Goal: Task Accomplishment & Management: Use online tool/utility

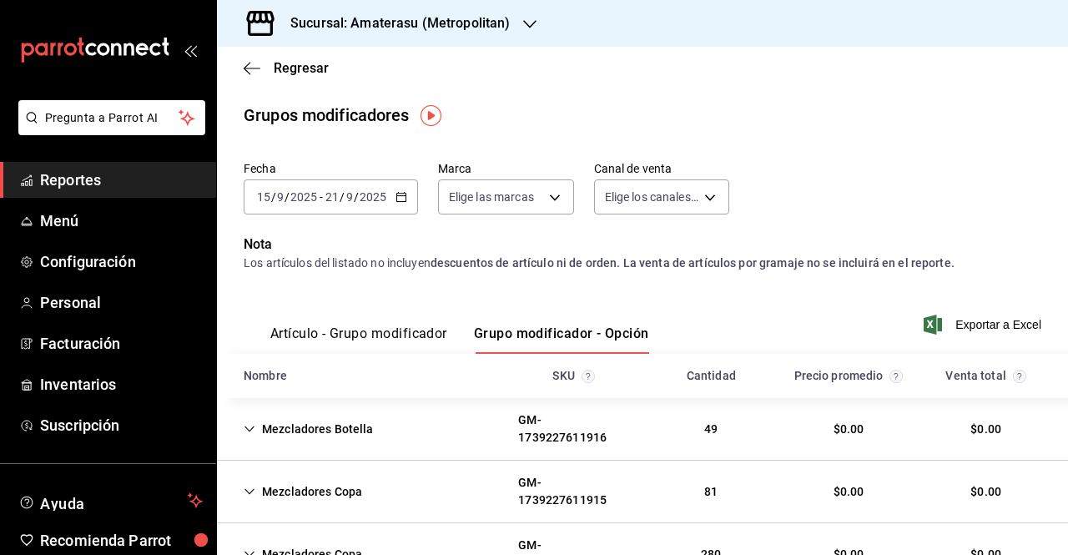
click at [512, 26] on div "Sucursal: Amaterasu (Metropolitan)" at bounding box center [386, 23] width 313 height 47
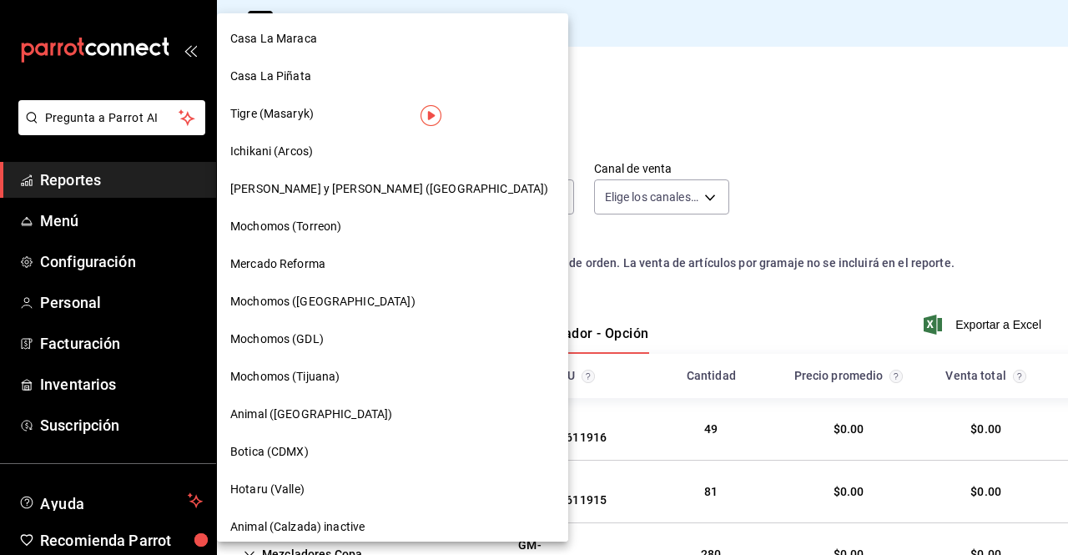
click at [571, 44] on div at bounding box center [534, 277] width 1068 height 555
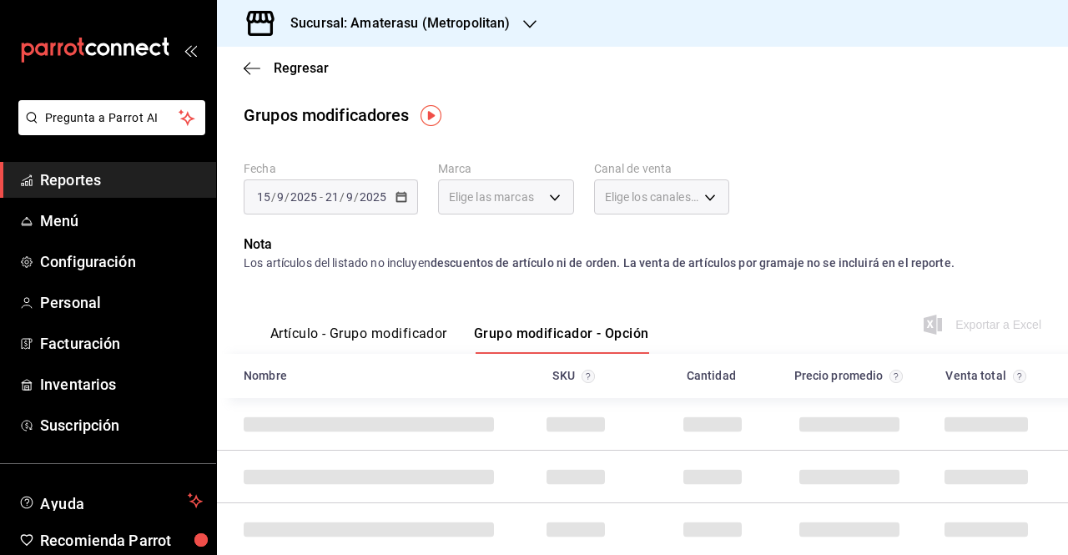
click at [557, 31] on div "Sucursal: Amaterasu (Metropolitan)" at bounding box center [642, 23] width 851 height 47
click at [534, 31] on div "Sucursal: Amaterasu (Metropolitan)" at bounding box center [386, 23] width 313 height 47
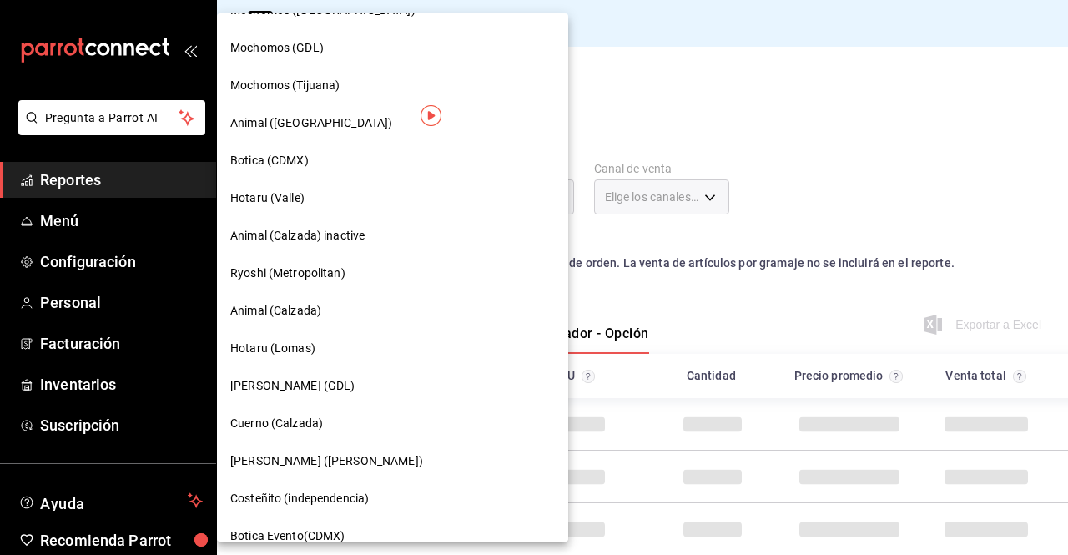
scroll to position [312, 0]
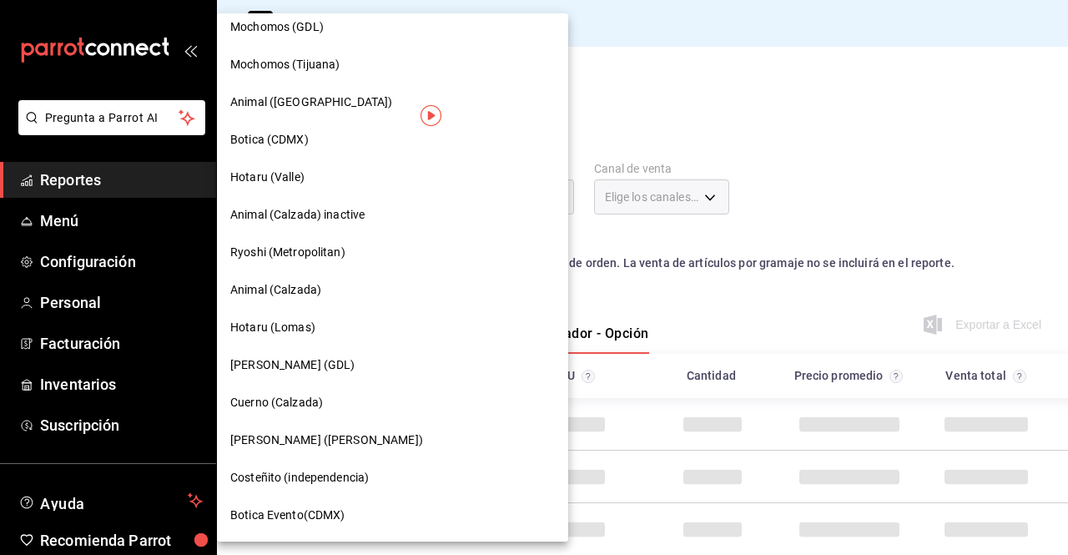
drag, startPoint x: 483, startPoint y: 132, endPoint x: 484, endPoint y: 153, distance: 21.7
click at [484, 153] on div at bounding box center [534, 277] width 1068 height 555
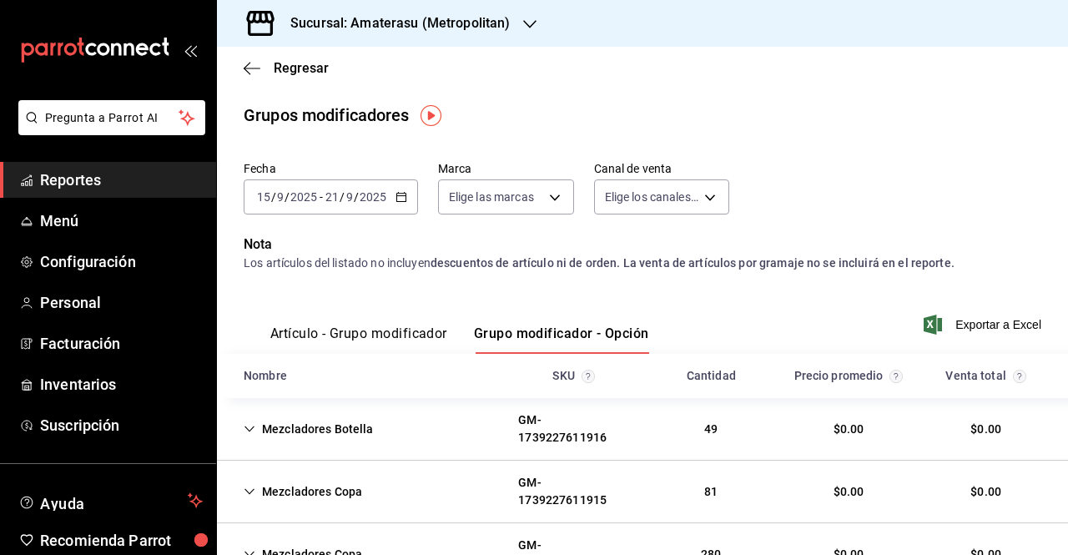
click at [546, 23] on div "Sucursal: Amaterasu (Metropolitan)" at bounding box center [642, 23] width 851 height 47
click at [524, 28] on icon "button" at bounding box center [529, 24] width 13 height 13
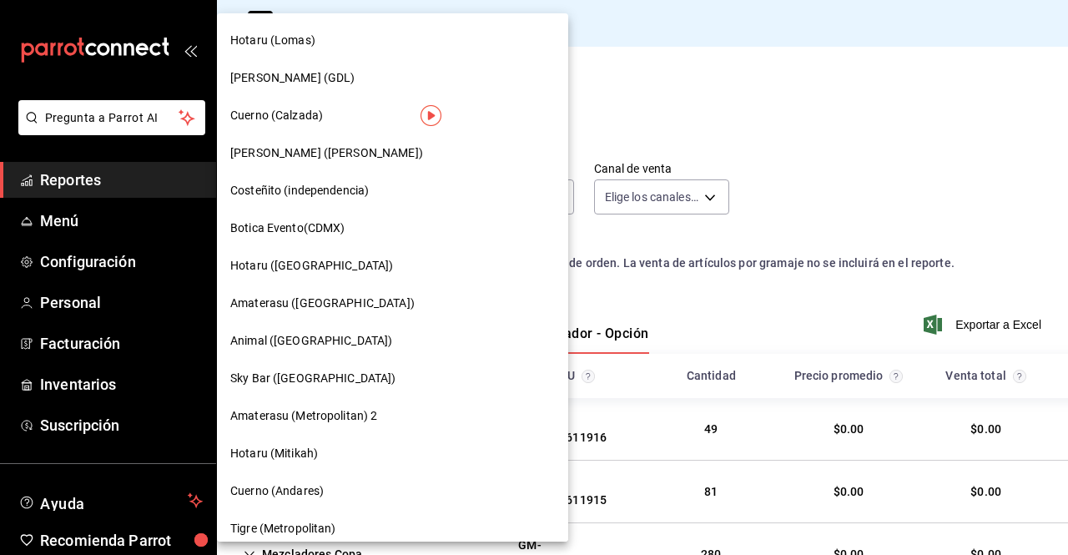
scroll to position [595, 0]
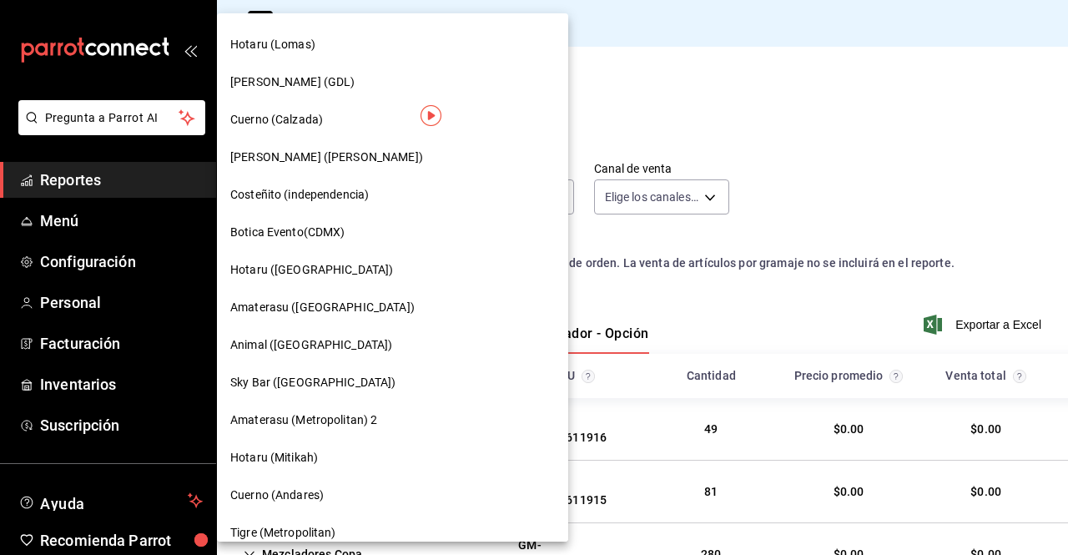
click at [387, 312] on div "Amaterasu ([GEOGRAPHIC_DATA])" at bounding box center [392, 308] width 325 height 18
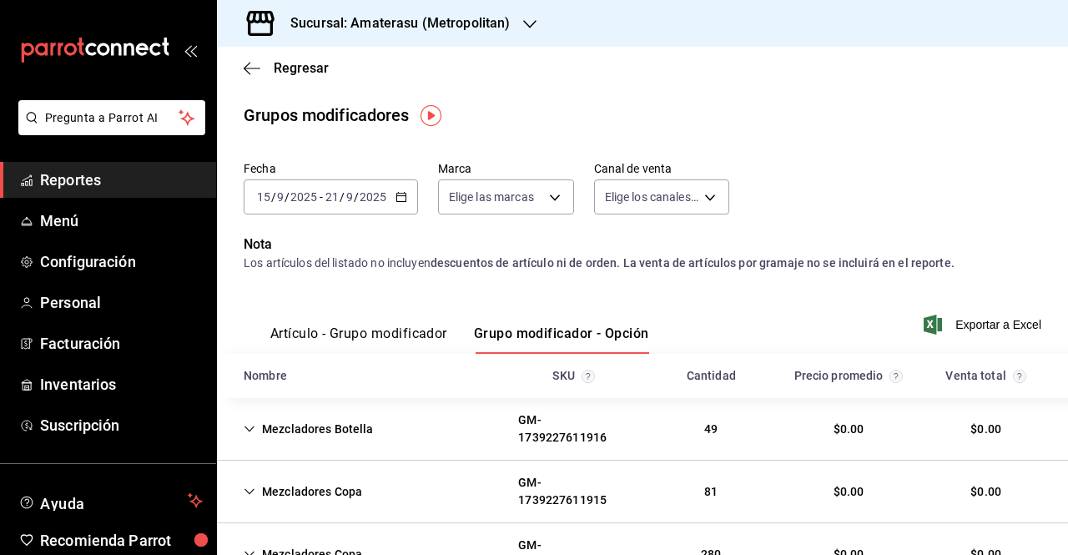
click at [390, 189] on div "[DATE] [DATE] - [DATE] [DATE]" at bounding box center [331, 196] width 174 height 35
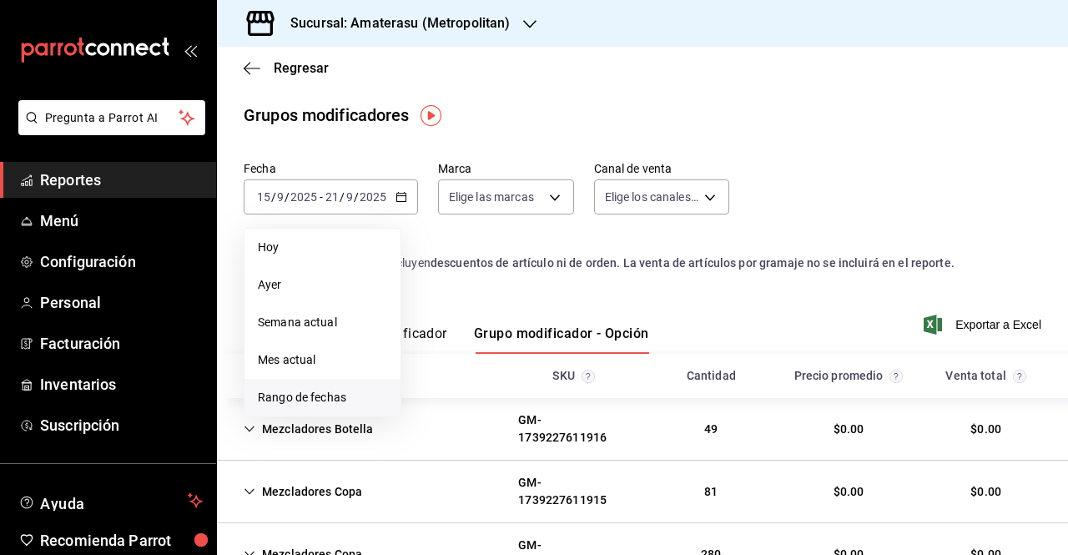
click at [323, 405] on span "Rango de fechas" at bounding box center [322, 398] width 129 height 18
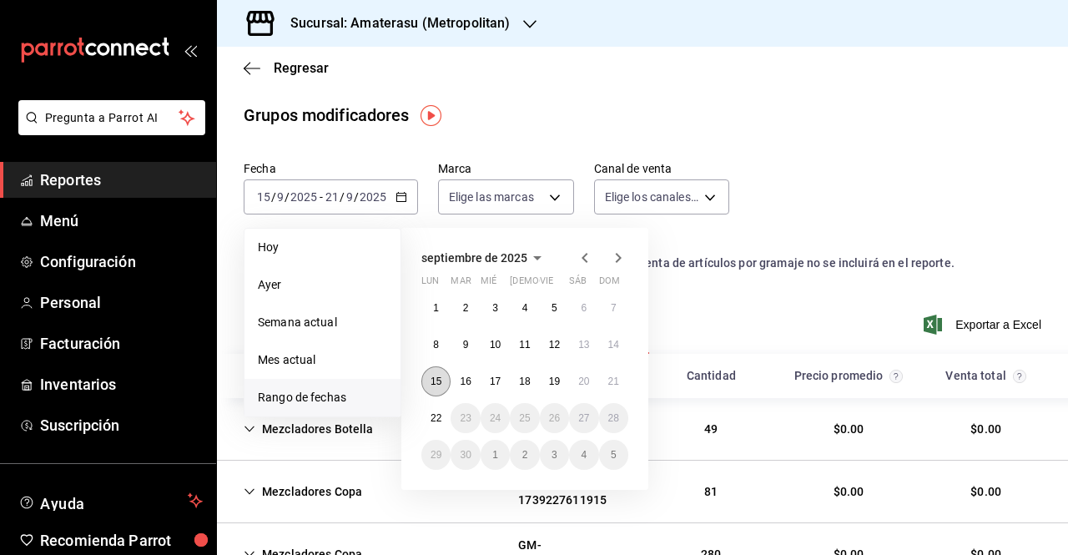
click at [438, 371] on button "15" at bounding box center [435, 381] width 29 height 30
click at [608, 377] on abbr "21" at bounding box center [613, 381] width 11 height 12
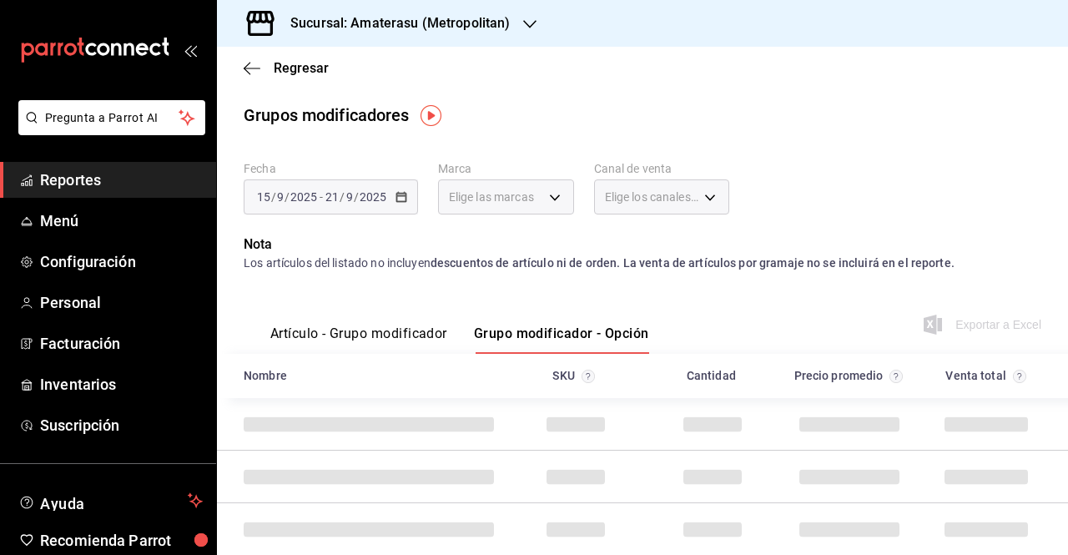
click at [557, 207] on div "Elige las marcas" at bounding box center [506, 196] width 136 height 35
click at [549, 199] on div "Elige las marcas" at bounding box center [506, 196] width 136 height 35
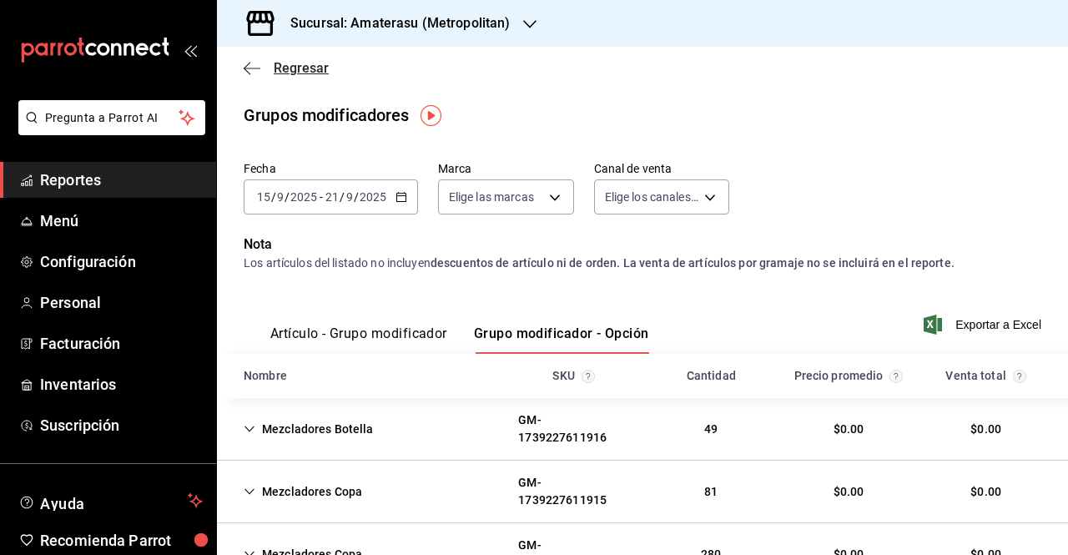
click at [259, 64] on icon "button" at bounding box center [252, 68] width 17 height 15
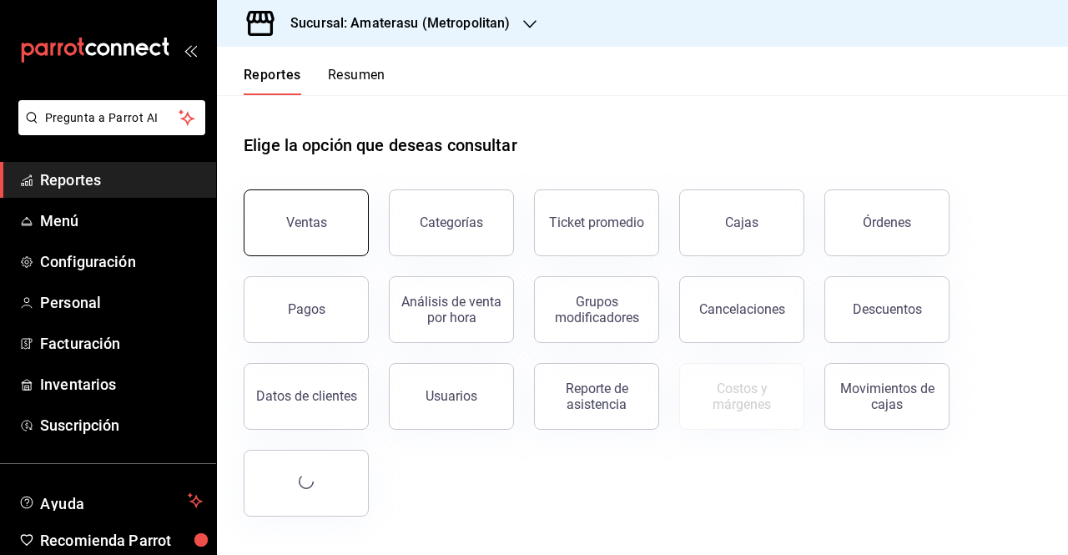
click at [294, 239] on button "Ventas" at bounding box center [306, 222] width 125 height 67
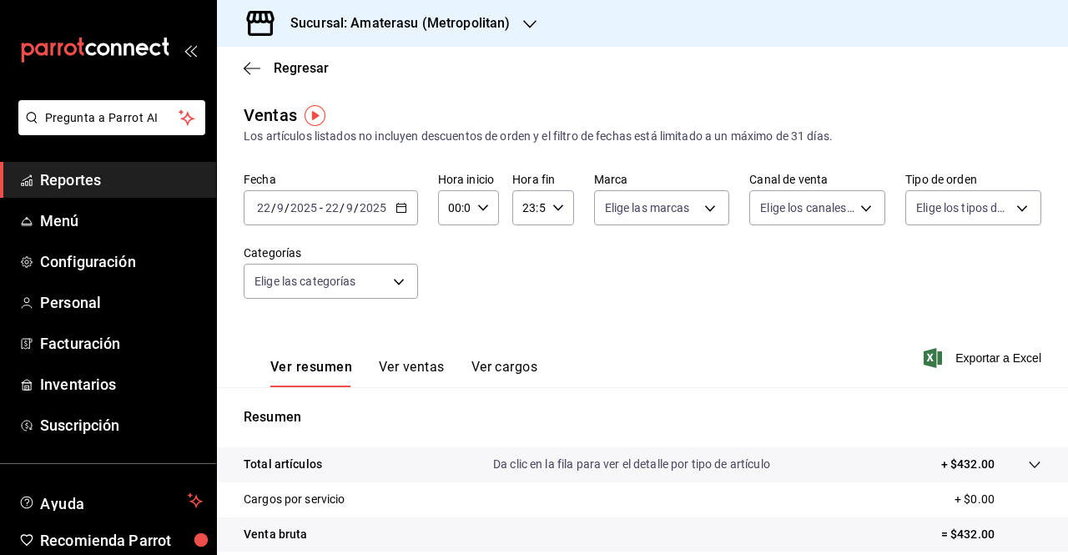
click at [399, 213] on \(Stroke\) "button" at bounding box center [401, 208] width 10 height 9
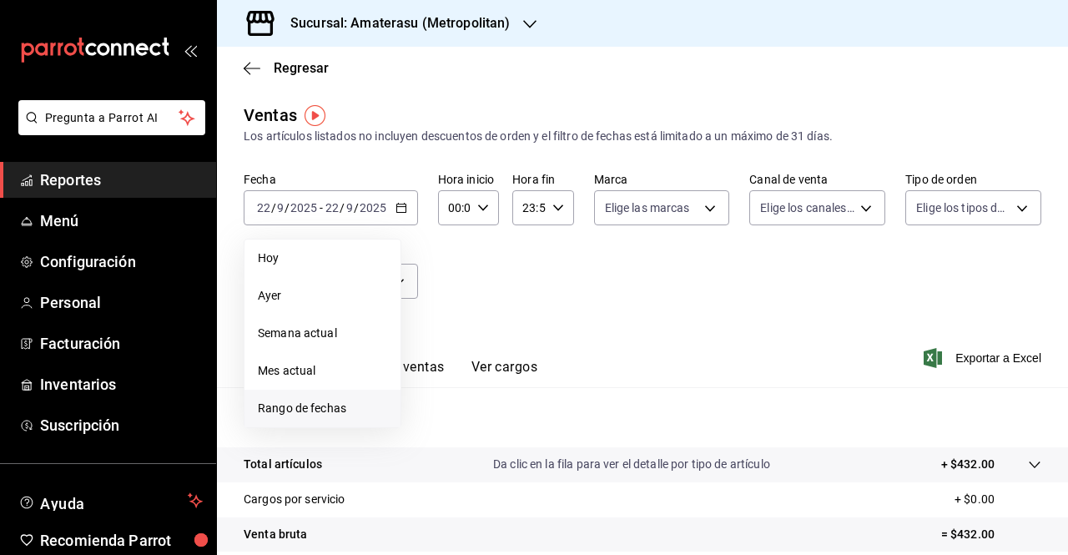
click at [342, 390] on li "Rango de fechas" at bounding box center [322, 409] width 156 height 38
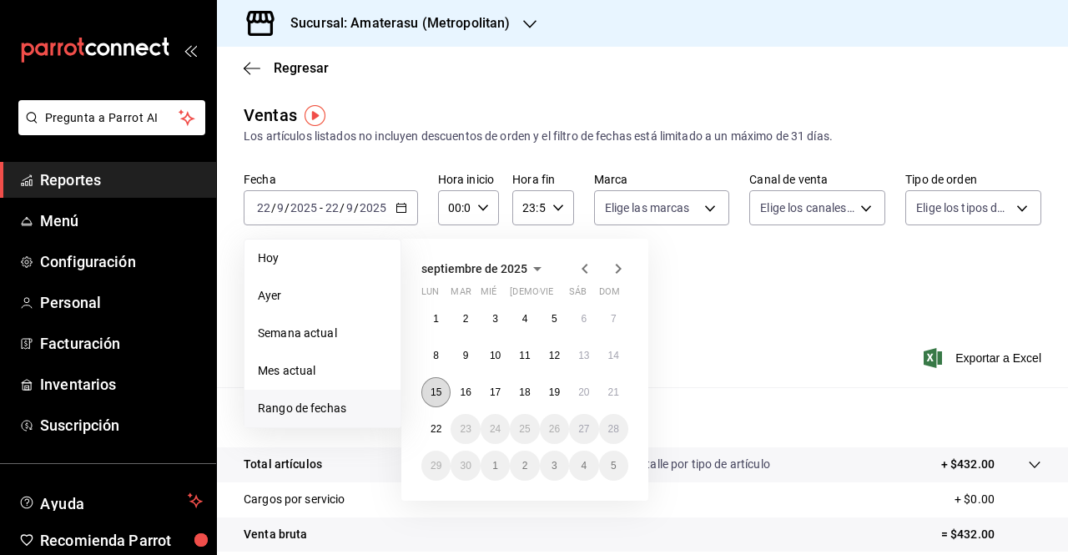
click at [442, 395] on button "15" at bounding box center [435, 392] width 29 height 30
click at [608, 390] on abbr "21" at bounding box center [613, 392] width 11 height 12
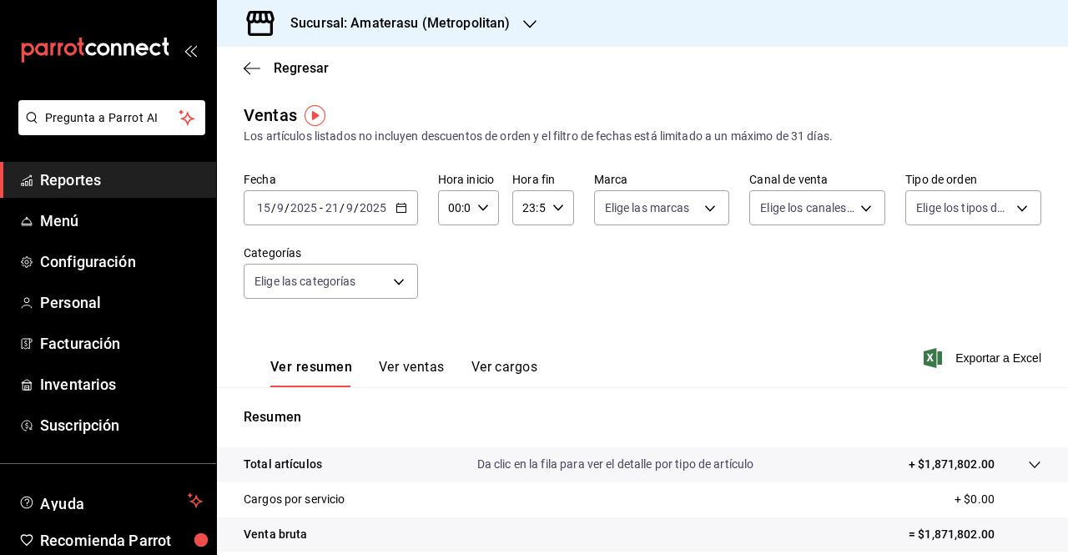
click at [462, 203] on input "00:00" at bounding box center [454, 207] width 33 height 33
click at [462, 266] on button "00" at bounding box center [451, 250] width 23 height 33
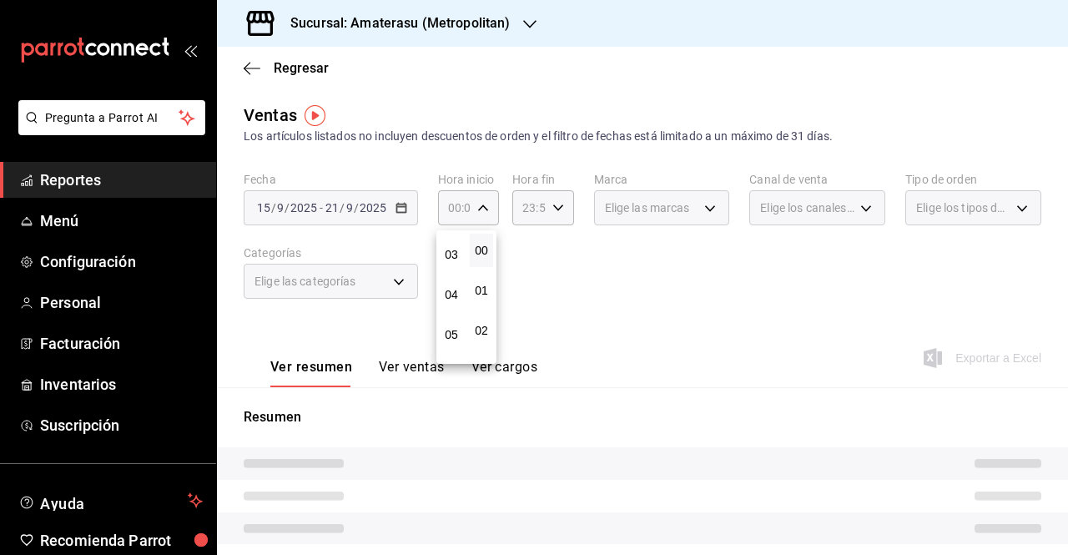
scroll to position [118, 0]
click at [457, 318] on button "05" at bounding box center [451, 332] width 23 height 33
type input "05:00"
click at [450, 330] on span "05" at bounding box center [451, 332] width 3 height 13
click at [484, 258] on button "00" at bounding box center [481, 250] width 23 height 33
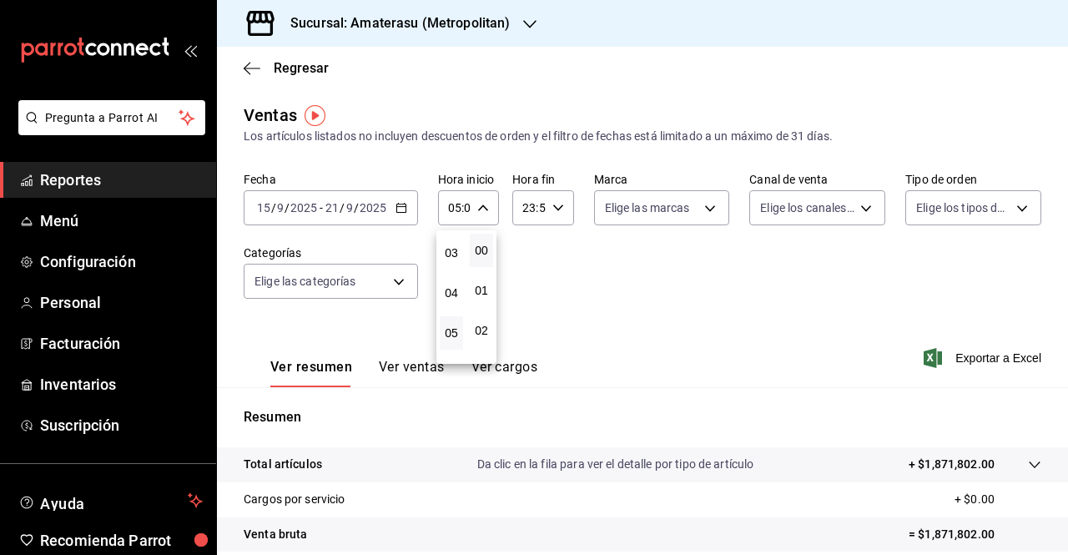
click at [511, 247] on div at bounding box center [534, 277] width 1068 height 555
click at [522, 221] on input "23:59" at bounding box center [528, 207] width 33 height 33
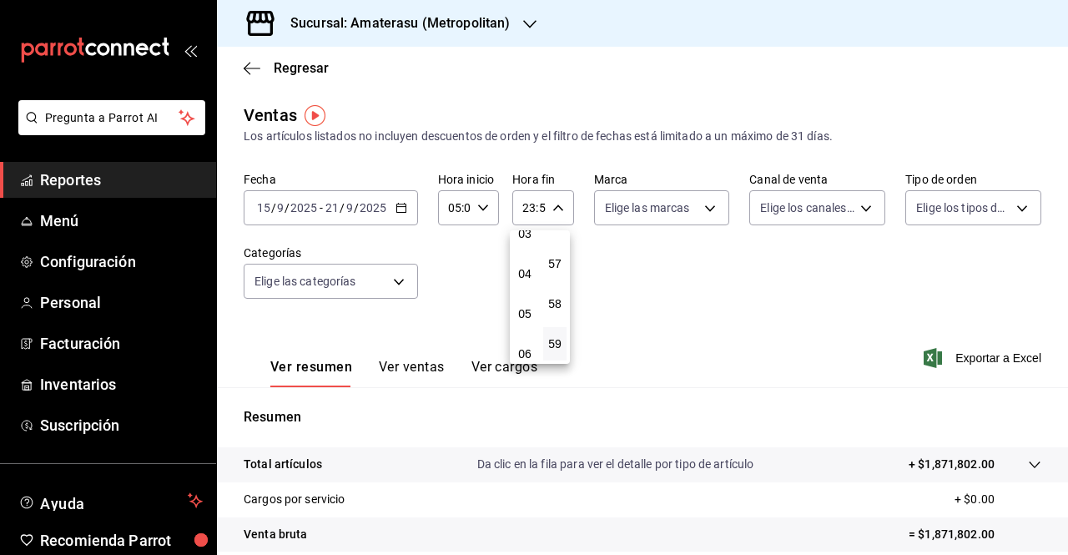
scroll to position [137, 0]
click at [523, 314] on span "05" at bounding box center [524, 313] width 3 height 13
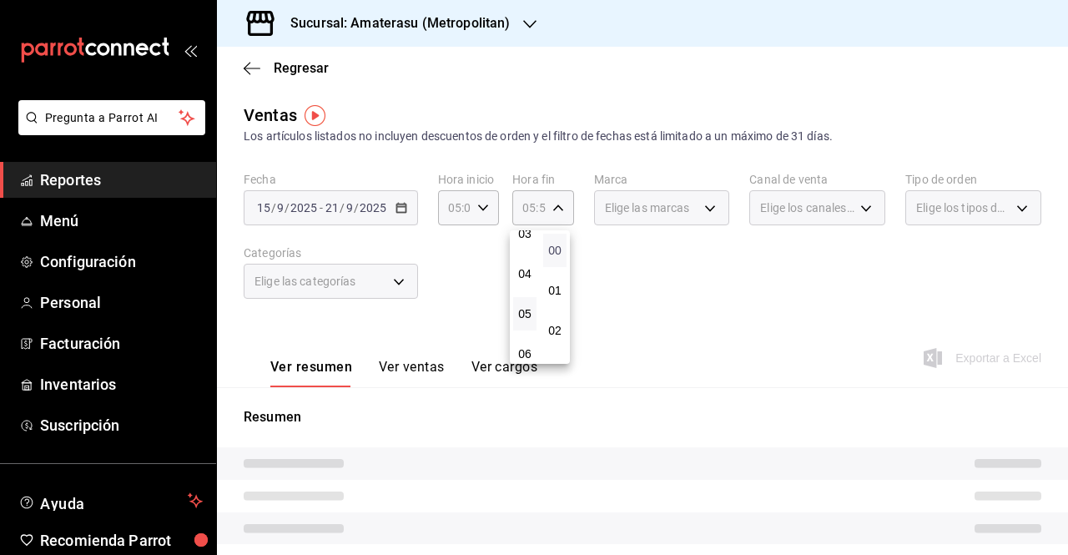
click at [555, 249] on span "00" at bounding box center [554, 250] width 3 height 13
type input "05:00"
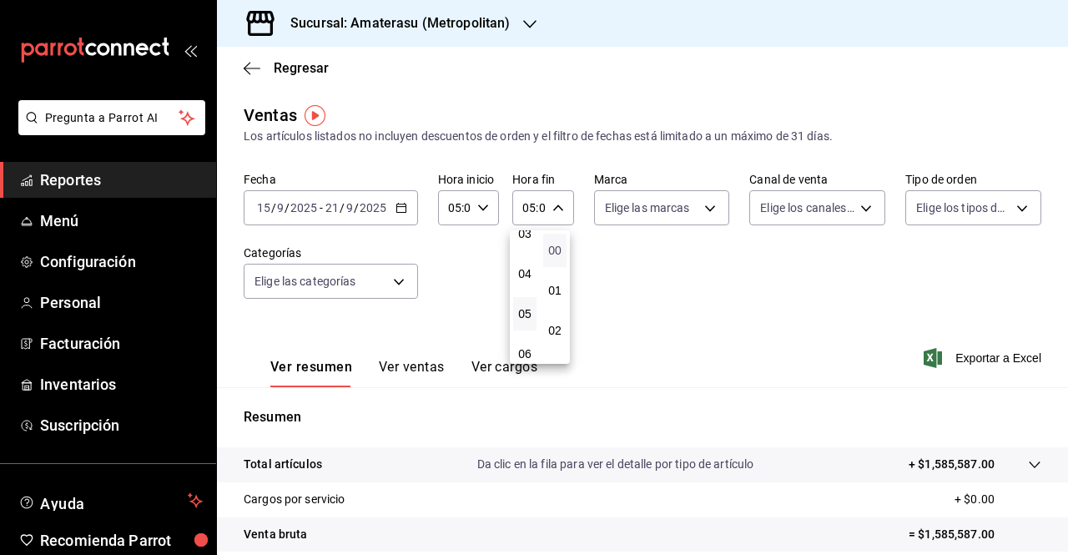
click at [555, 249] on span "00" at bounding box center [554, 250] width 3 height 13
click at [754, 320] on div at bounding box center [534, 277] width 1068 height 555
click at [687, 269] on div "Fecha [DATE] [DATE] - [DATE] [DATE] Hora inicio 05:00 Hora inicio Hora fin 05:0…" at bounding box center [643, 245] width 798 height 147
click at [948, 353] on span "Exportar a Excel" at bounding box center [984, 358] width 114 height 20
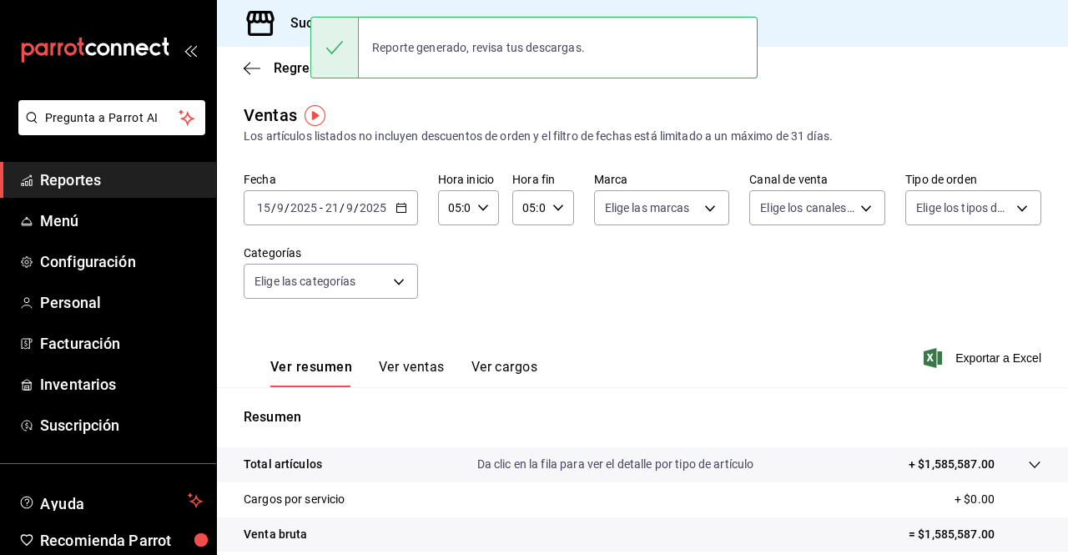
click at [630, 403] on div "Resumen Total artículos Da clic en la fila para ver el detalle por tipo de artí…" at bounding box center [642, 566] width 851 height 359
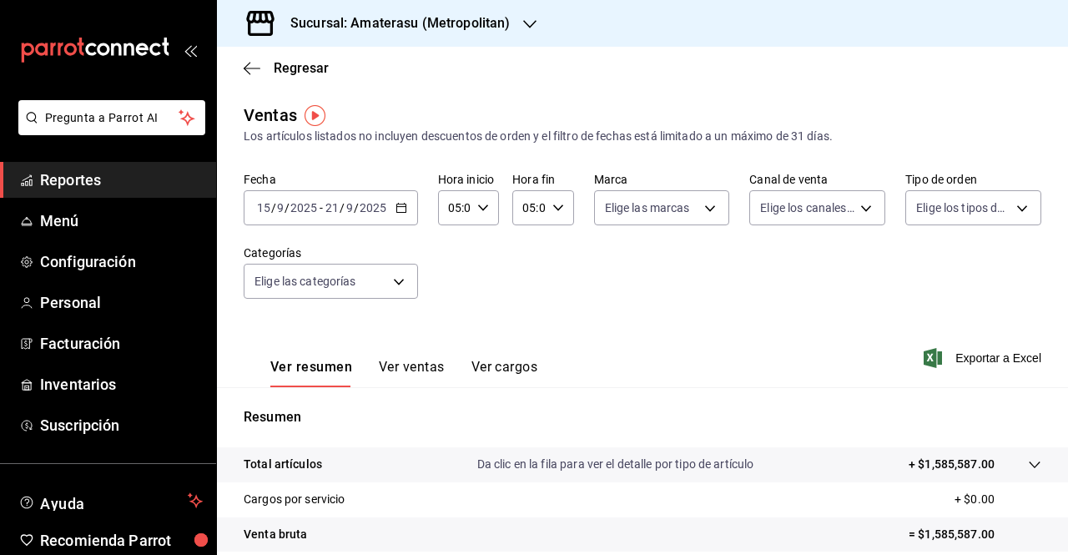
click at [515, 41] on div "Sucursal: Amaterasu (Metropolitan)" at bounding box center [386, 23] width 313 height 47
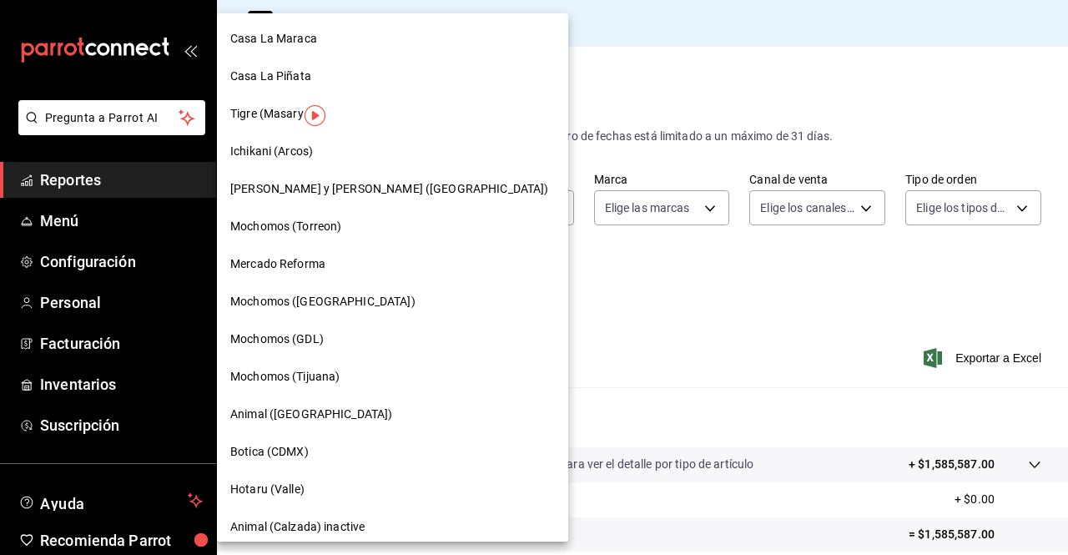
click at [539, 56] on div at bounding box center [534, 277] width 1068 height 555
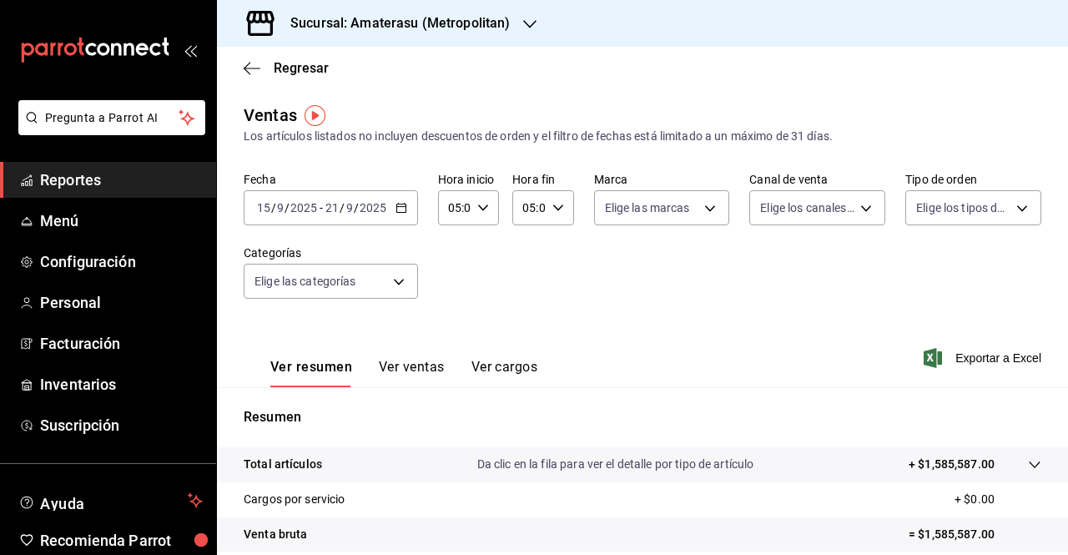
click at [260, 83] on div "Regresar" at bounding box center [642, 68] width 851 height 43
click at [259, 81] on div "Regresar" at bounding box center [642, 68] width 851 height 43
click at [255, 76] on span "Regresar" at bounding box center [286, 68] width 85 height 16
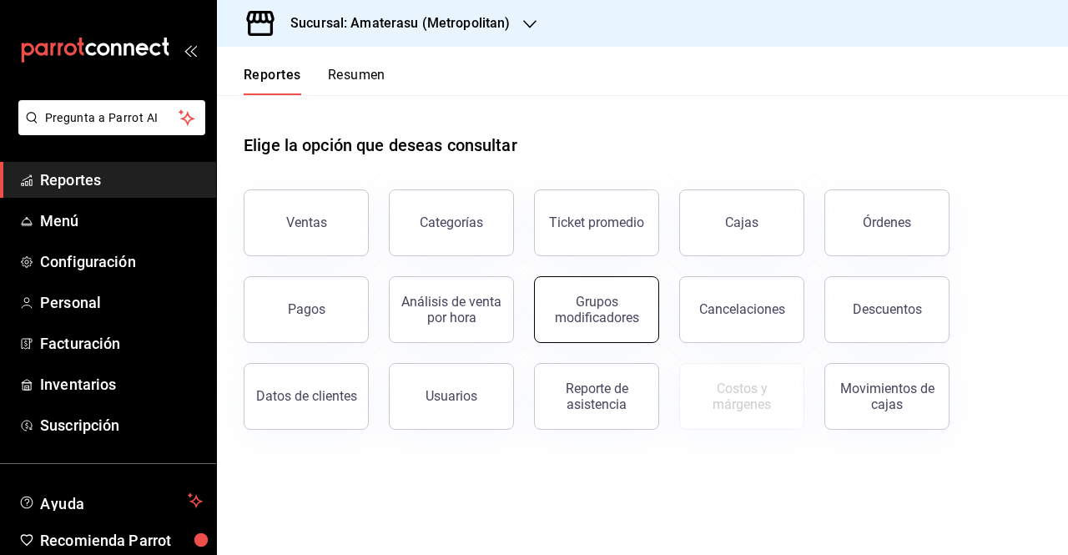
click at [562, 311] on div "Grupos modificadores" at bounding box center [596, 310] width 103 height 32
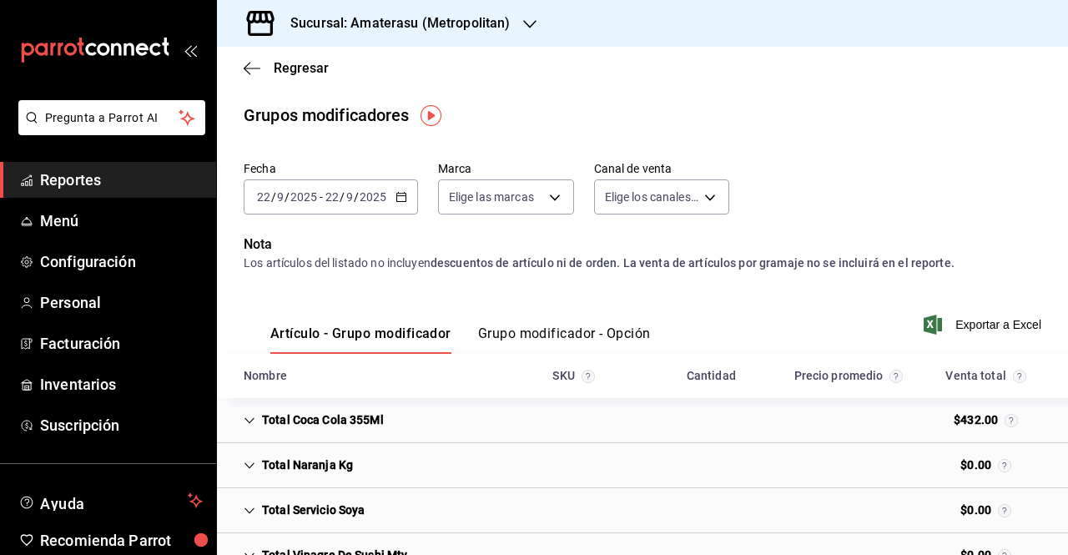
click at [395, 196] on icon "button" at bounding box center [401, 197] width 12 height 12
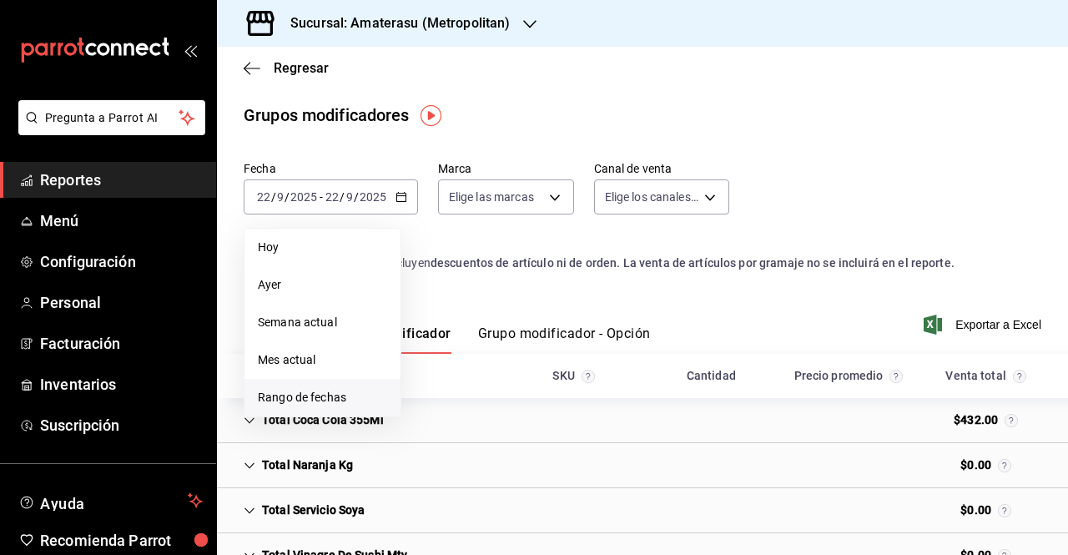
click at [332, 385] on li "Rango de fechas" at bounding box center [322, 398] width 156 height 38
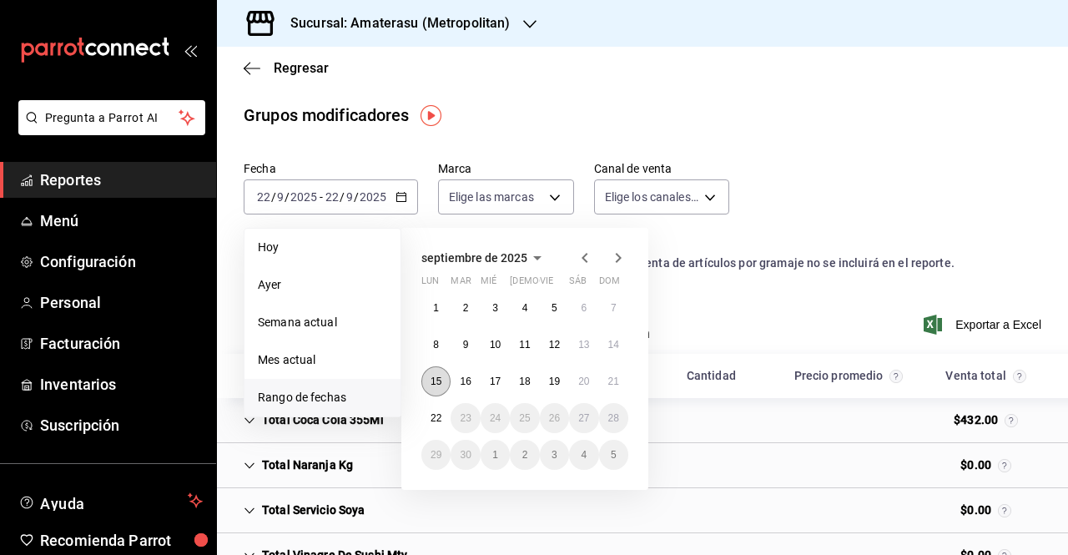
click at [440, 385] on abbr "15" at bounding box center [435, 381] width 11 height 12
click at [627, 383] on button "21" at bounding box center [613, 381] width 29 height 30
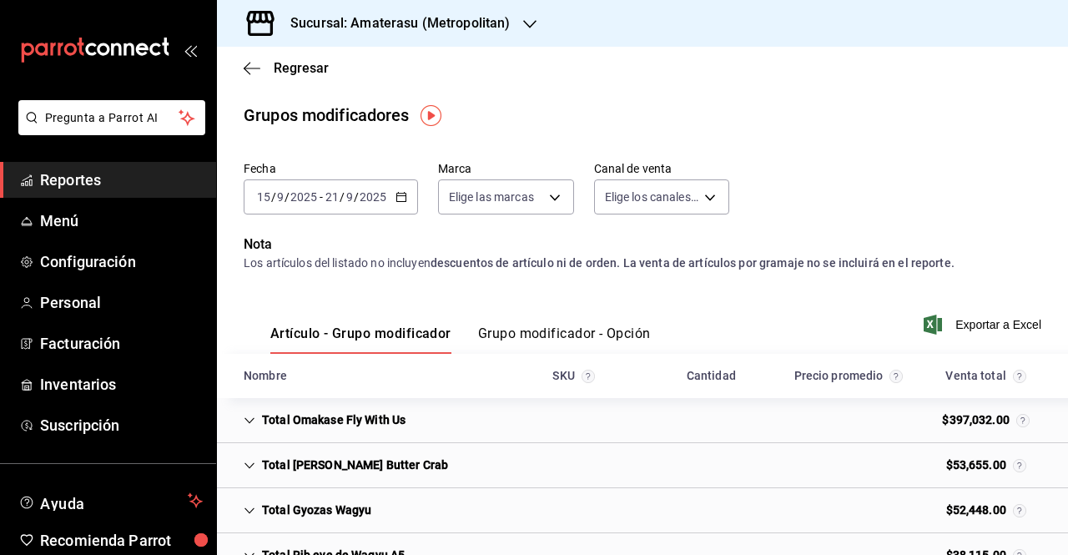
click at [566, 345] on button "Grupo modificador - Opción" at bounding box center [564, 339] width 173 height 28
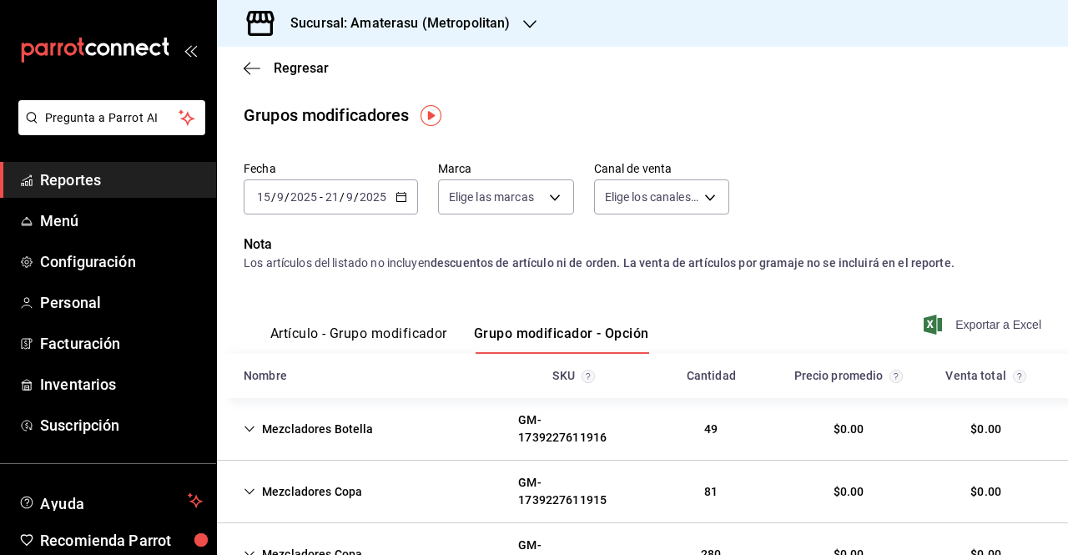
click at [955, 333] on span "Exportar a Excel" at bounding box center [984, 324] width 114 height 20
click at [601, 112] on div "Grupos modificadores" at bounding box center [642, 115] width 851 height 25
click at [407, 206] on div "[DATE] [DATE] - [DATE] [DATE]" at bounding box center [331, 196] width 174 height 35
click at [404, 203] on div "[DATE] [DATE] - [DATE] [DATE]" at bounding box center [331, 196] width 174 height 35
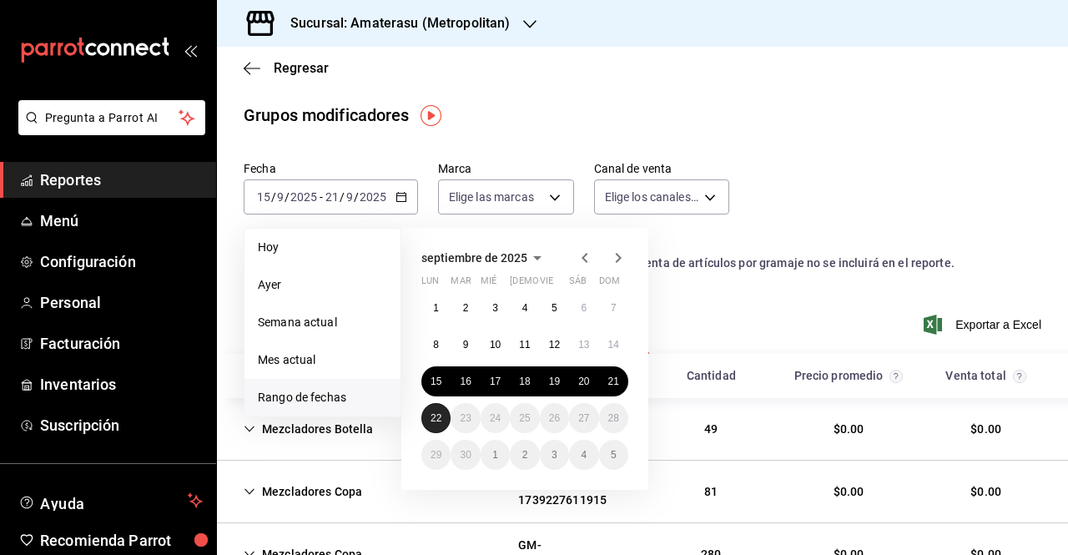
click at [431, 428] on button "22" at bounding box center [435, 418] width 29 height 30
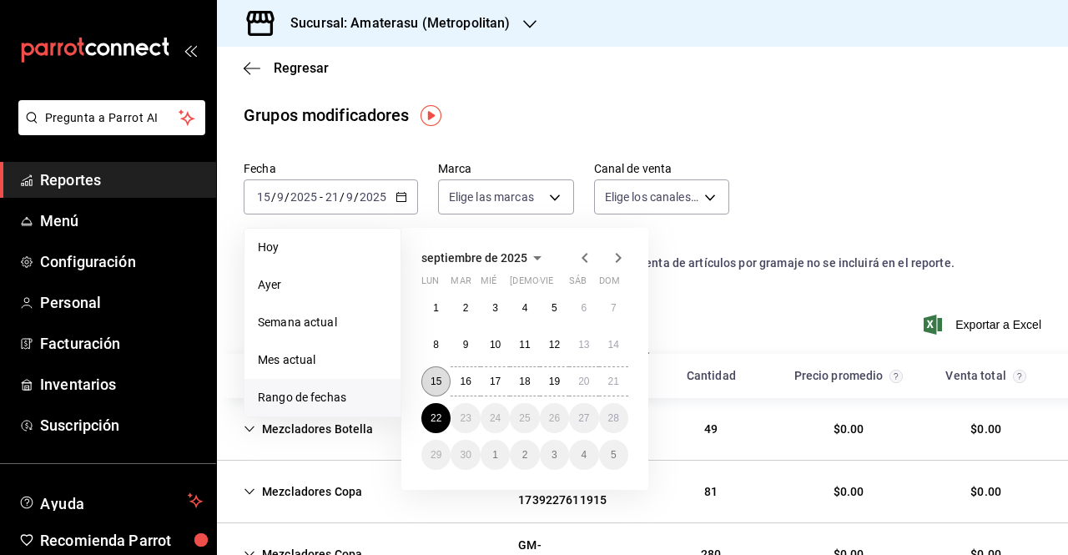
click at [430, 389] on button "15" at bounding box center [435, 381] width 29 height 30
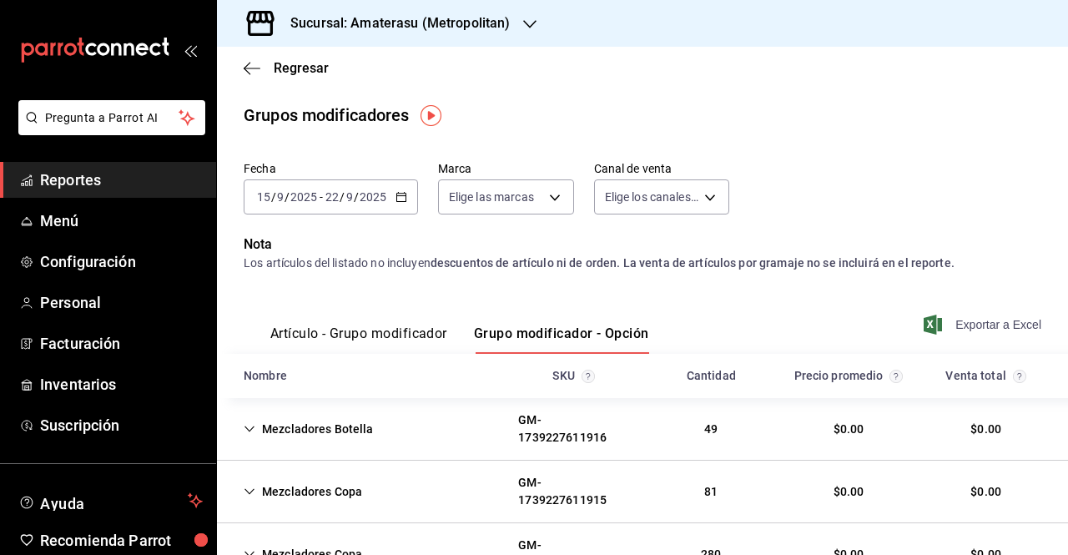
click at [969, 314] on span "Exportar a Excel" at bounding box center [984, 324] width 114 height 20
click at [263, 69] on span "Regresar" at bounding box center [286, 68] width 85 height 16
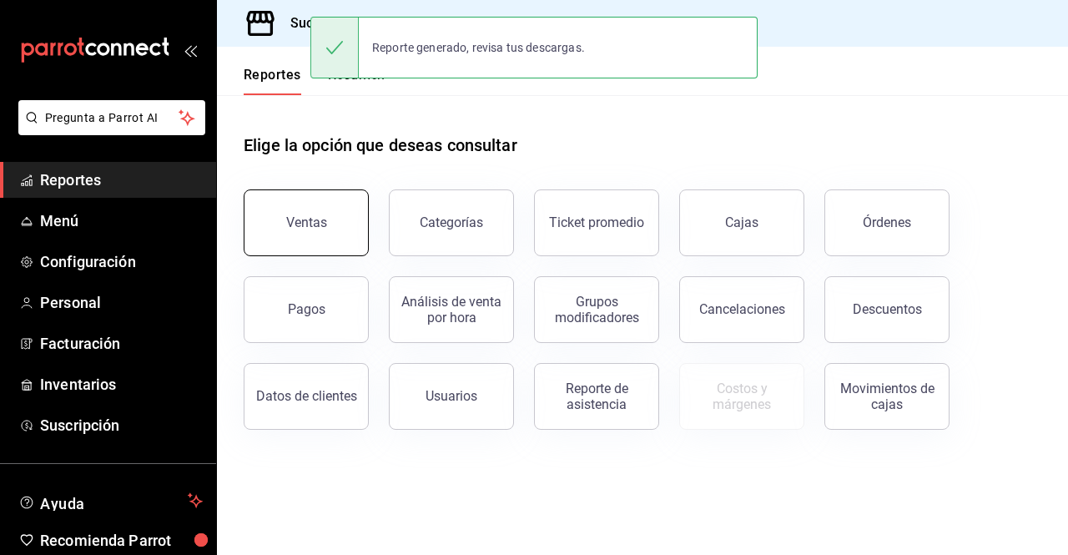
click at [289, 194] on button "Ventas" at bounding box center [306, 222] width 125 height 67
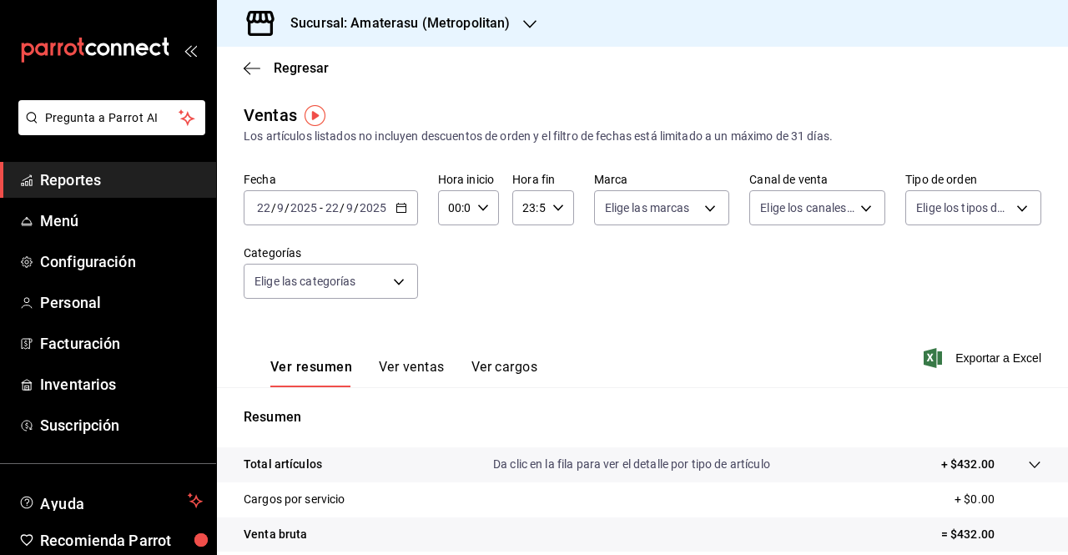
click at [398, 203] on \(Stroke\) "button" at bounding box center [398, 203] width 1 height 1
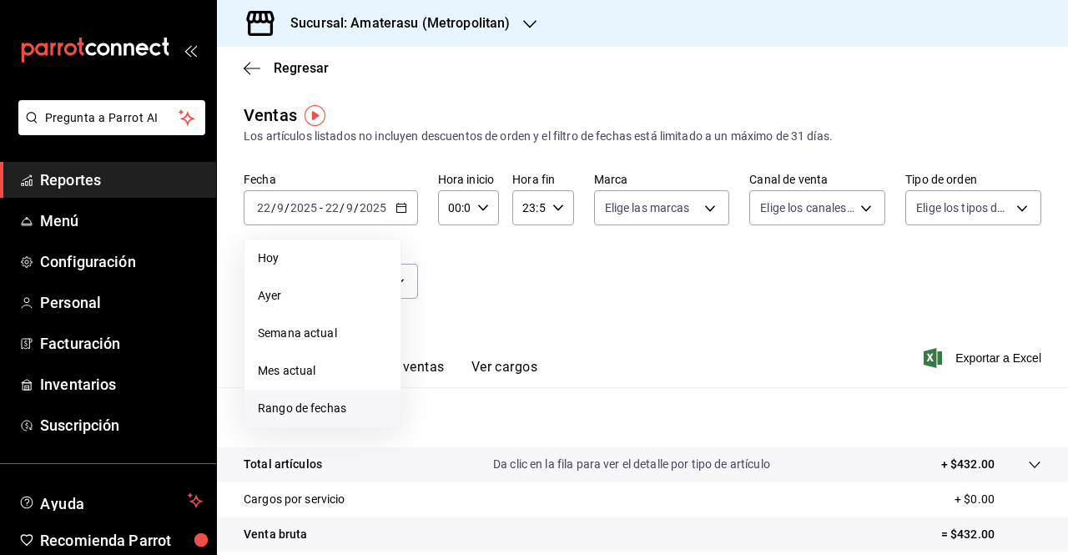
click at [342, 416] on span "Rango de fechas" at bounding box center [322, 409] width 129 height 18
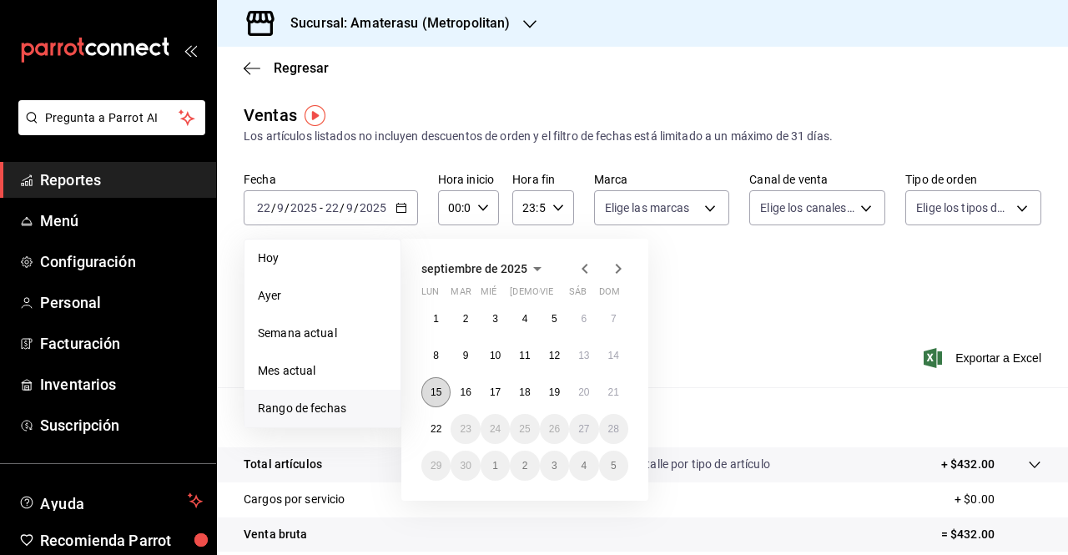
click at [440, 389] on abbr "15" at bounding box center [435, 392] width 11 height 12
click at [439, 408] on div "1 2 3 4 5 6 7 8 9 10 11 12 13 14 15 16 17 18 19 20 21 22 23 24 25 26 27 28 29 3…" at bounding box center [524, 392] width 207 height 177
click at [437, 416] on button "22" at bounding box center [435, 429] width 29 height 30
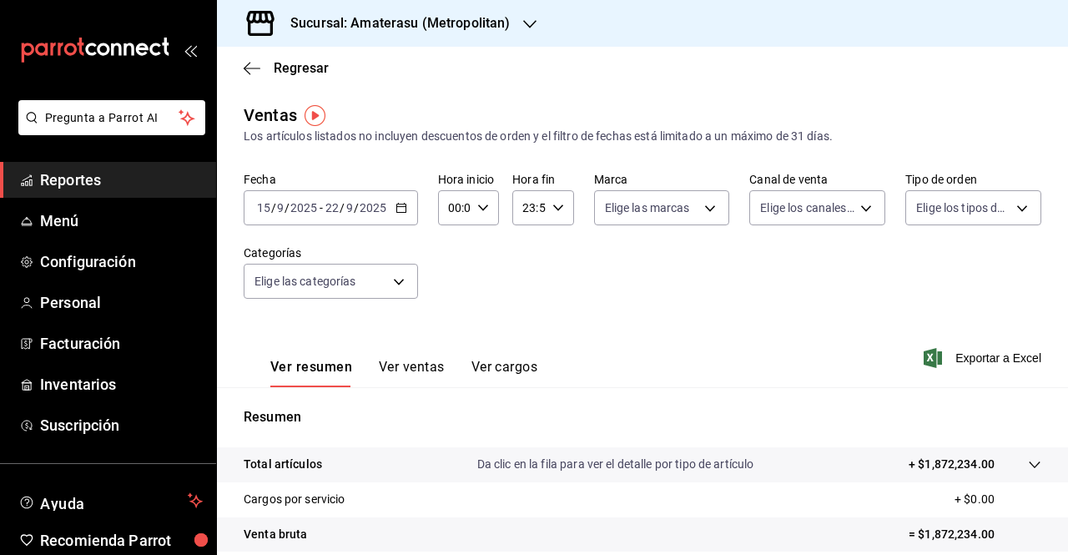
click at [399, 202] on icon "button" at bounding box center [401, 208] width 12 height 12
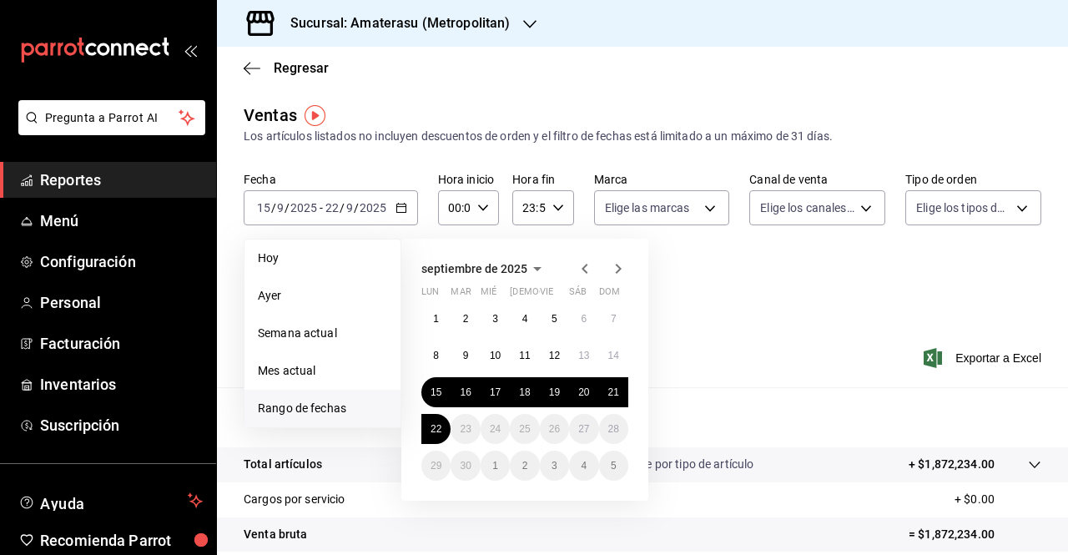
click at [681, 273] on div "[DATE] lun mar mié jue vie sáb dom 1 2 3 4 5 6 7 8 9 10 11 12 13 14 15 16 17 18…" at bounding box center [547, 362] width 292 height 275
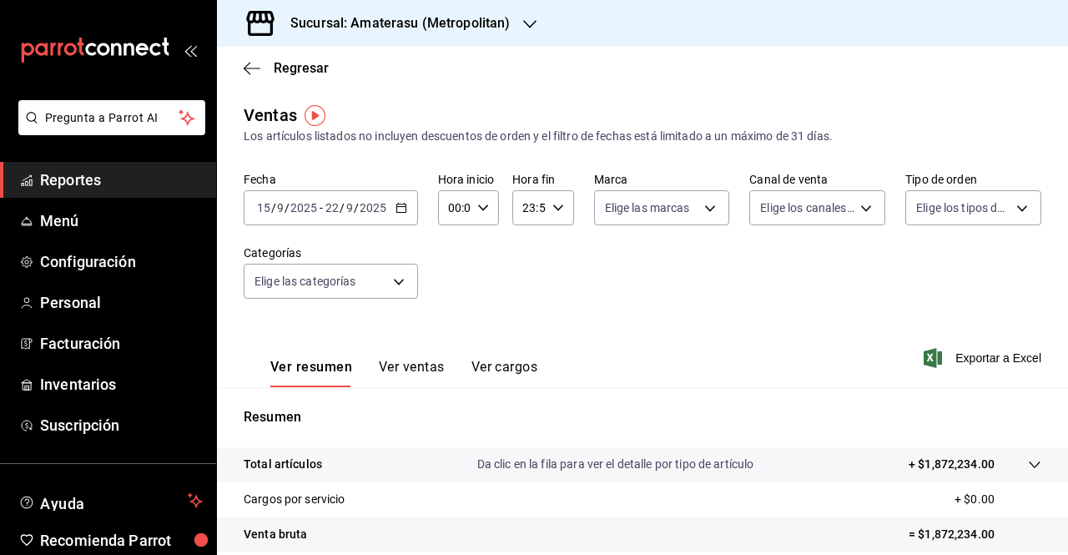
click at [507, 43] on div "Sucursal: Amaterasu (Metropolitan)" at bounding box center [386, 23] width 313 height 47
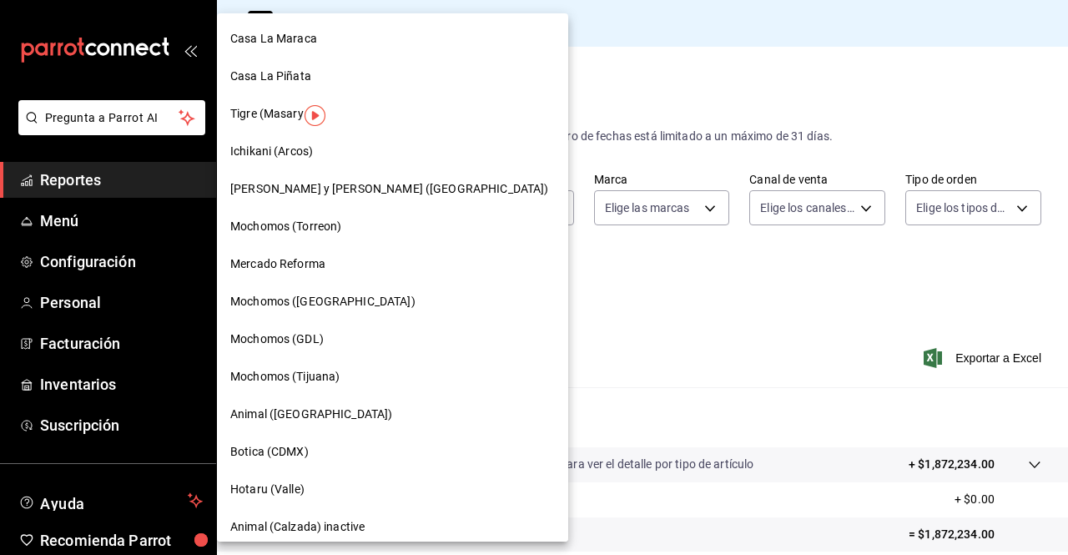
click at [507, 43] on div at bounding box center [534, 277] width 1068 height 555
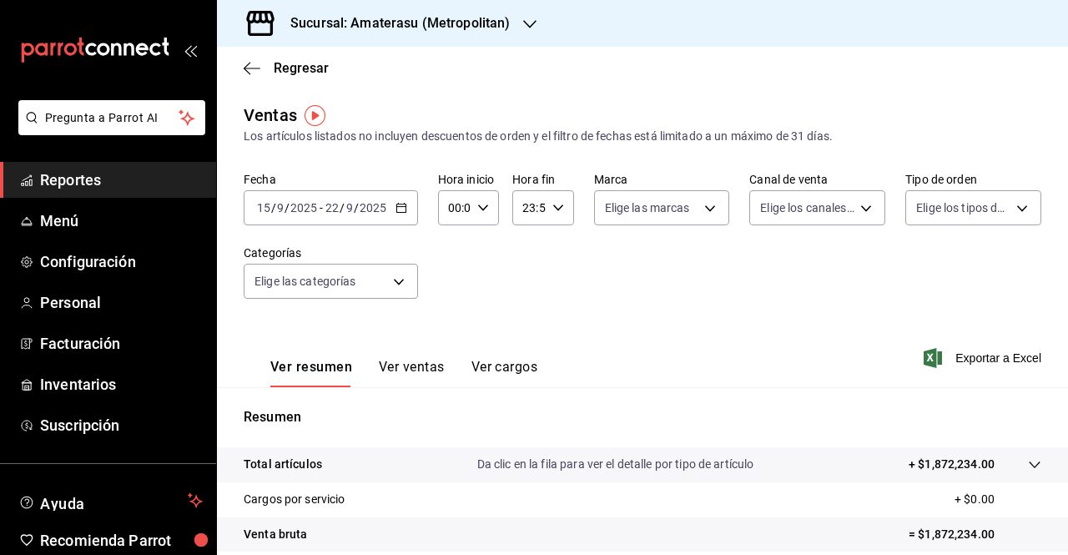
drag, startPoint x: 477, startPoint y: 208, endPoint x: 425, endPoint y: 182, distance: 57.8
click at [425, 182] on div "Fecha [DATE] [DATE] - [DATE] [DATE] Hora inicio 00:00 Hora inicio Hora fin 23:5…" at bounding box center [643, 245] width 798 height 147
click at [400, 212] on \(Stroke\) "button" at bounding box center [401, 208] width 10 height 9
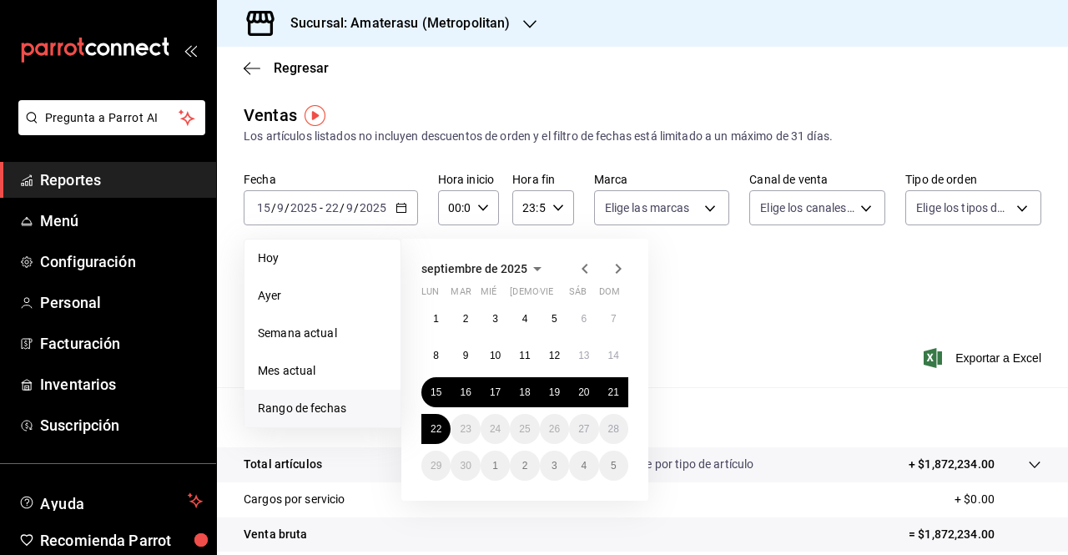
click at [705, 360] on div "Ver resumen Ver ventas Ver cargos Exportar a Excel" at bounding box center [642, 353] width 851 height 68
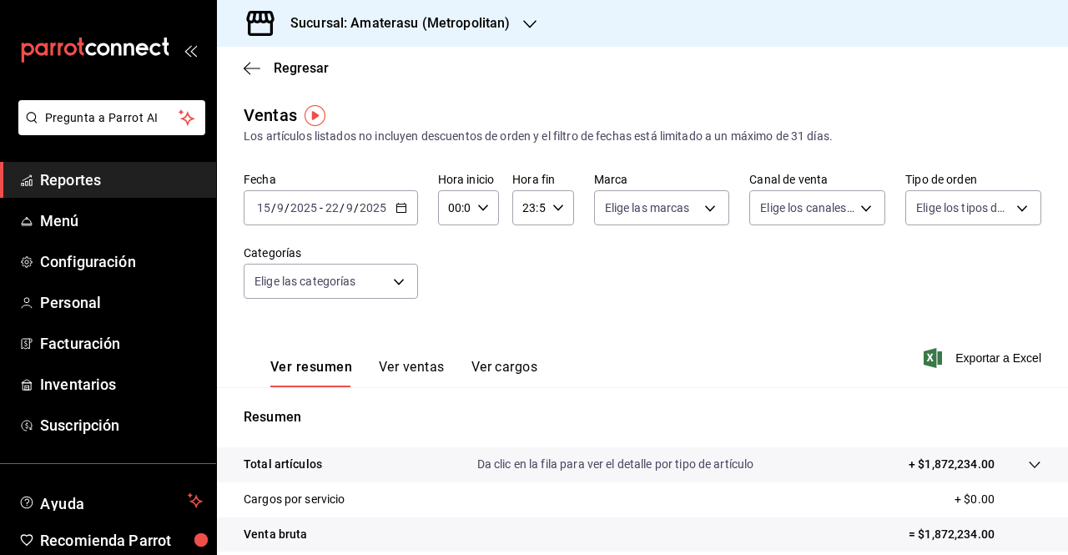
click at [400, 209] on icon "button" at bounding box center [401, 208] width 12 height 12
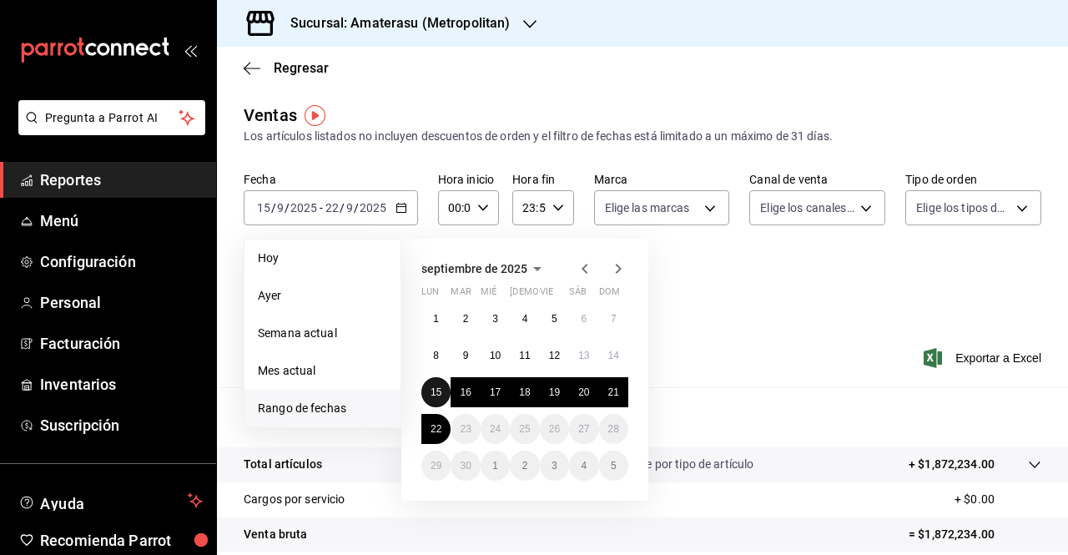
click at [435, 395] on abbr "15" at bounding box center [435, 392] width 11 height 12
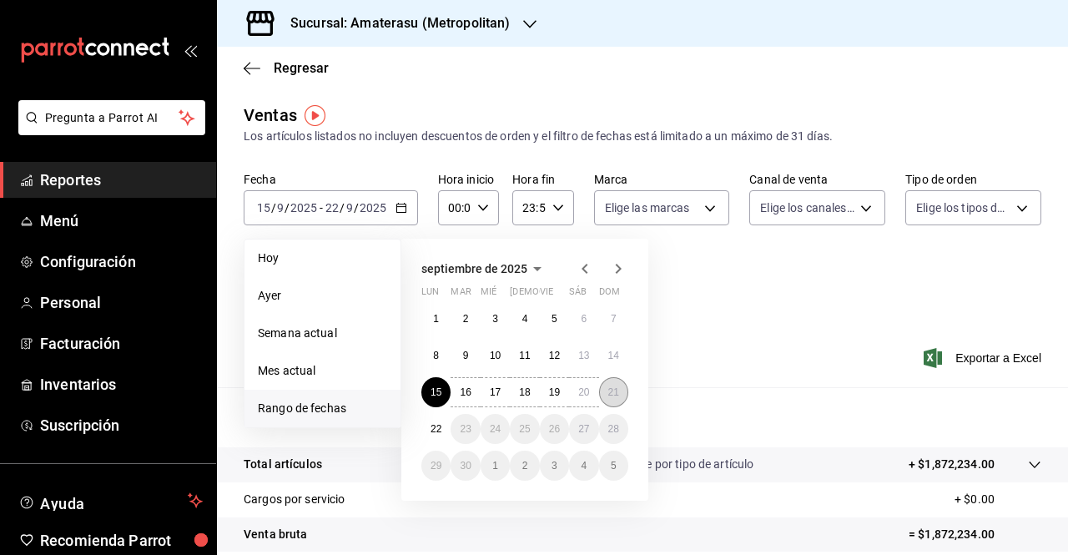
click at [619, 390] on button "21" at bounding box center [613, 392] width 29 height 30
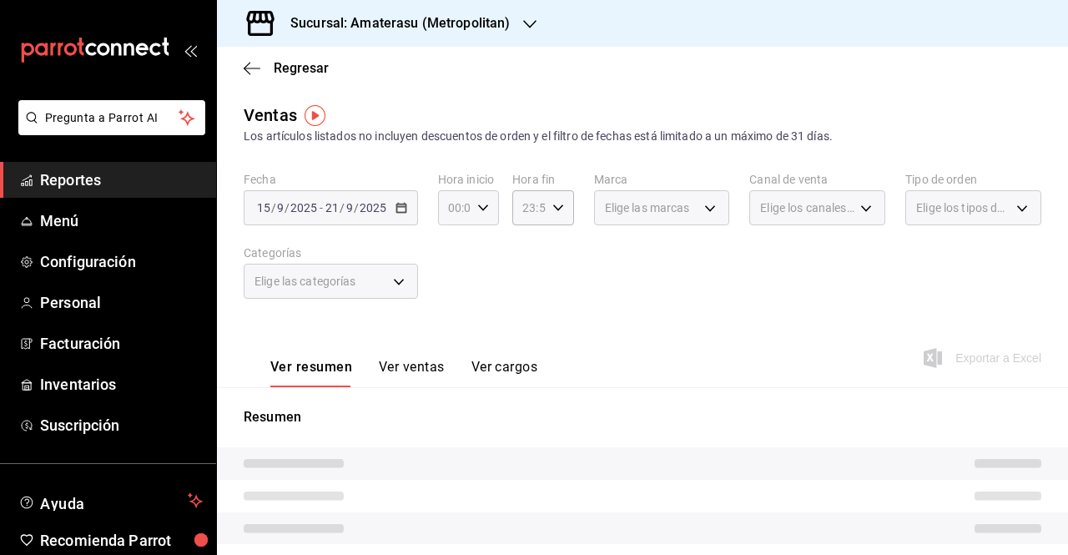
click at [483, 211] on icon "button" at bounding box center [483, 208] width 12 height 12
click at [525, 281] on div at bounding box center [534, 277] width 1068 height 555
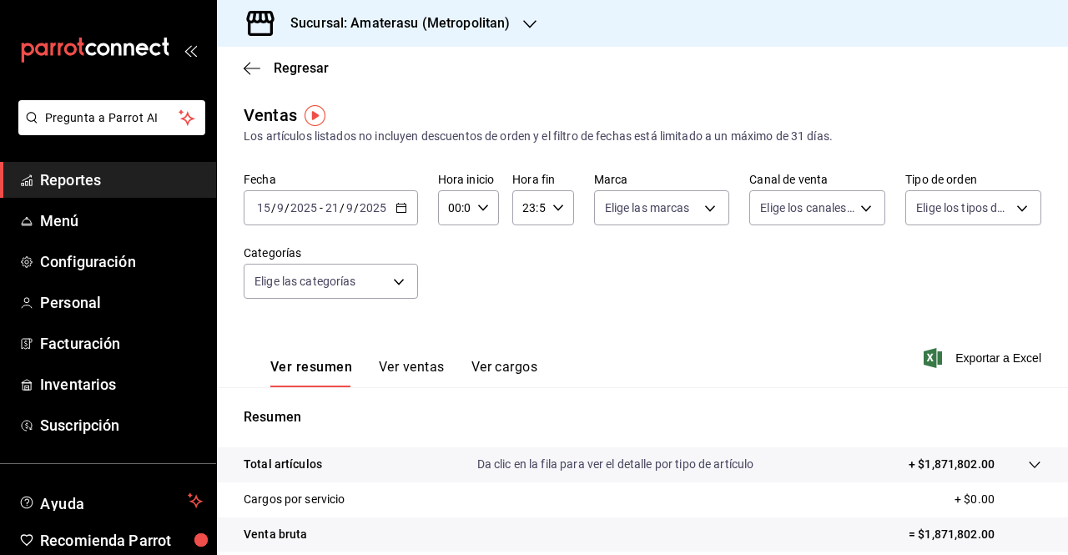
click at [399, 208] on icon "button" at bounding box center [401, 208] width 12 height 12
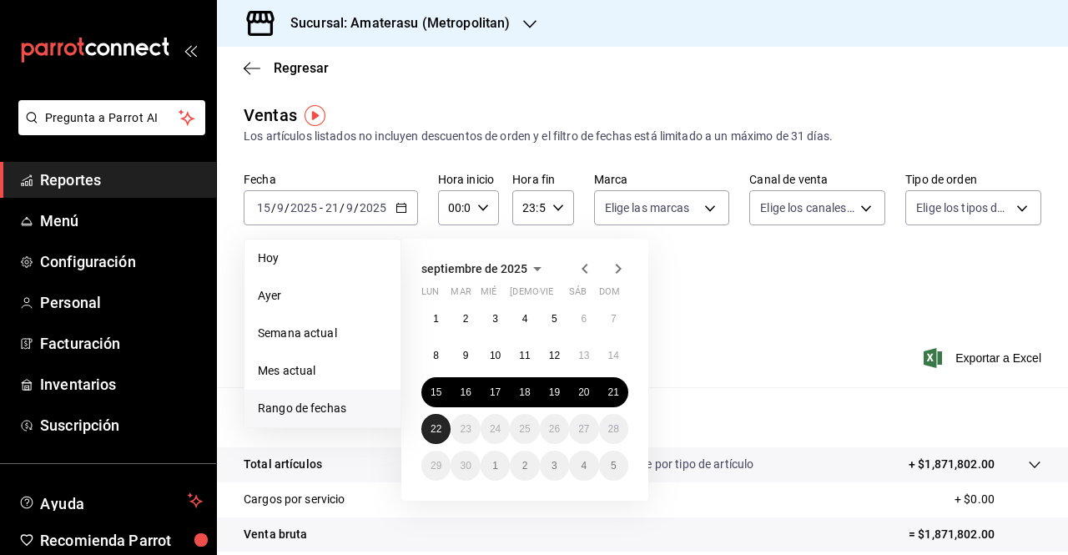
click at [428, 434] on button "22" at bounding box center [435, 429] width 29 height 30
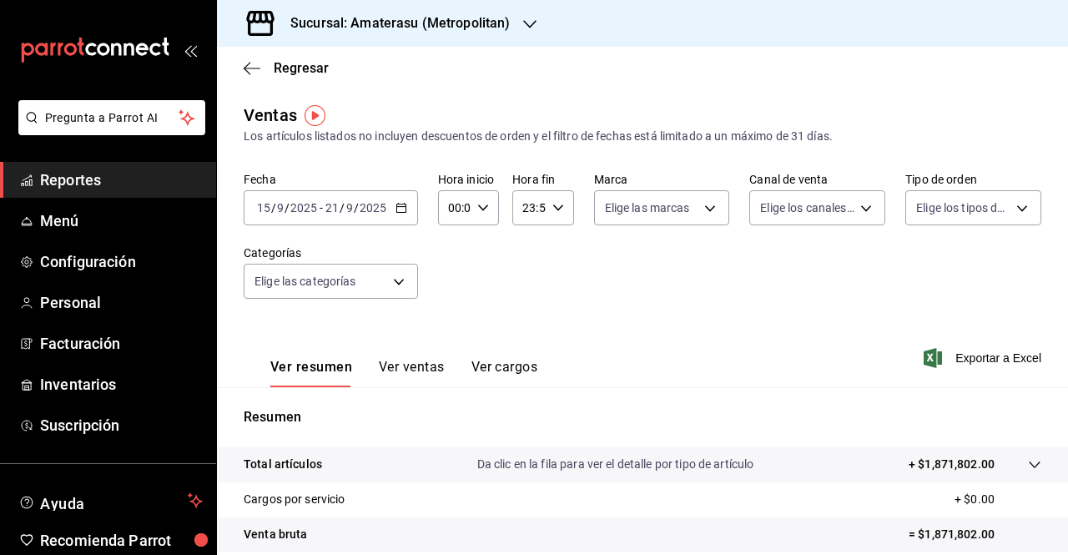
click at [400, 206] on icon "button" at bounding box center [401, 208] width 12 height 12
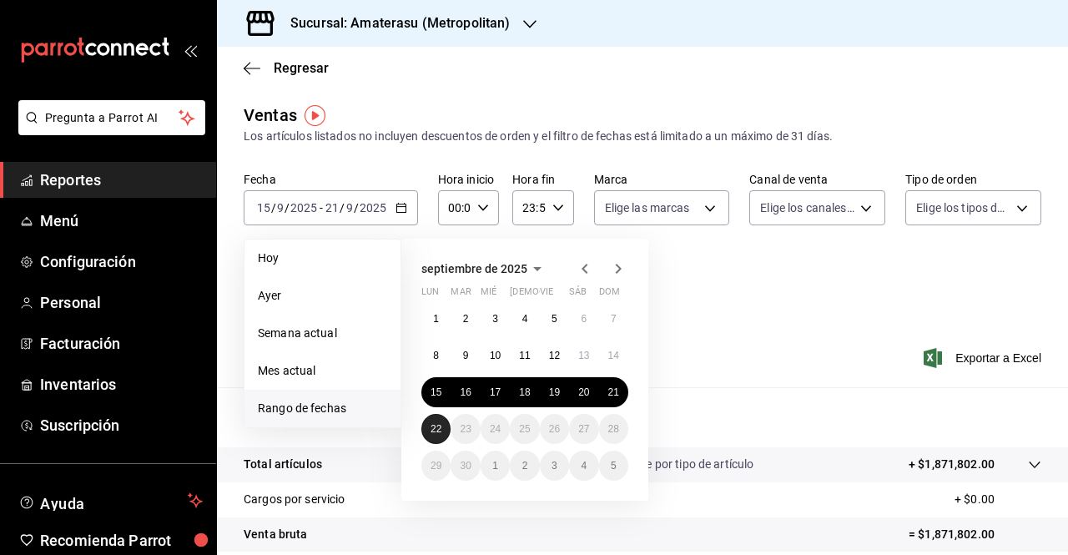
click at [437, 435] on button "22" at bounding box center [435, 429] width 29 height 30
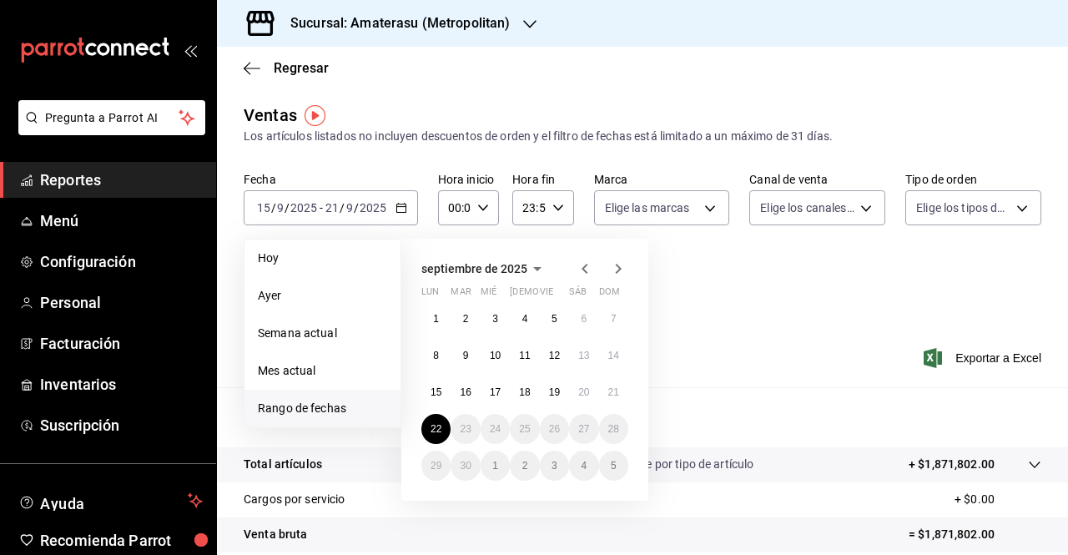
click at [727, 305] on div "Fecha [DATE] [DATE] - [DATE] [DATE] [DATE] [DATE] Semana actual Mes actual [GEO…" at bounding box center [643, 245] width 798 height 147
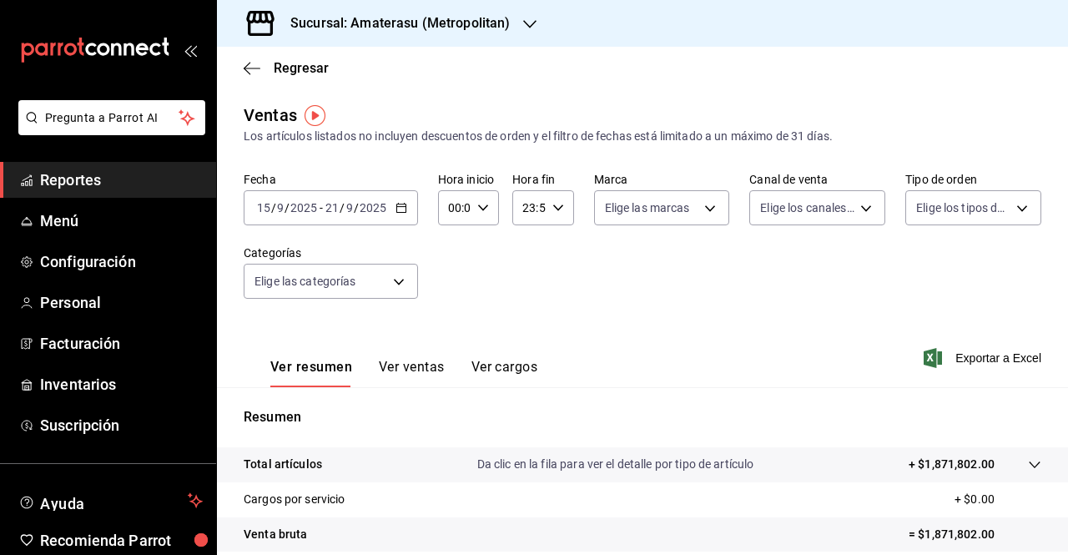
click at [400, 212] on \(Stroke\) "button" at bounding box center [401, 208] width 10 height 9
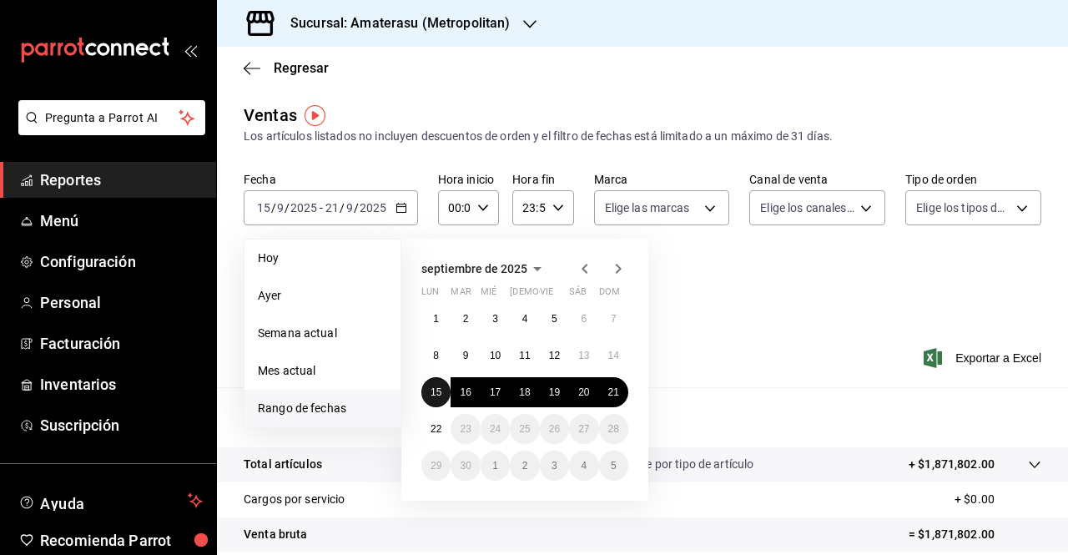
click at [440, 377] on div "1 2 3 4 5 6 7 8 9 10 11 12 13 14 15 16 17 18 19 20 21 22 23 24 25 26 27 28 29 3…" at bounding box center [524, 392] width 207 height 177
click at [440, 435] on button "22" at bounding box center [435, 429] width 29 height 30
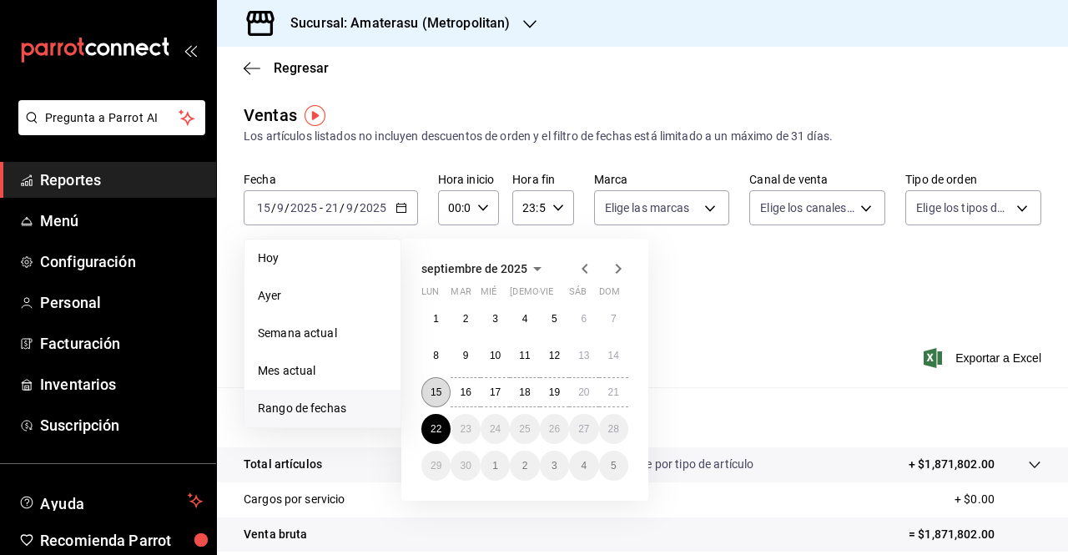
click at [440, 397] on abbr "15" at bounding box center [435, 392] width 11 height 12
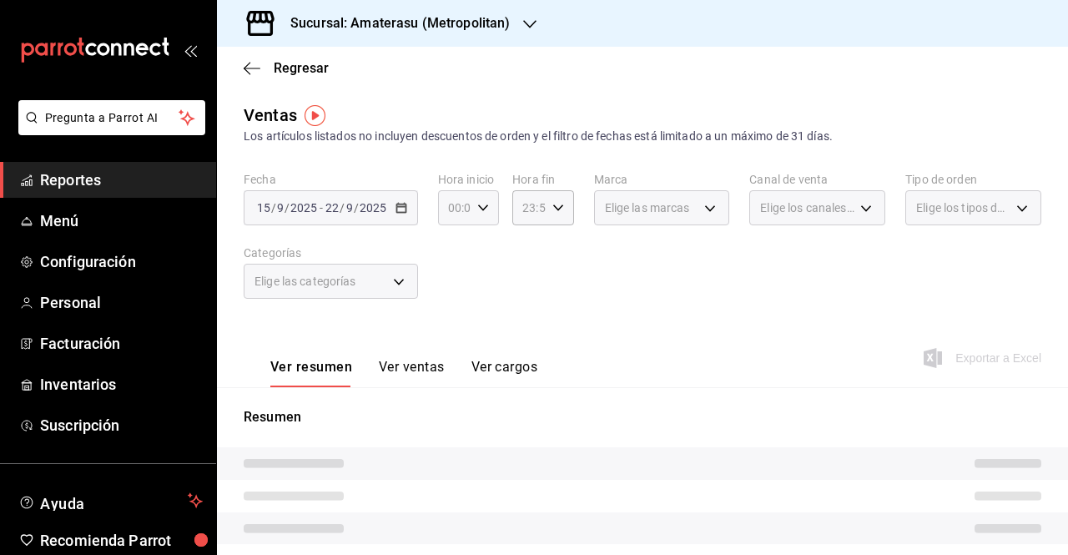
drag, startPoint x: 470, startPoint y: 217, endPoint x: 479, endPoint y: 214, distance: 8.7
click at [479, 214] on div "00:00 Hora inicio" at bounding box center [468, 207] width 61 height 35
click at [479, 214] on div at bounding box center [534, 277] width 1068 height 555
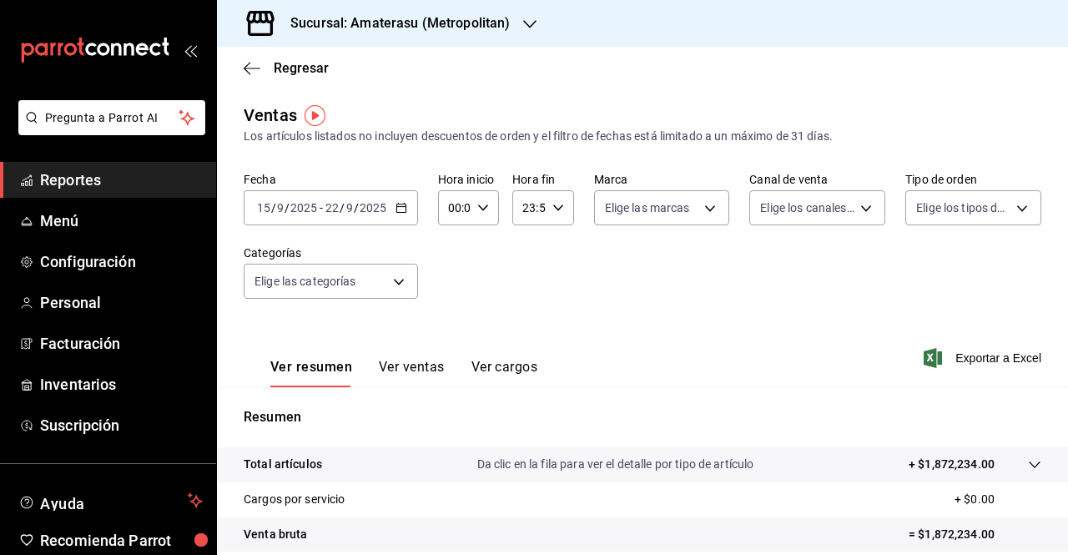
click at [479, 214] on div "00:00 Hora inicio" at bounding box center [468, 207] width 61 height 35
click at [453, 288] on span "01" at bounding box center [451, 290] width 3 height 13
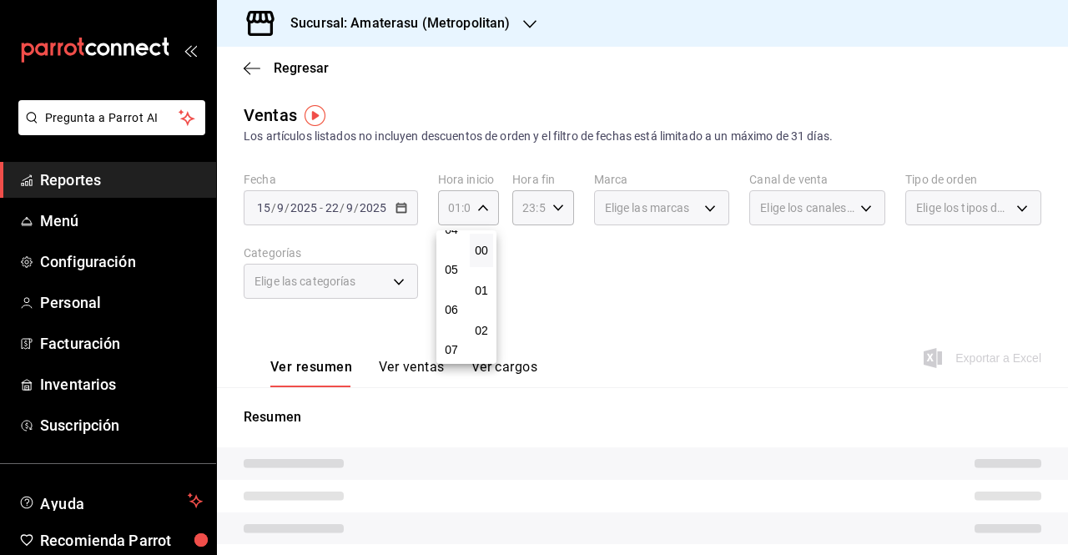
scroll to position [180, 0]
click at [453, 274] on span "05" at bounding box center [451, 270] width 3 height 13
type input "05:00"
click at [483, 261] on button "00" at bounding box center [481, 250] width 23 height 33
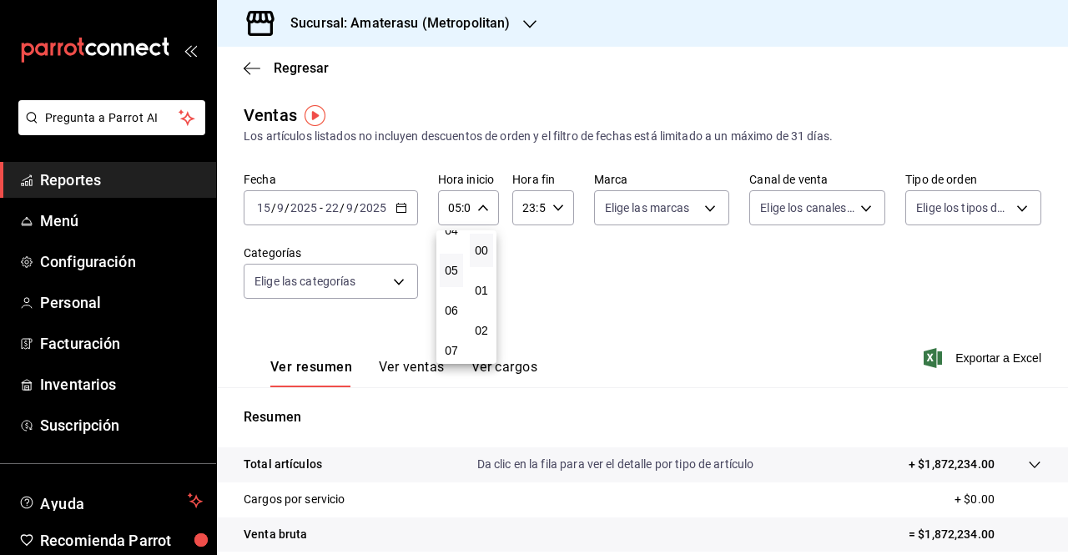
click at [530, 215] on div at bounding box center [534, 277] width 1068 height 555
click at [530, 215] on input "23:59" at bounding box center [528, 207] width 33 height 33
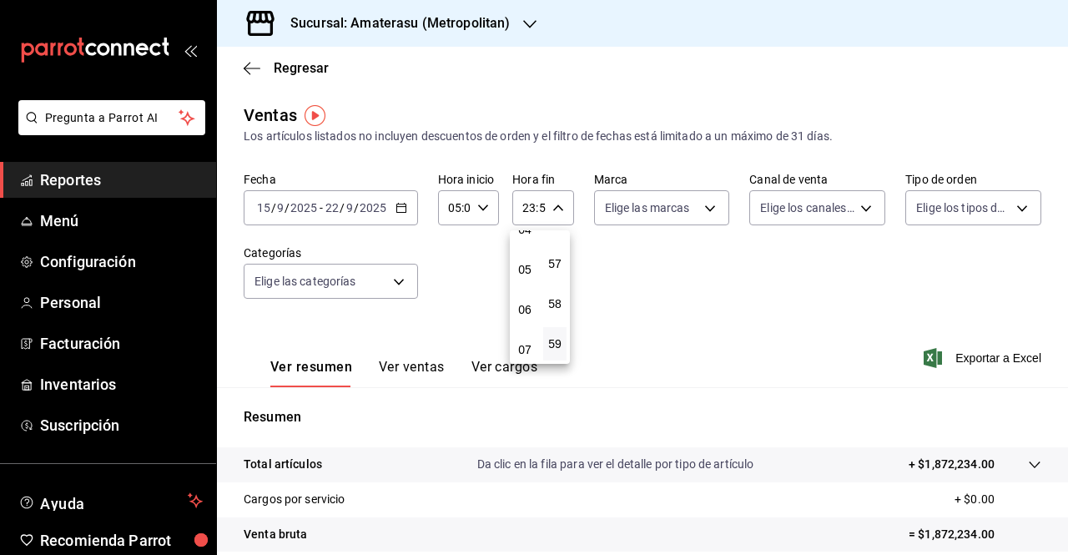
scroll to position [183, 0]
click at [527, 275] on button "05" at bounding box center [524, 267] width 23 height 33
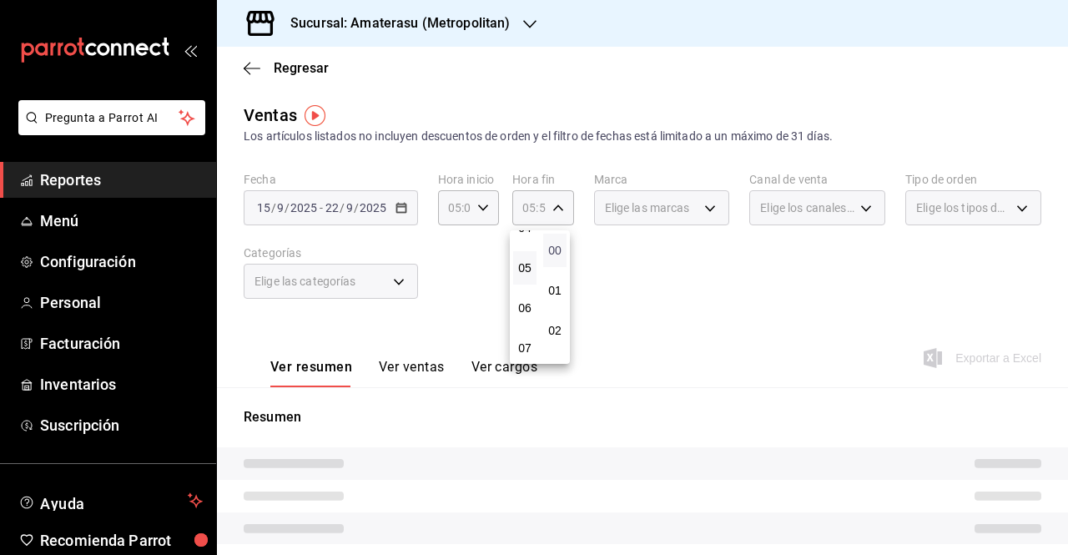
click at [553, 256] on span "00" at bounding box center [554, 250] width 3 height 13
type input "05:00"
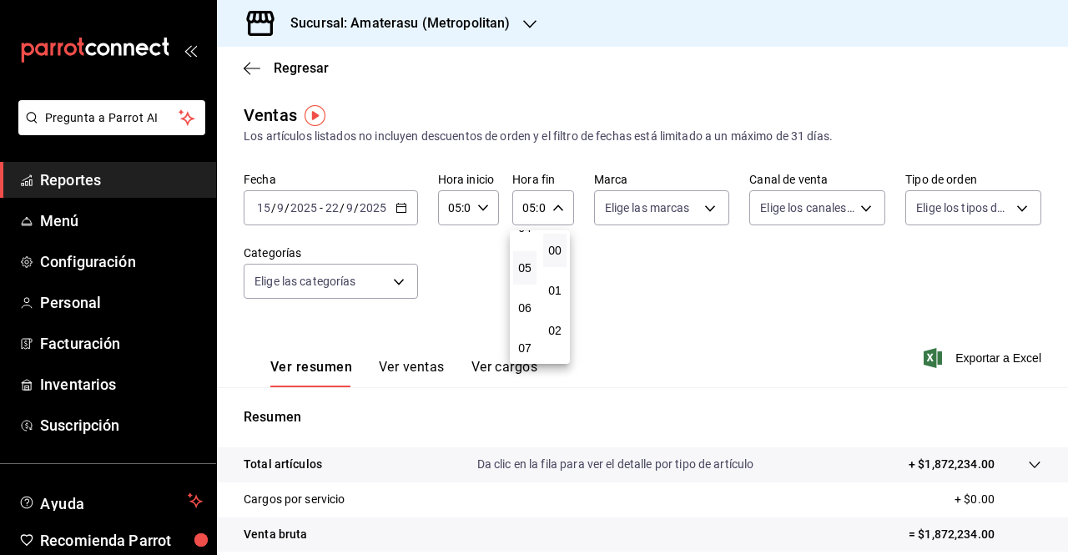
click at [731, 277] on div at bounding box center [534, 277] width 1068 height 555
click at [670, 273] on div "Fecha [DATE] [DATE] - [DATE] [DATE] Hora inicio 05:00 Hora inicio Hora fin 05:0…" at bounding box center [643, 245] width 798 height 147
click at [924, 360] on icon "button" at bounding box center [932, 358] width 18 height 20
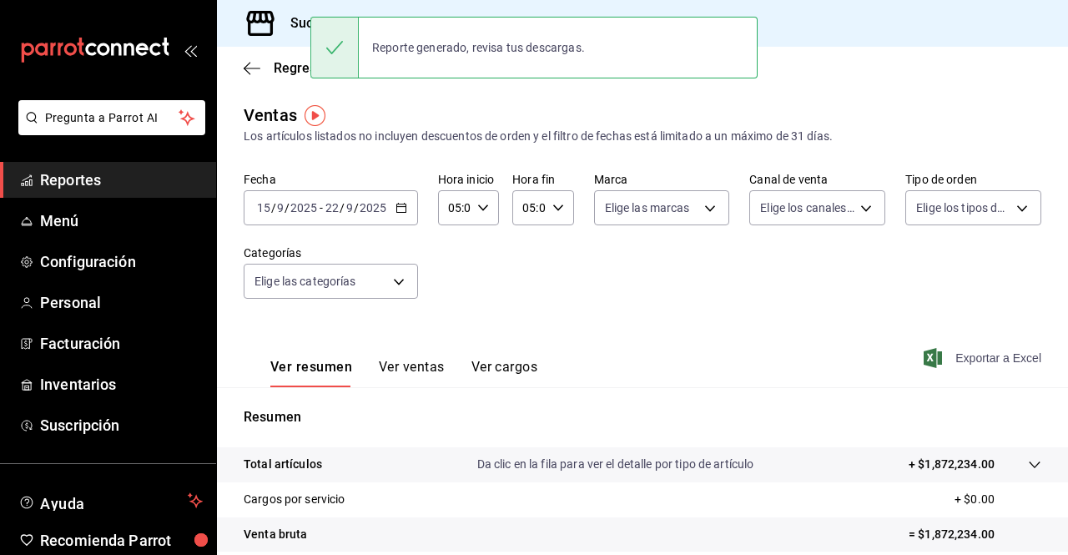
click at [540, 310] on div "Fecha [DATE] [DATE] - [DATE] [DATE] Hora inicio 05:00 Hora inicio Hora fin 05:0…" at bounding box center [643, 245] width 798 height 147
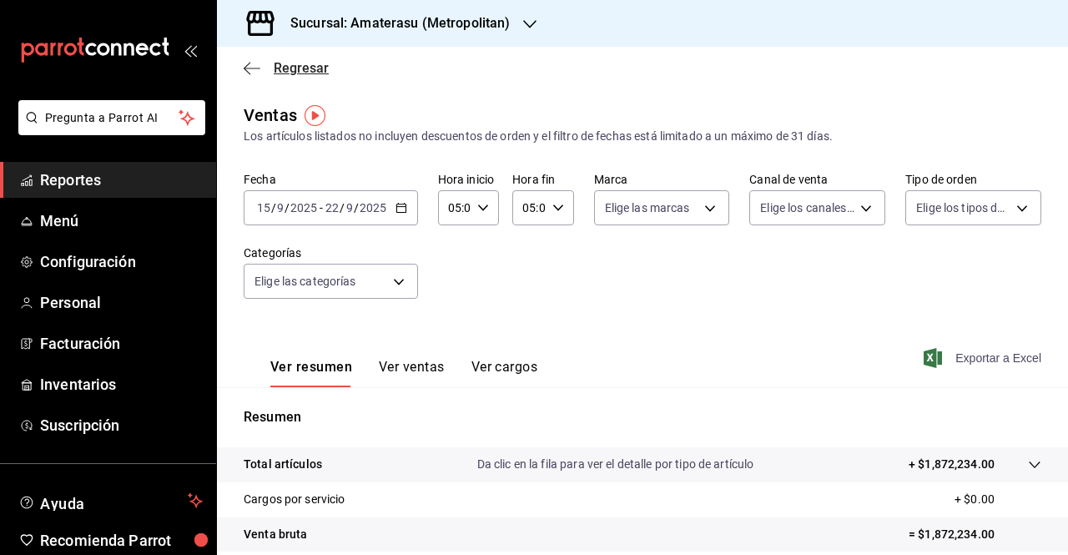
click at [245, 66] on icon "button" at bounding box center [247, 68] width 7 height 13
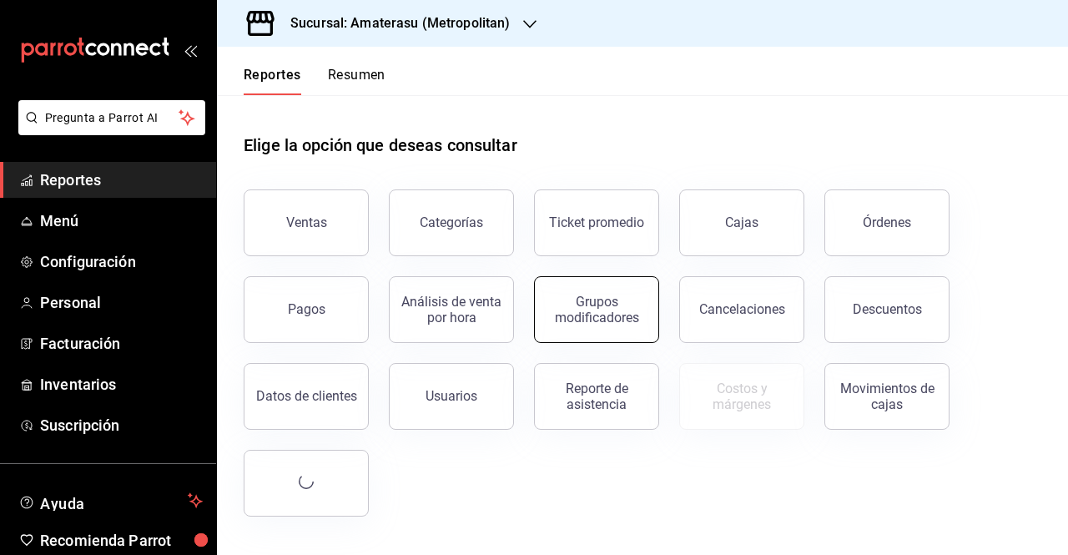
click at [633, 314] on div "Grupos modificadores" at bounding box center [596, 310] width 103 height 32
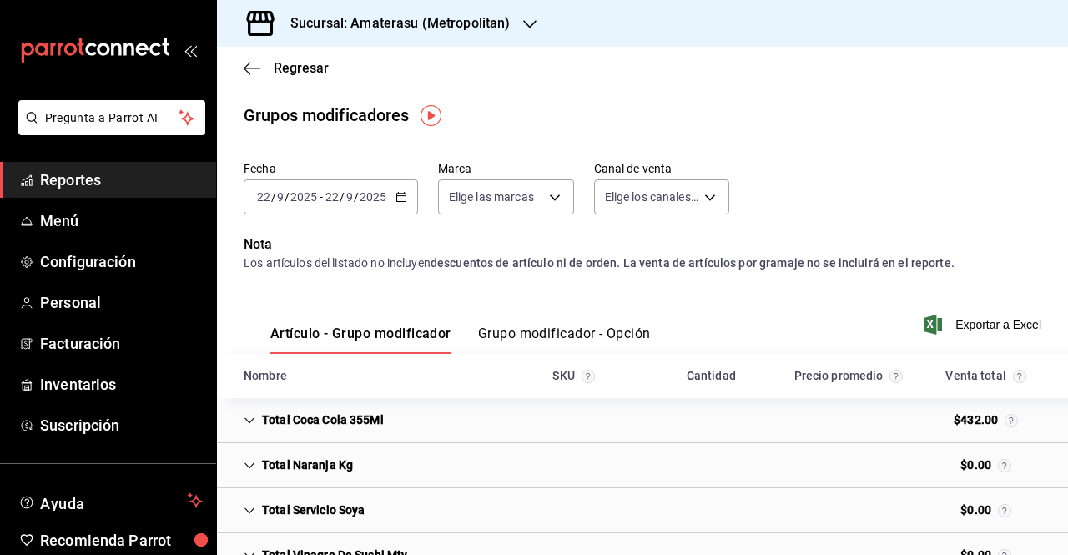
click at [402, 196] on \(Stroke\) "button" at bounding box center [400, 195] width 9 height 1
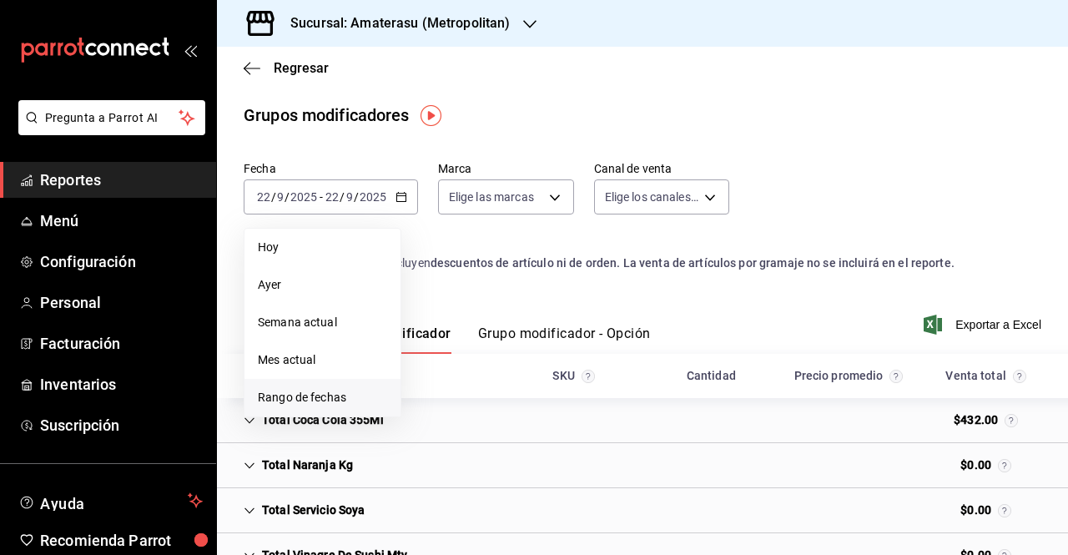
click at [330, 391] on span "Rango de fechas" at bounding box center [322, 398] width 129 height 18
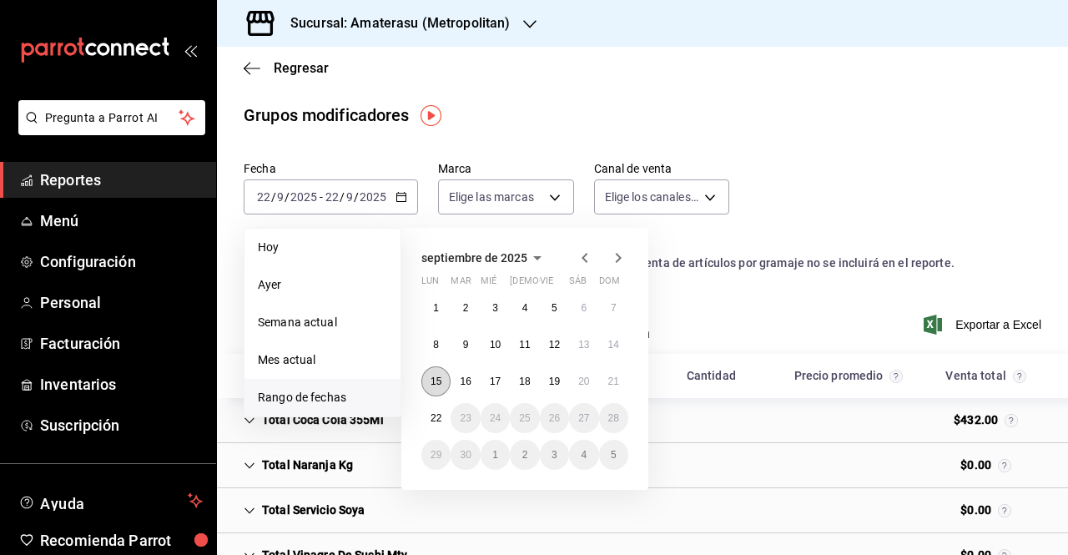
click at [432, 381] on abbr "15" at bounding box center [435, 381] width 11 height 12
click at [617, 382] on abbr "21" at bounding box center [613, 381] width 11 height 12
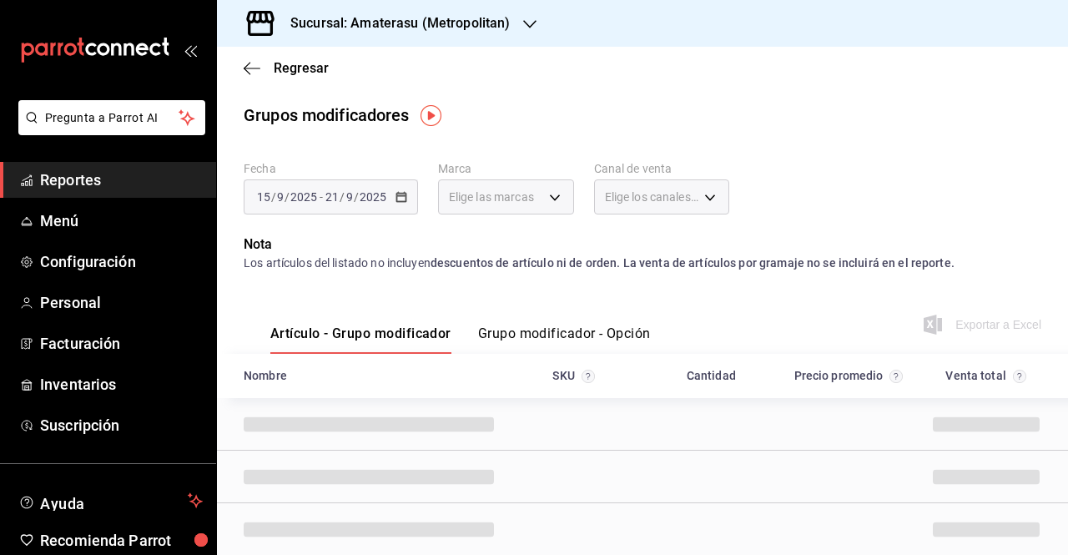
click at [615, 321] on div "Artículo - Grupo modificador Grupo modificador - Opción" at bounding box center [447, 329] width 407 height 48
click at [609, 323] on div "Artículo - Grupo modificador Grupo modificador - Opción" at bounding box center [447, 329] width 407 height 48
click at [592, 342] on button "Grupo modificador - Opción" at bounding box center [564, 339] width 173 height 28
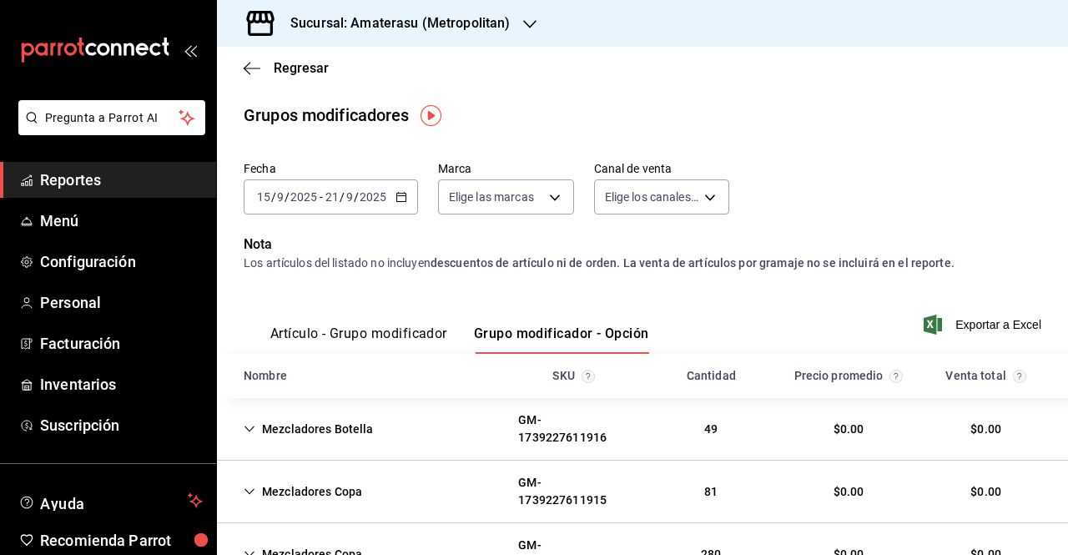
click at [956, 320] on span "Exportar a Excel" at bounding box center [984, 324] width 114 height 20
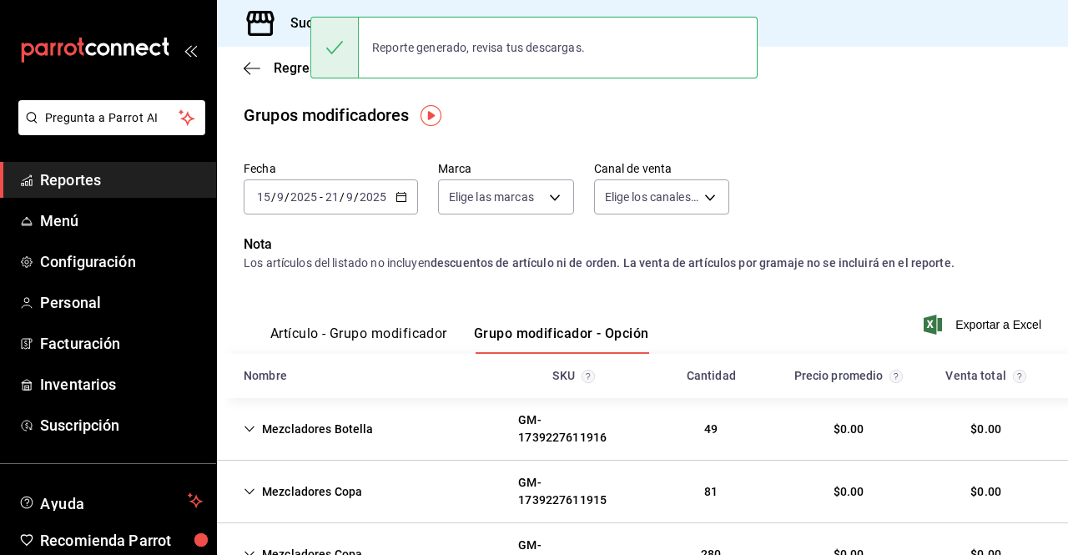
click at [772, 146] on main "Regresar Grupos modificadores Fecha [DATE] [DATE] - [DATE] [DATE] Marca Elige l…" at bounding box center [642, 357] width 851 height 620
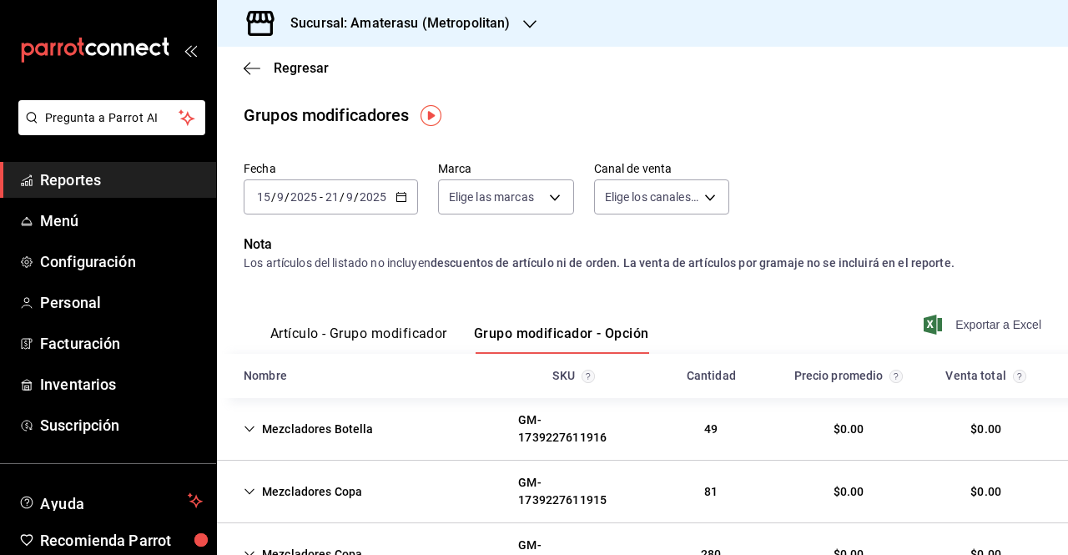
click at [964, 331] on span "Exportar a Excel" at bounding box center [984, 324] width 114 height 20
click at [700, 119] on div "Grupos modificadores" at bounding box center [642, 115] width 851 height 25
click at [252, 76] on div "Regresar" at bounding box center [642, 68] width 851 height 43
click at [252, 71] on icon "button" at bounding box center [252, 68] width 17 height 15
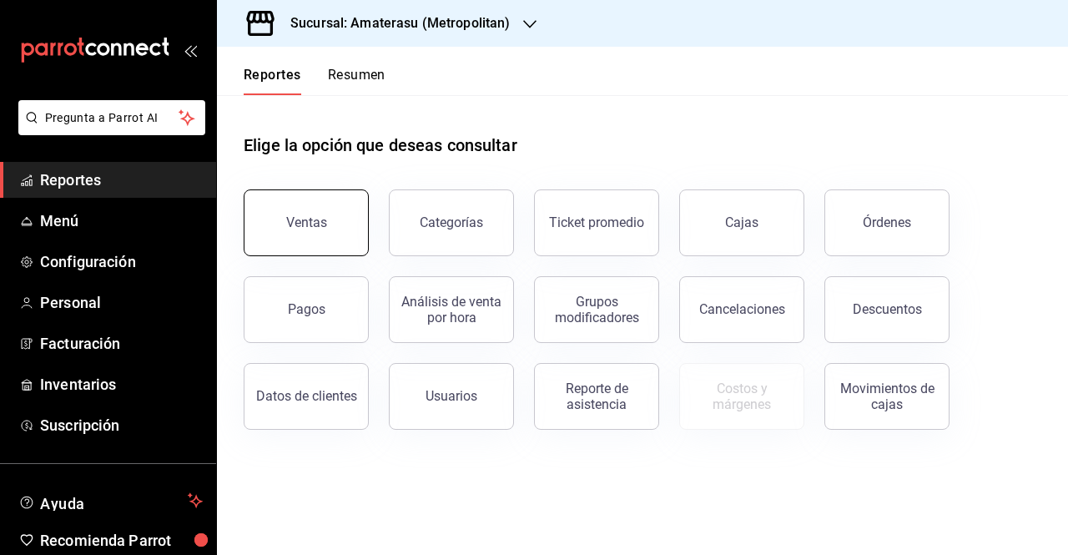
click at [335, 244] on button "Ventas" at bounding box center [306, 222] width 125 height 67
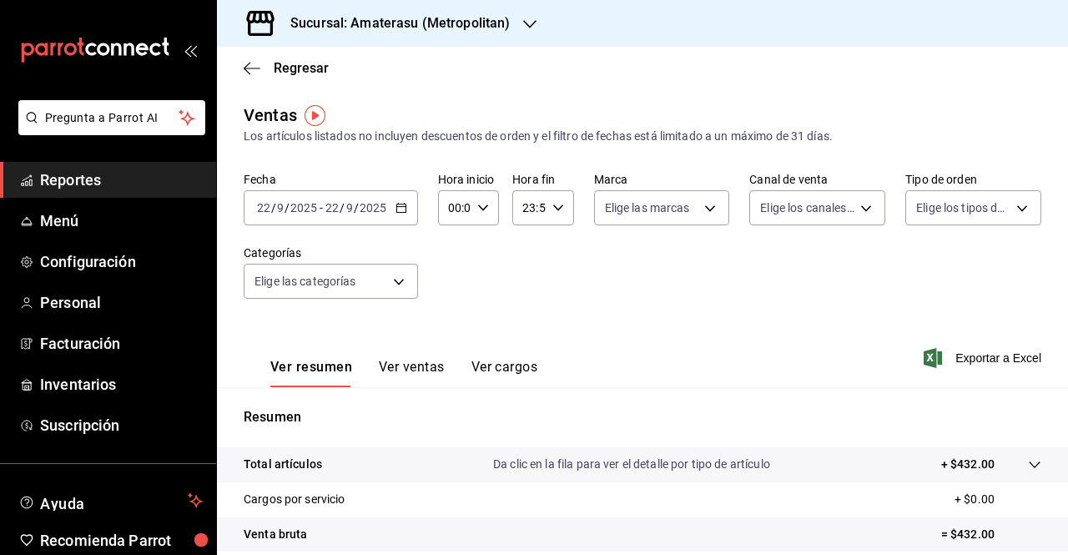
click at [392, 209] on div "[DATE] [DATE] - [DATE] [DATE]" at bounding box center [331, 207] width 174 height 35
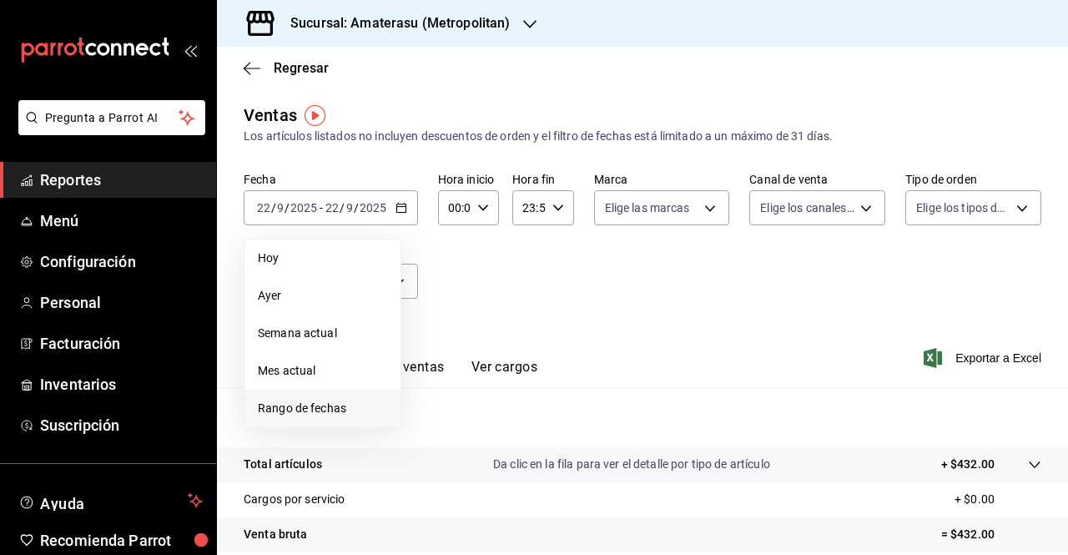
click at [338, 413] on span "Rango de fechas" at bounding box center [322, 409] width 129 height 18
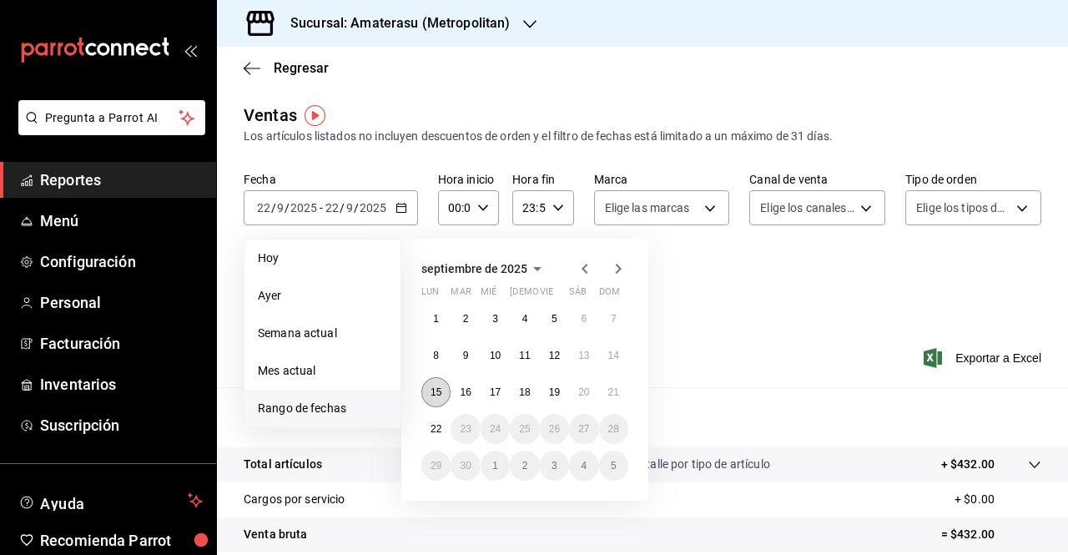
click at [434, 401] on button "15" at bounding box center [435, 392] width 29 height 30
click at [440, 416] on button "22" at bounding box center [435, 429] width 29 height 30
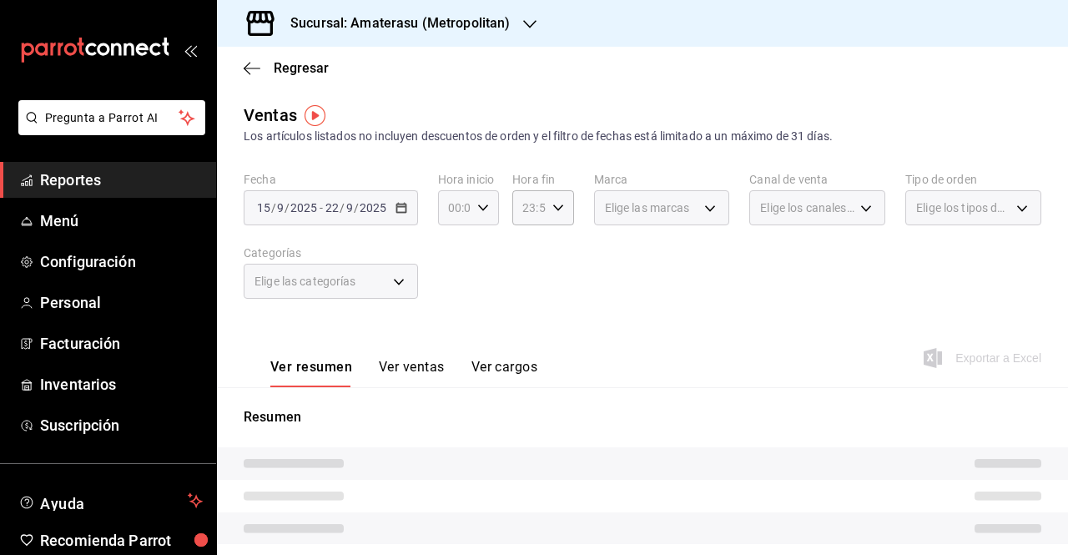
click at [481, 208] on icon "button" at bounding box center [483, 208] width 12 height 12
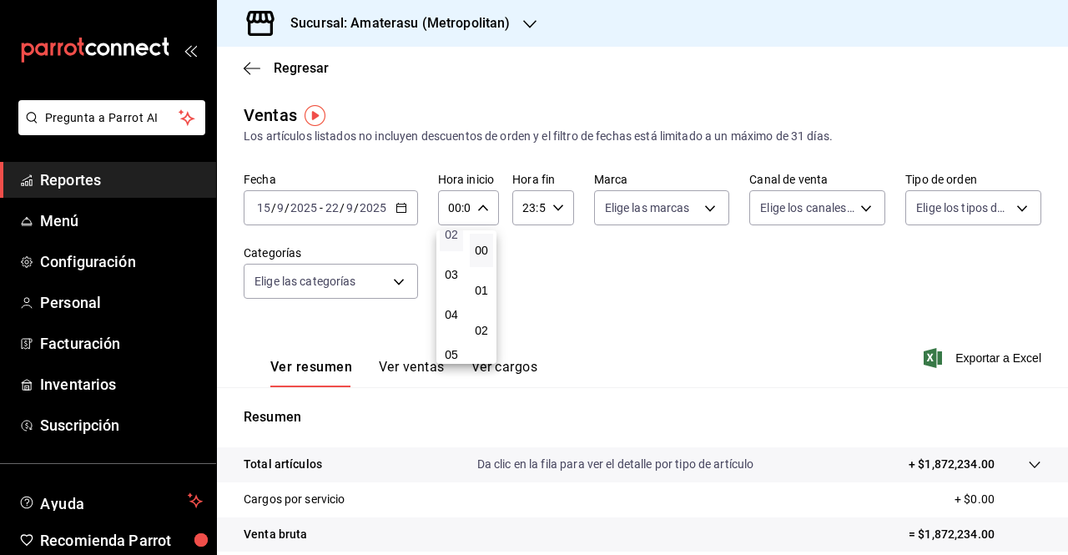
scroll to position [123, 0]
click at [453, 330] on span "05" at bounding box center [451, 327] width 3 height 13
type input "05:00"
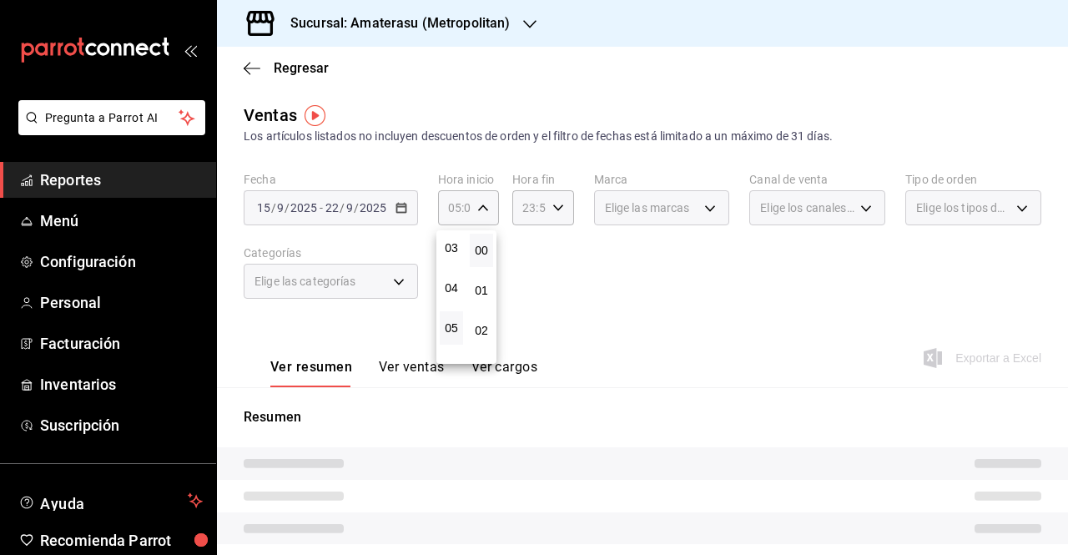
click at [534, 219] on div at bounding box center [534, 277] width 1068 height 555
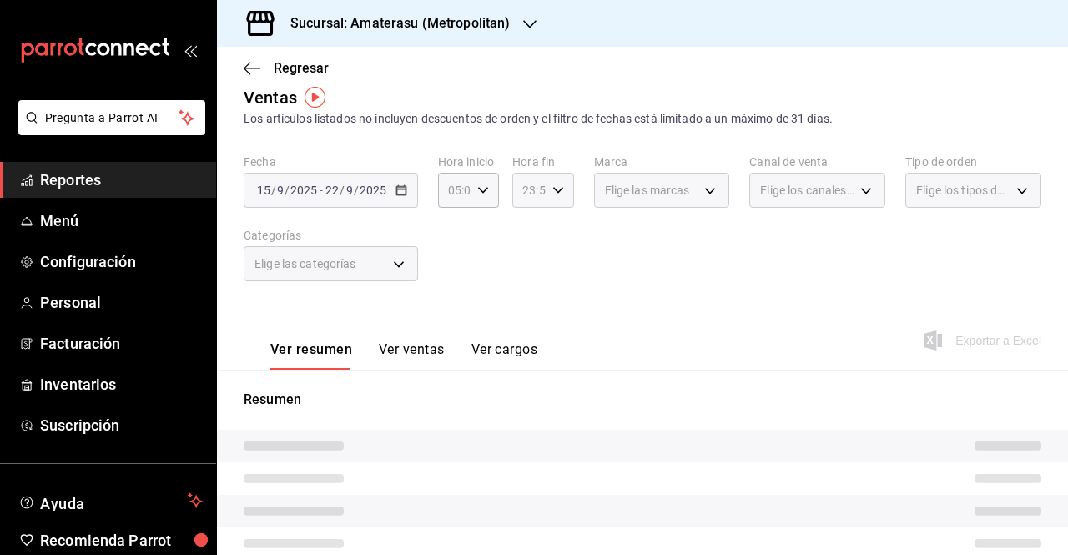
scroll to position [18, 0]
click at [552, 189] on \(Stroke\) "button" at bounding box center [557, 189] width 10 height 6
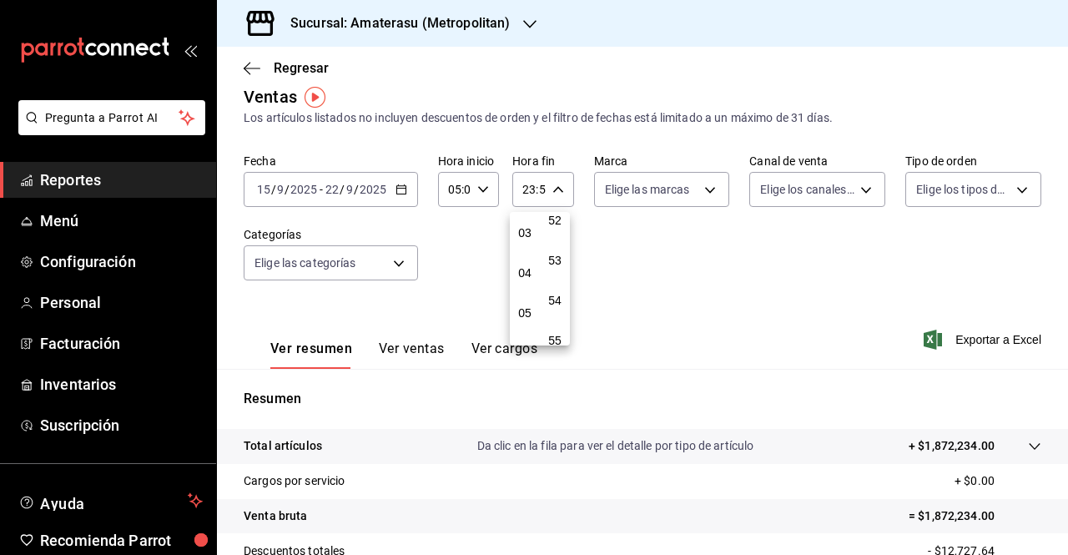
scroll to position [120, 0]
click at [526, 309] on span "05" at bounding box center [524, 311] width 3 height 13
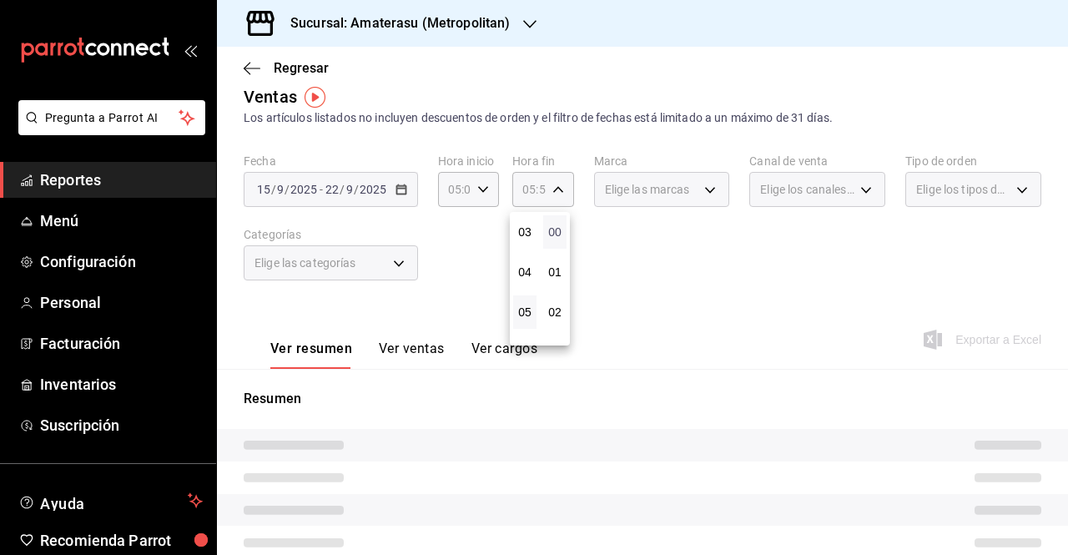
click at [553, 234] on span "00" at bounding box center [554, 231] width 3 height 13
type input "05:00"
click at [617, 244] on div at bounding box center [534, 277] width 1068 height 555
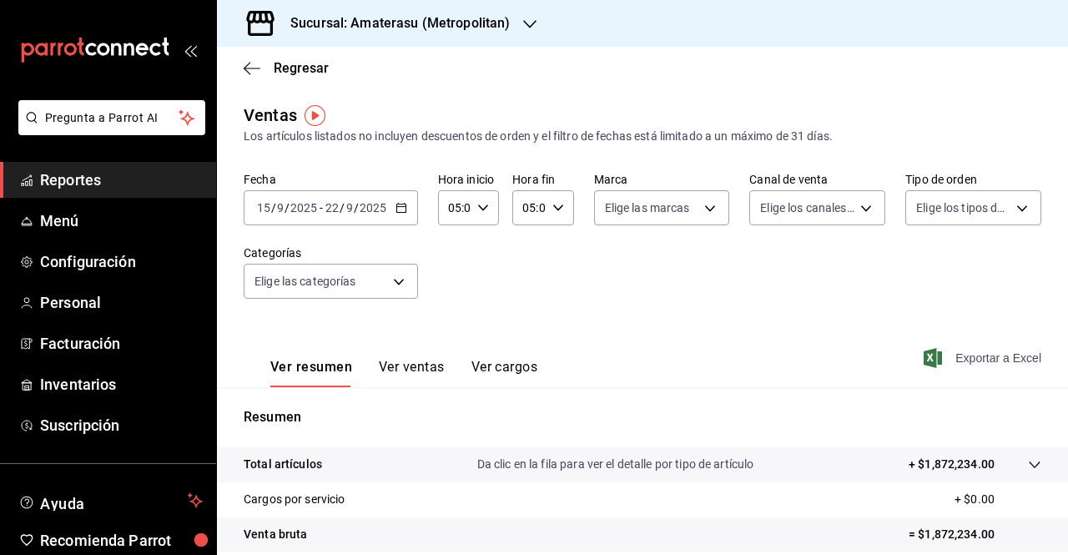
click at [958, 352] on span "Exportar a Excel" at bounding box center [984, 358] width 114 height 20
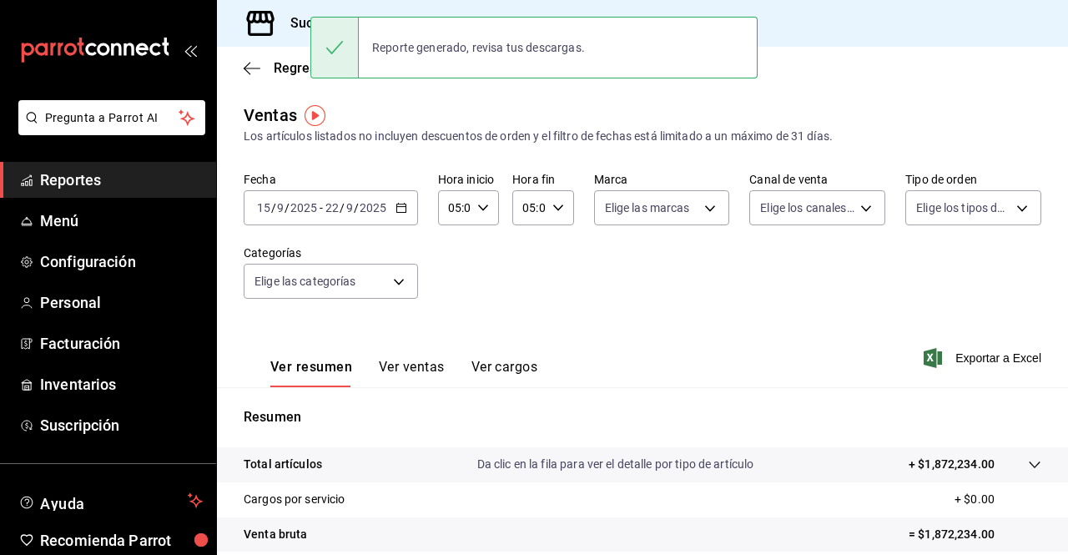
click at [606, 339] on div "Ver resumen Ver ventas Ver cargos Exportar a Excel" at bounding box center [642, 353] width 851 height 68
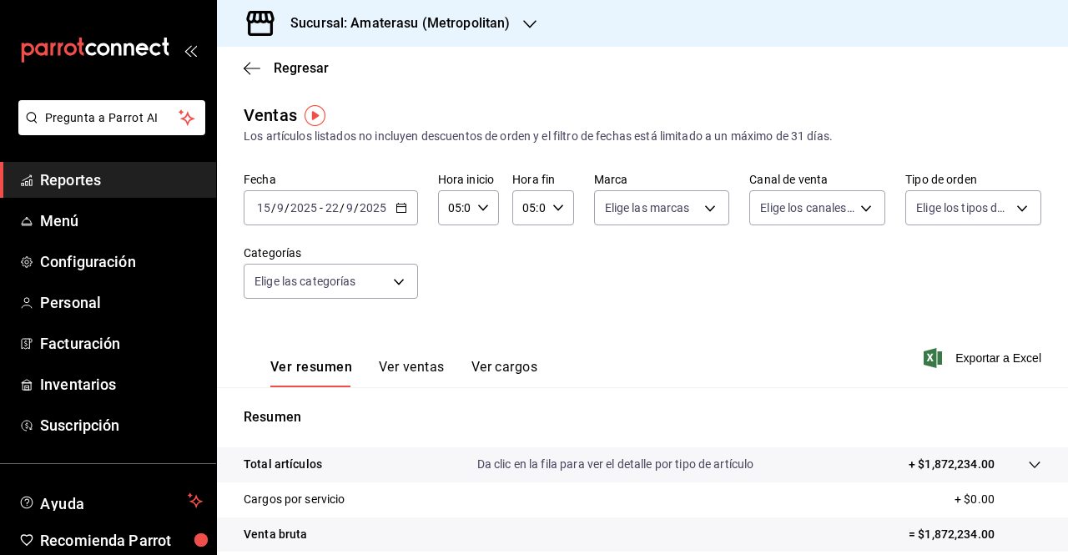
click at [299, 57] on div "Regresar" at bounding box center [642, 68] width 851 height 43
click at [299, 64] on span "Regresar" at bounding box center [301, 68] width 55 height 16
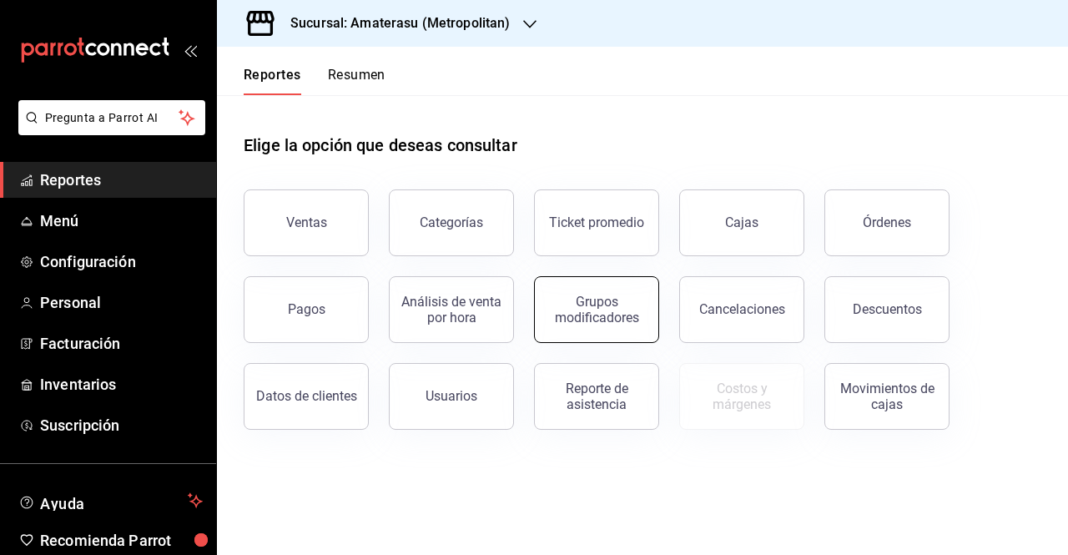
click at [586, 279] on button "Grupos modificadores" at bounding box center [596, 309] width 125 height 67
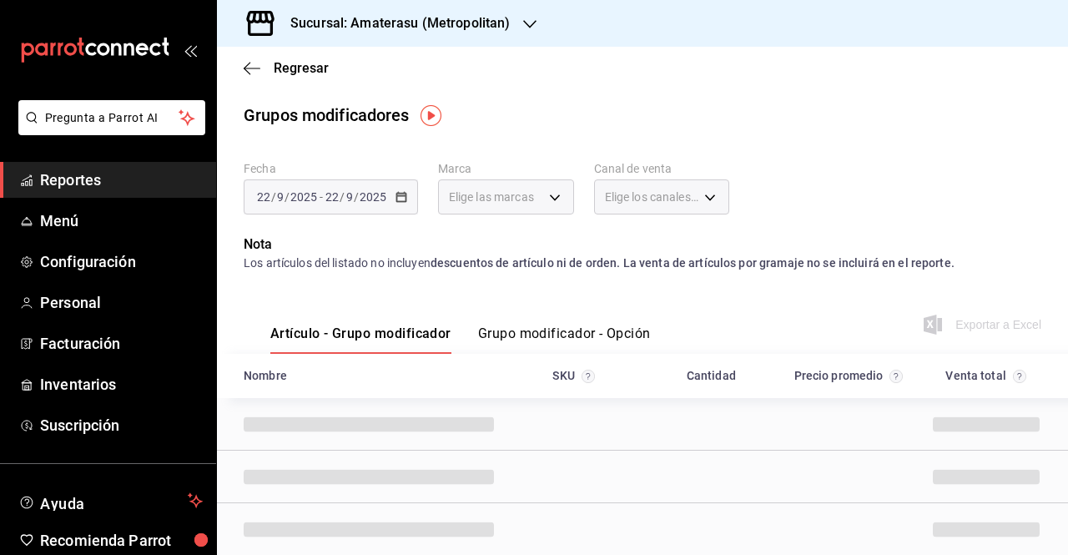
click at [392, 201] on div "[DATE] [DATE] - [DATE] [DATE]" at bounding box center [331, 196] width 174 height 35
click at [395, 203] on div "[DATE] [DATE] - [DATE] [DATE]" at bounding box center [331, 196] width 174 height 35
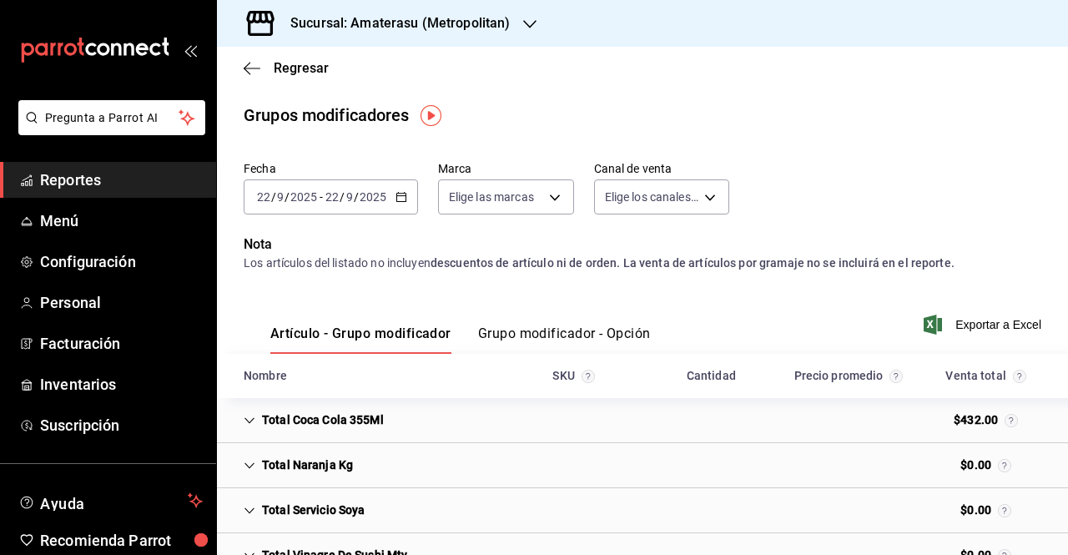
click at [392, 199] on div "[DATE] [DATE] - [DATE] [DATE]" at bounding box center [331, 196] width 174 height 35
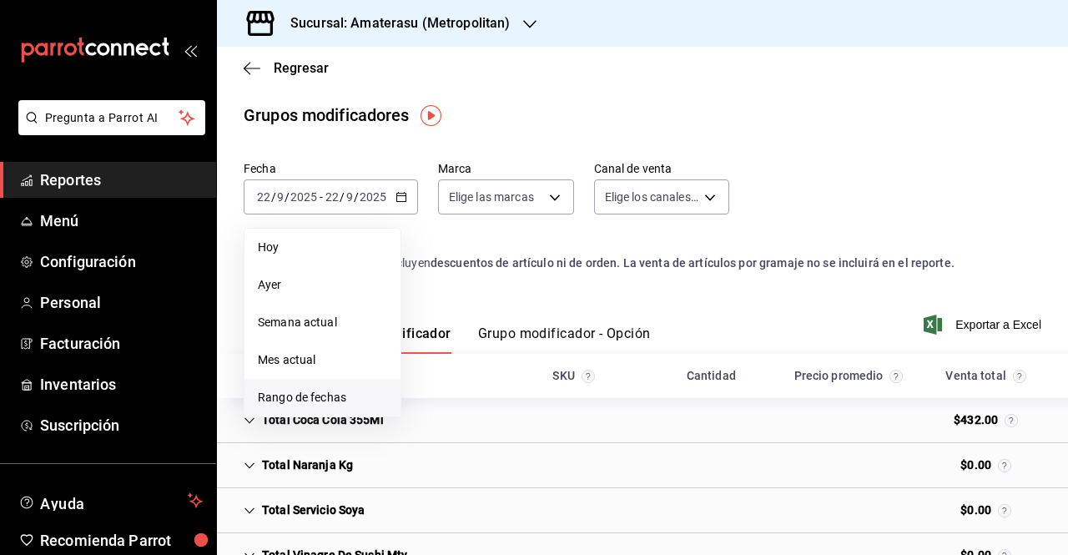
click at [337, 386] on li "Rango de fechas" at bounding box center [322, 398] width 156 height 38
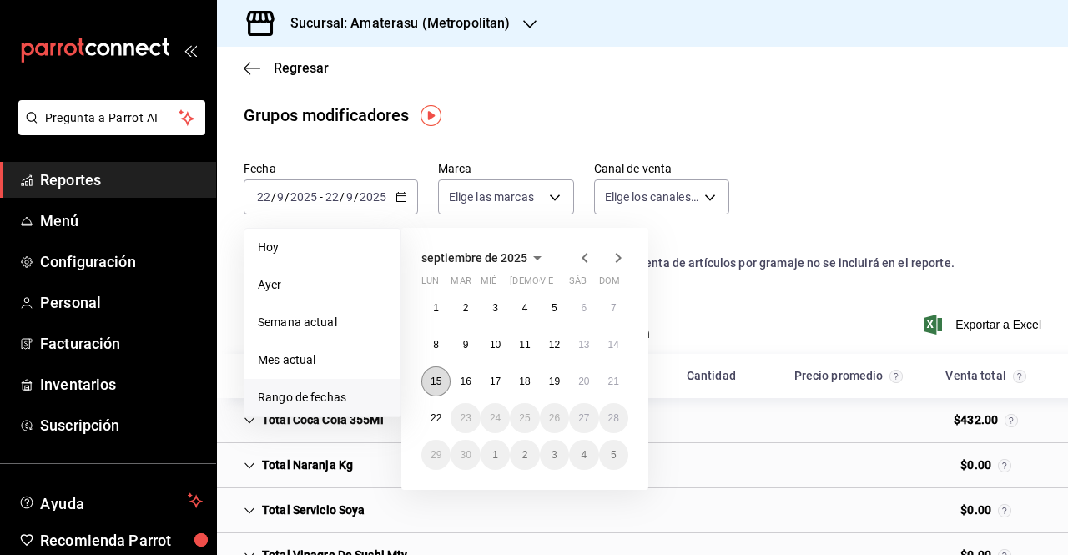
click at [443, 384] on button "15" at bounding box center [435, 381] width 29 height 30
click at [614, 390] on button "21" at bounding box center [613, 381] width 29 height 30
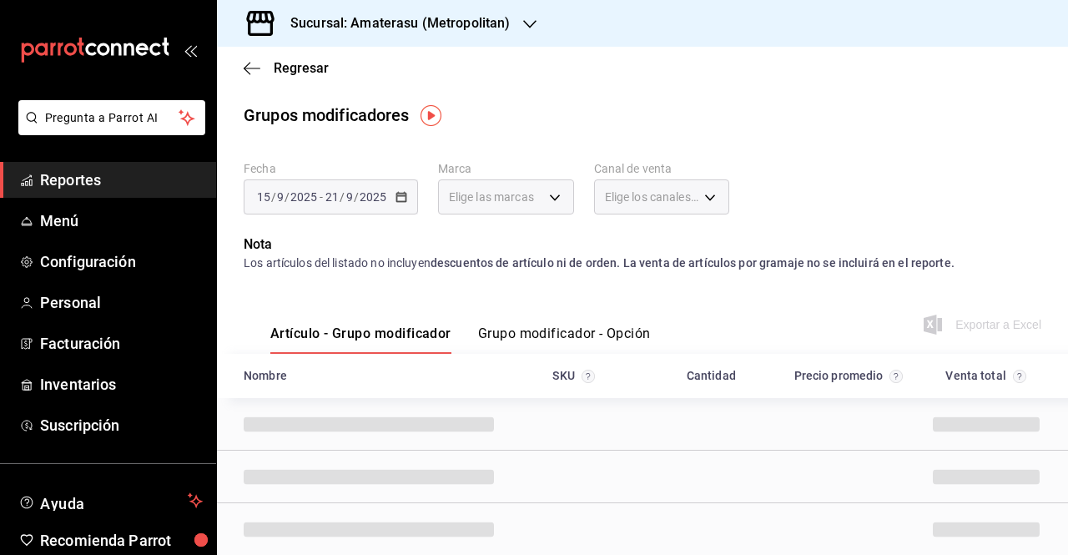
click at [601, 332] on button "Grupo modificador - Opción" at bounding box center [564, 339] width 173 height 28
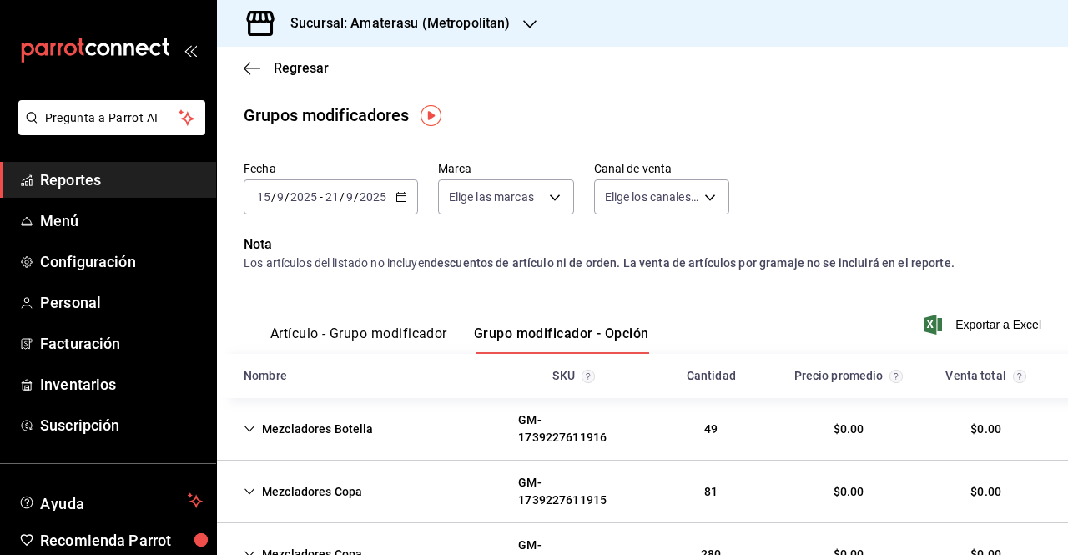
click at [928, 330] on icon "button" at bounding box center [932, 324] width 18 height 20
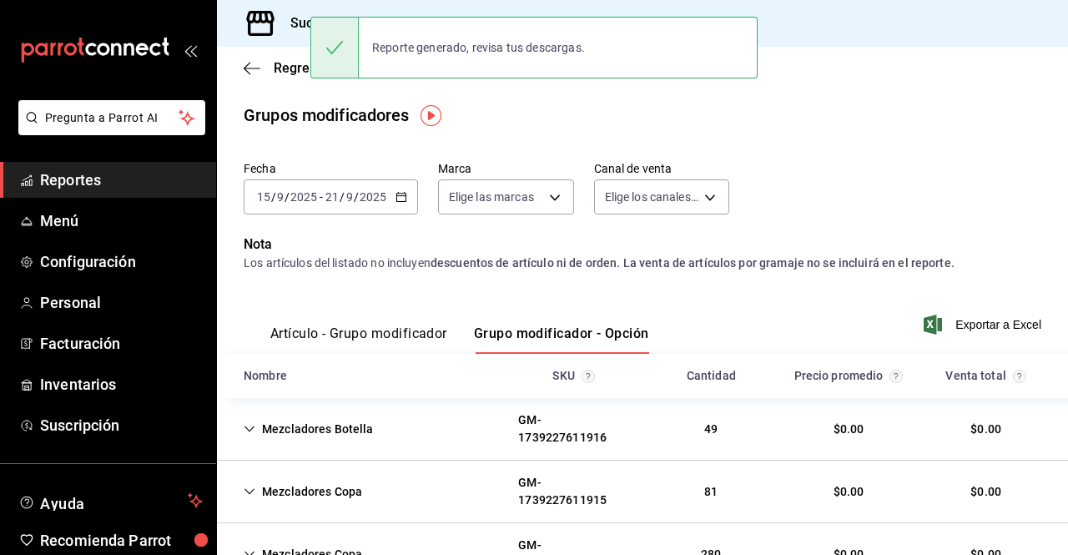
click at [294, 93] on main "Regresar Grupos modificadores Fecha [DATE] [DATE] - [DATE] [DATE] Marca Elige l…" at bounding box center [642, 357] width 851 height 620
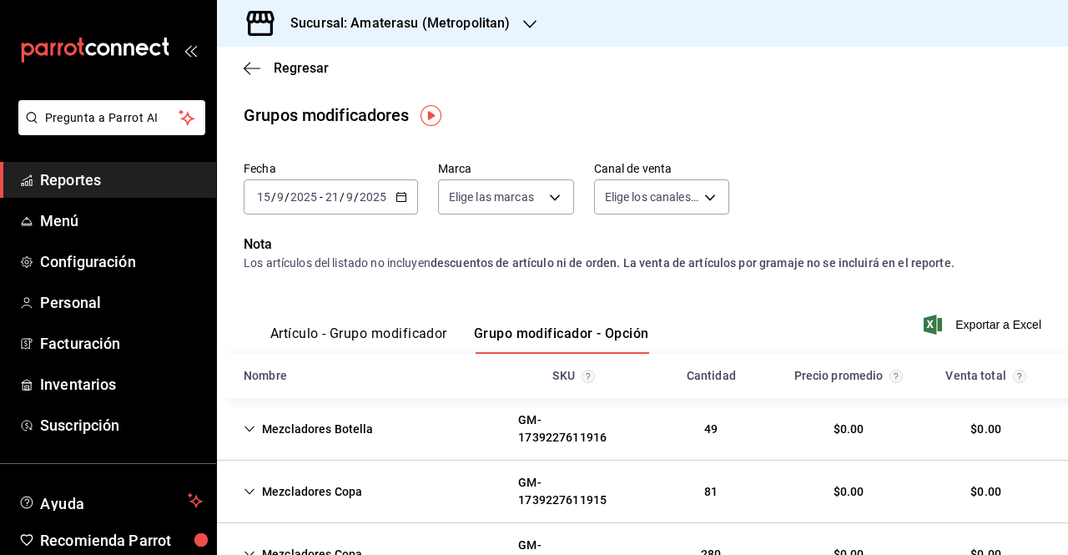
click at [260, 79] on div "Regresar" at bounding box center [642, 68] width 851 height 43
click at [419, 33] on h3 "Sucursal: Amaterasu (Metropolitan)" at bounding box center [393, 23] width 233 height 20
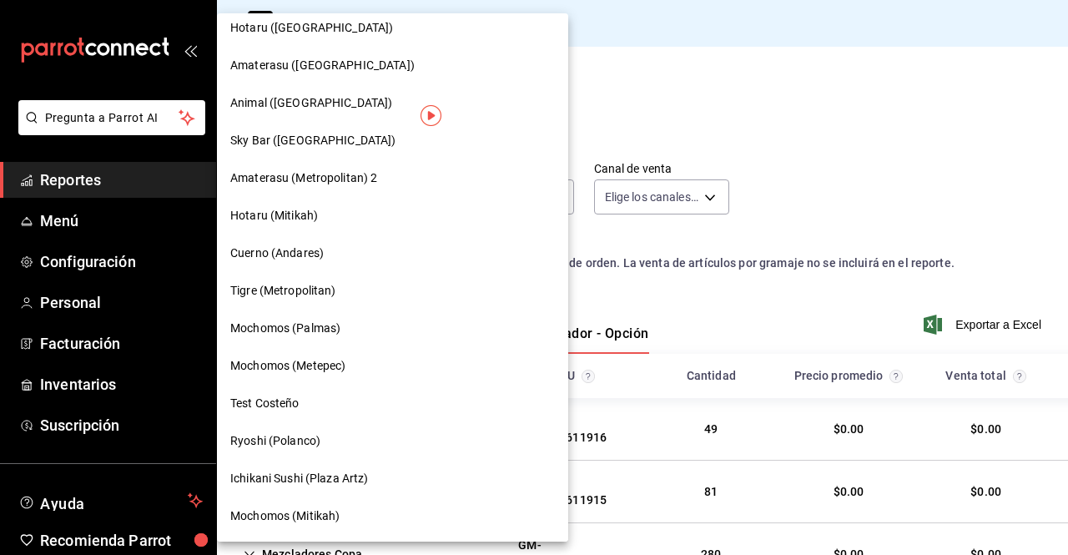
scroll to position [828, 0]
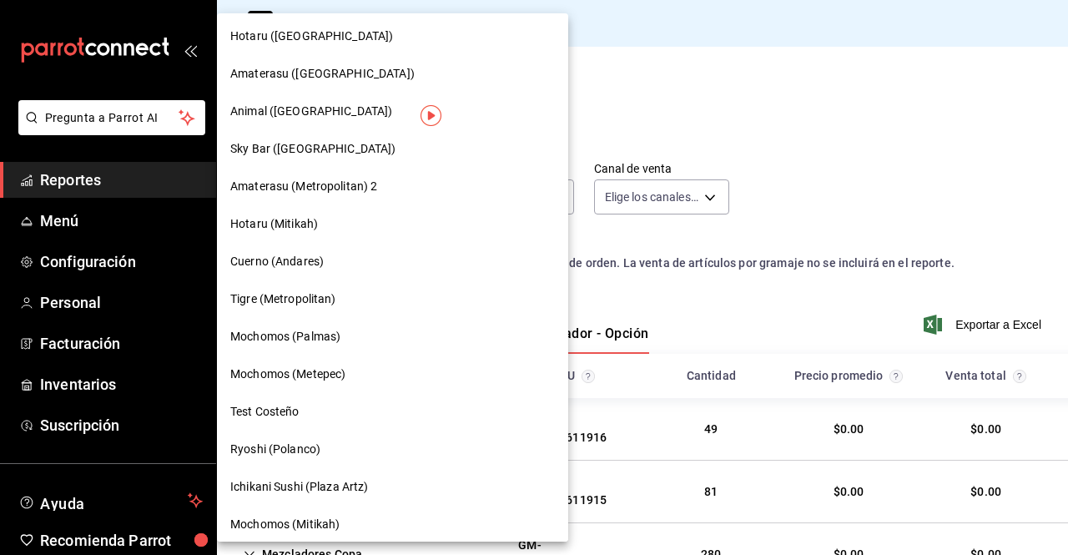
click at [366, 202] on div "Amaterasu (Metropolitan) 2" at bounding box center [392, 187] width 351 height 38
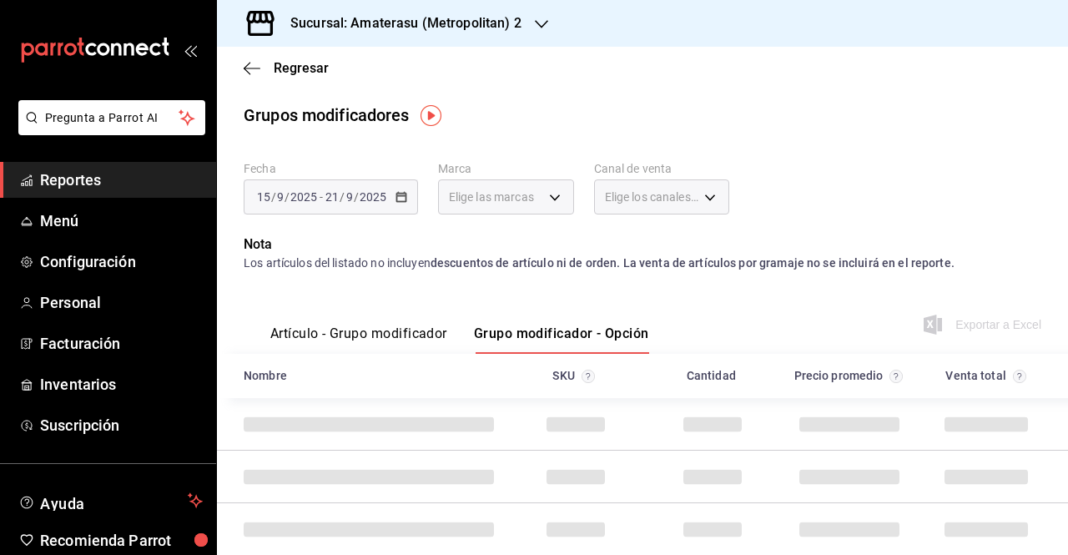
click at [252, 76] on div "Regresar" at bounding box center [642, 68] width 851 height 43
click at [252, 69] on icon "button" at bounding box center [252, 68] width 17 height 15
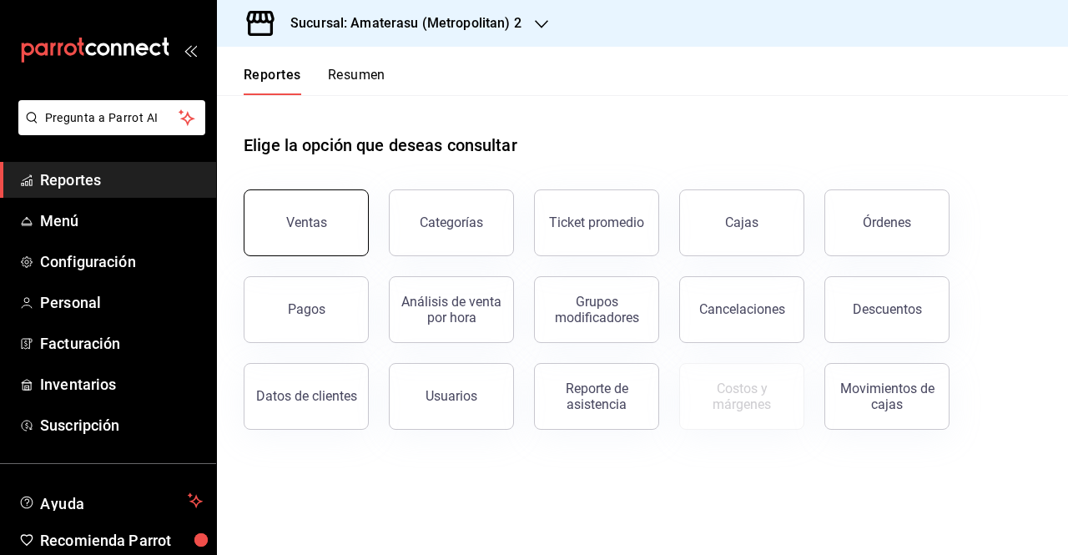
click at [293, 193] on button "Ventas" at bounding box center [306, 222] width 125 height 67
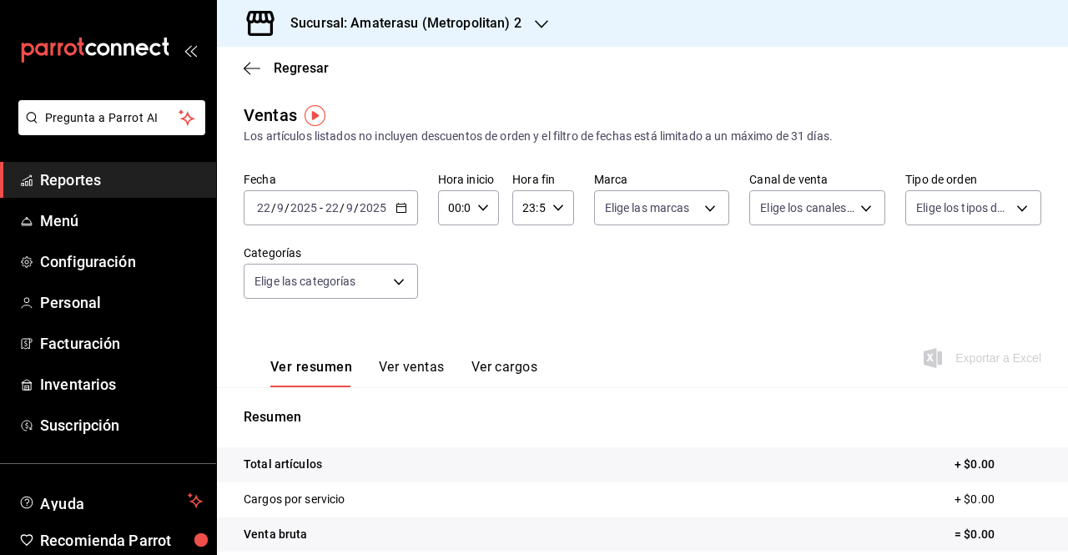
click at [401, 211] on icon "button" at bounding box center [401, 208] width 12 height 12
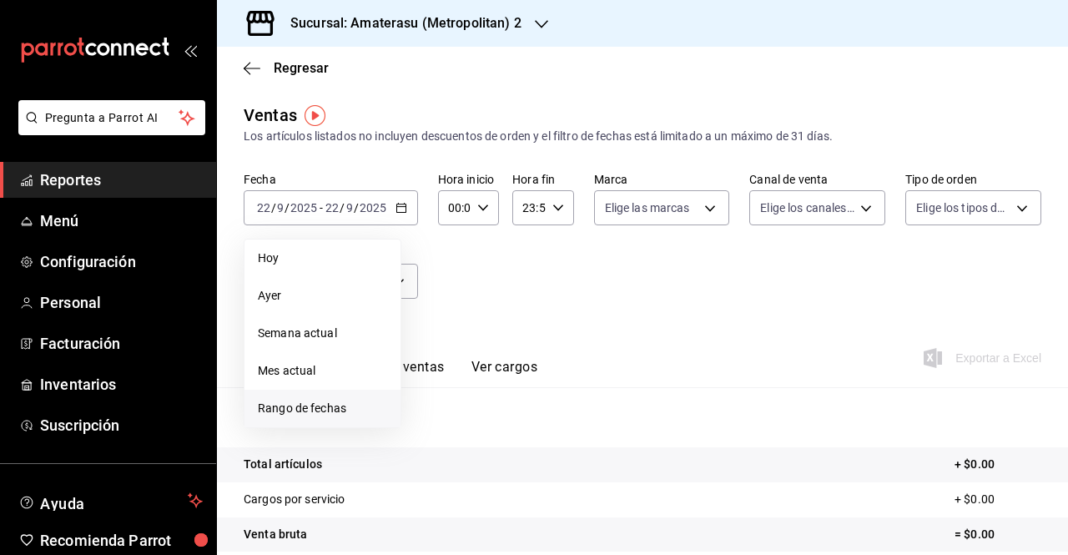
click at [311, 415] on span "Rango de fechas" at bounding box center [322, 409] width 129 height 18
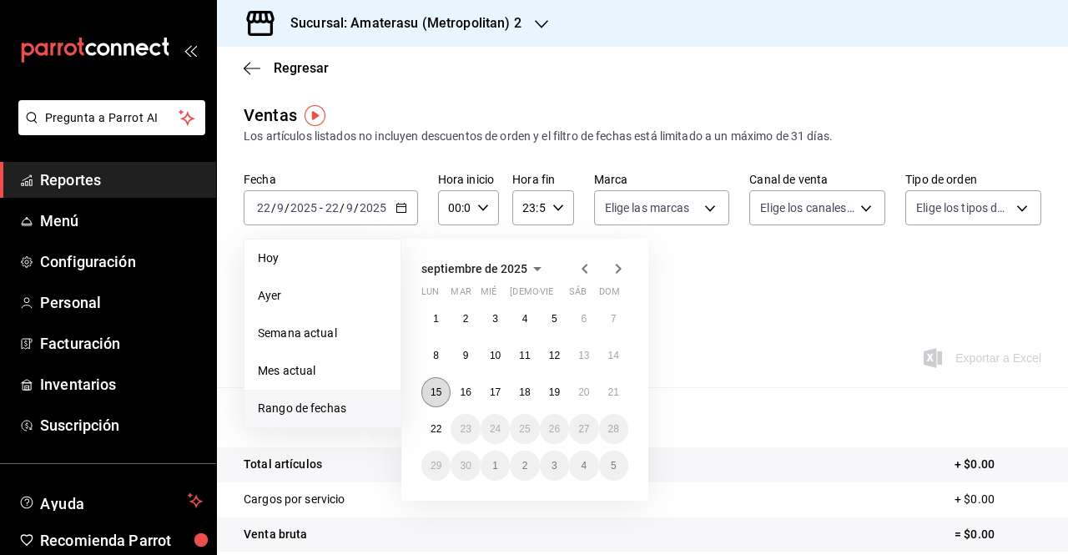
click at [446, 395] on button "15" at bounding box center [435, 392] width 29 height 30
click at [437, 433] on abbr "22" at bounding box center [435, 429] width 11 height 12
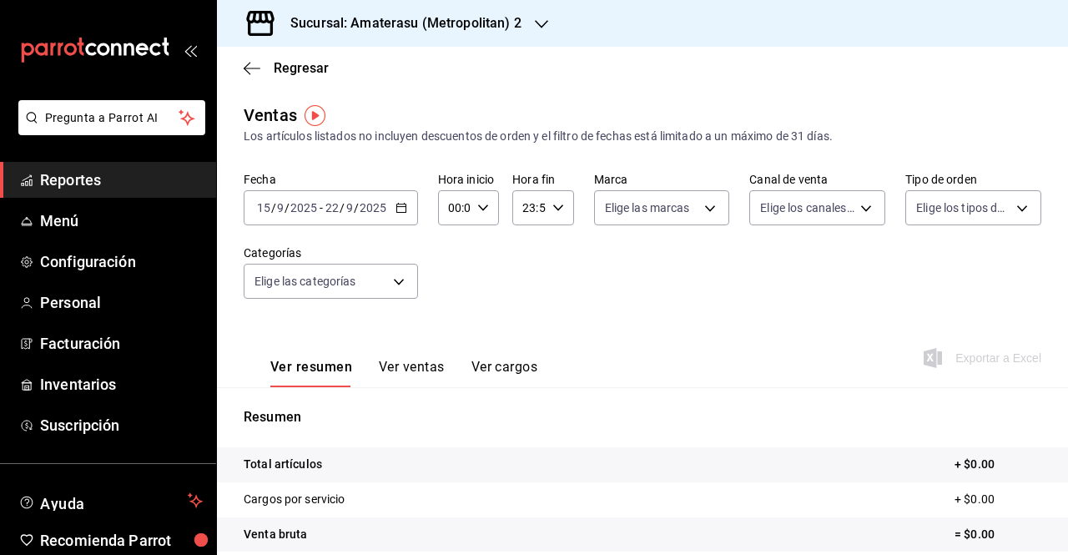
click at [465, 204] on input "00:00" at bounding box center [454, 207] width 33 height 33
click at [450, 314] on span "05" at bounding box center [451, 315] width 3 height 13
type input "05:00"
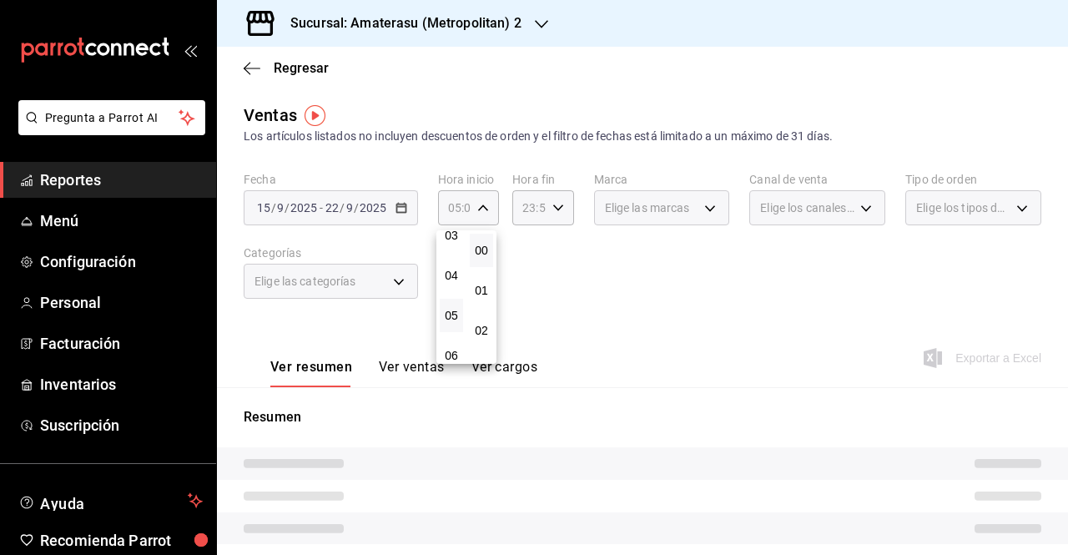
click at [482, 240] on button "00" at bounding box center [481, 250] width 23 height 33
click at [520, 220] on div at bounding box center [534, 277] width 1068 height 555
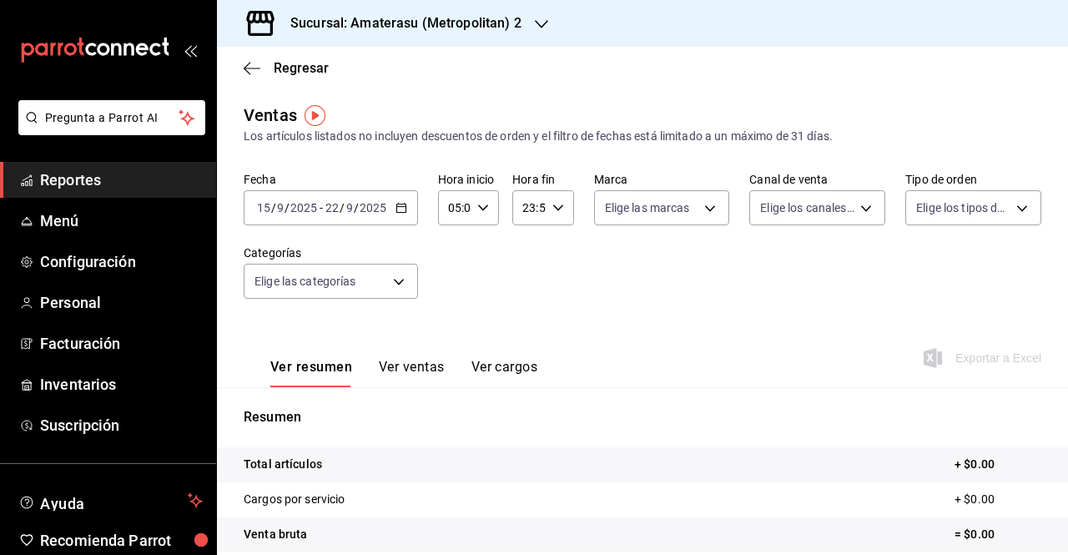
click at [541, 213] on div "23:59 Hora fin" at bounding box center [542, 207] width 61 height 35
click at [519, 313] on button "05" at bounding box center [524, 325] width 23 height 33
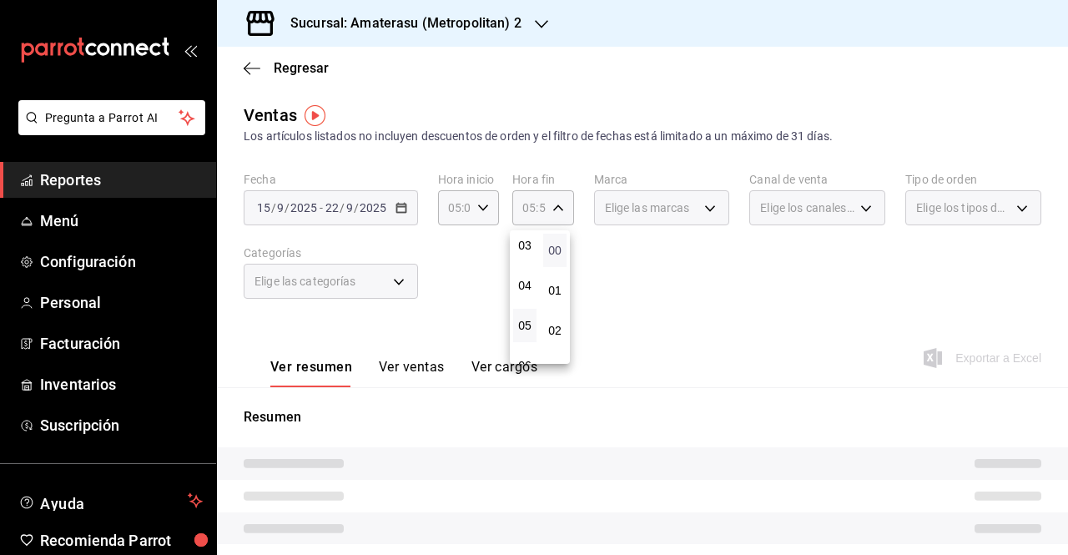
click at [554, 248] on span "00" at bounding box center [554, 250] width 3 height 13
type input "05:00"
click at [627, 293] on div at bounding box center [534, 277] width 1068 height 555
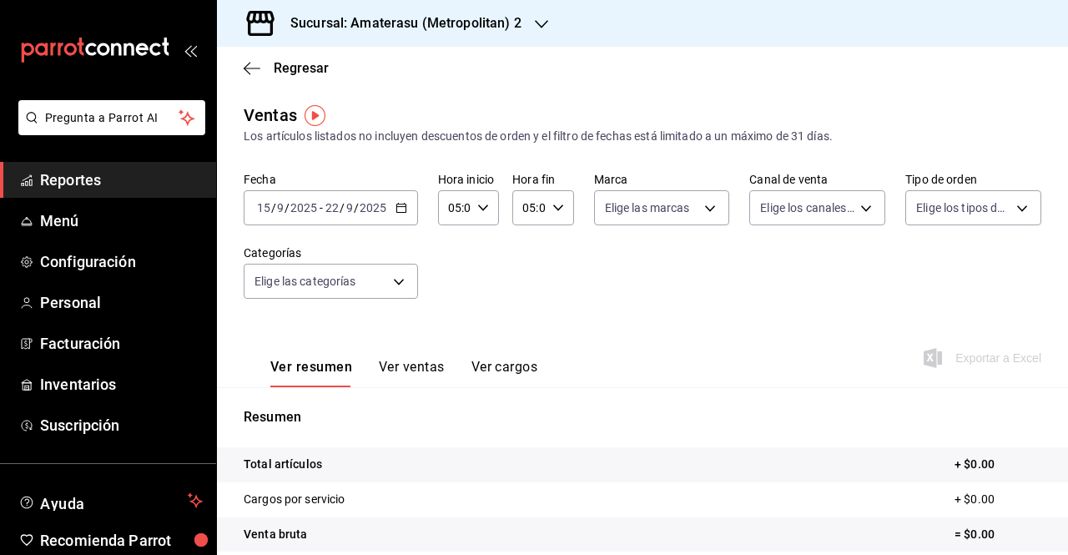
click at [397, 371] on button "Ver ventas" at bounding box center [412, 373] width 66 height 28
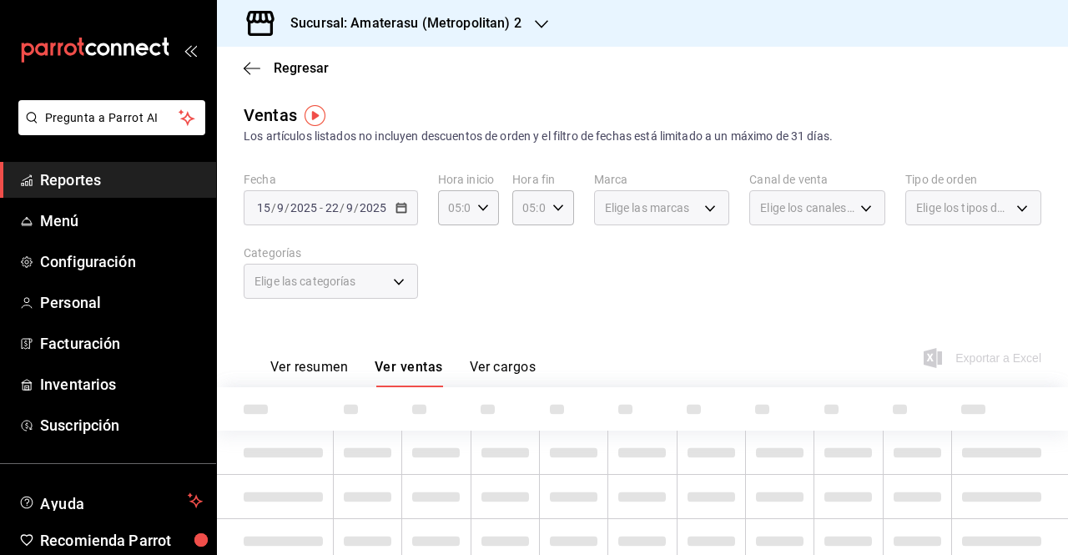
click at [307, 370] on button "Ver resumen" at bounding box center [309, 373] width 78 height 28
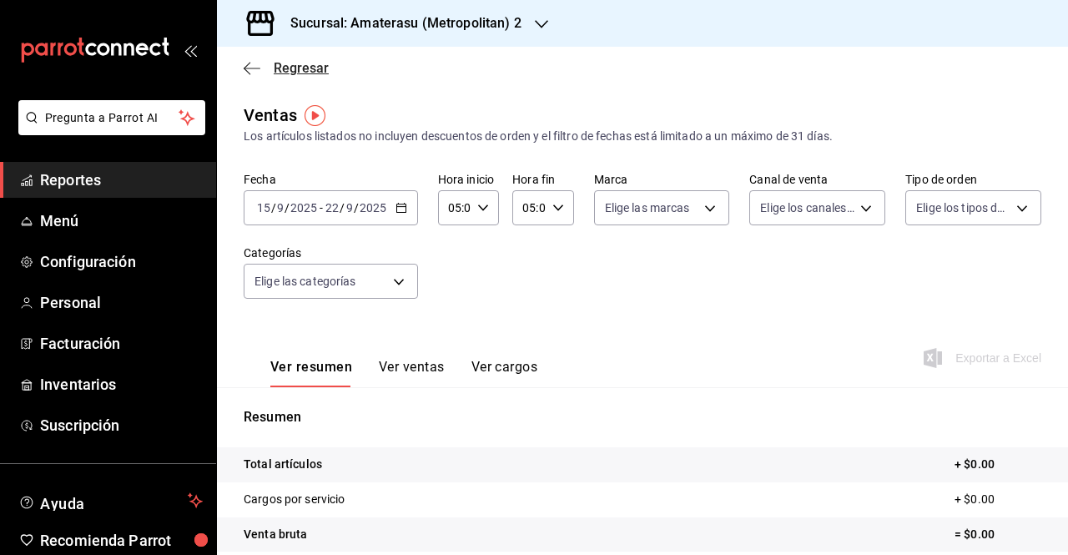
click at [282, 71] on span "Regresar" at bounding box center [301, 68] width 55 height 16
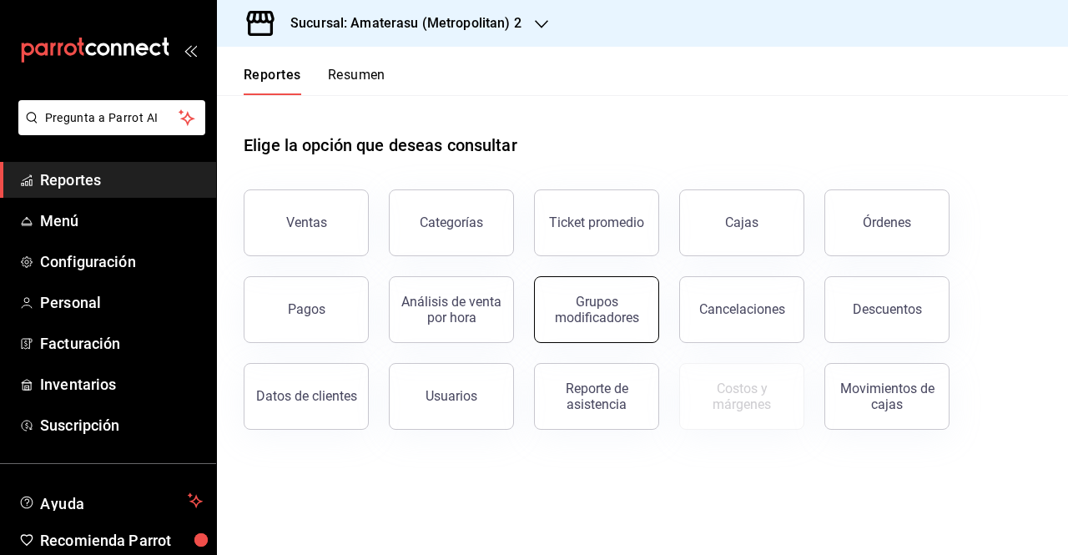
click at [576, 284] on button "Grupos modificadores" at bounding box center [596, 309] width 125 height 67
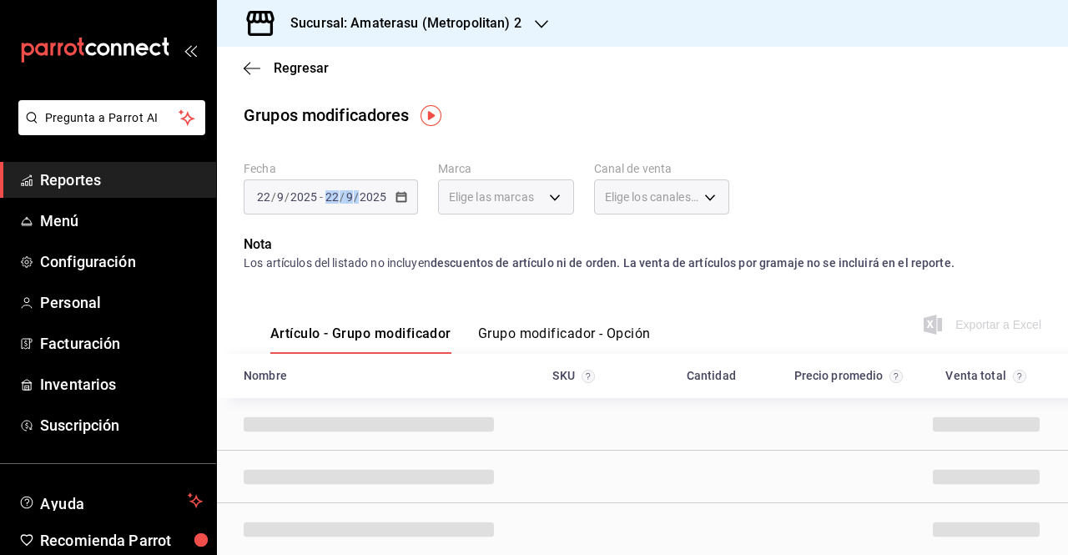
drag, startPoint x: 321, startPoint y: 219, endPoint x: 329, endPoint y: 205, distance: 15.3
click at [329, 205] on div "Fecha [DATE] [DATE] - [DATE] [DATE] Marca Elige las marcas Canal de venta Elige…" at bounding box center [643, 194] width 798 height 80
click at [329, 205] on div "[DATE] [DATE] - [DATE] [DATE]" at bounding box center [331, 196] width 174 height 35
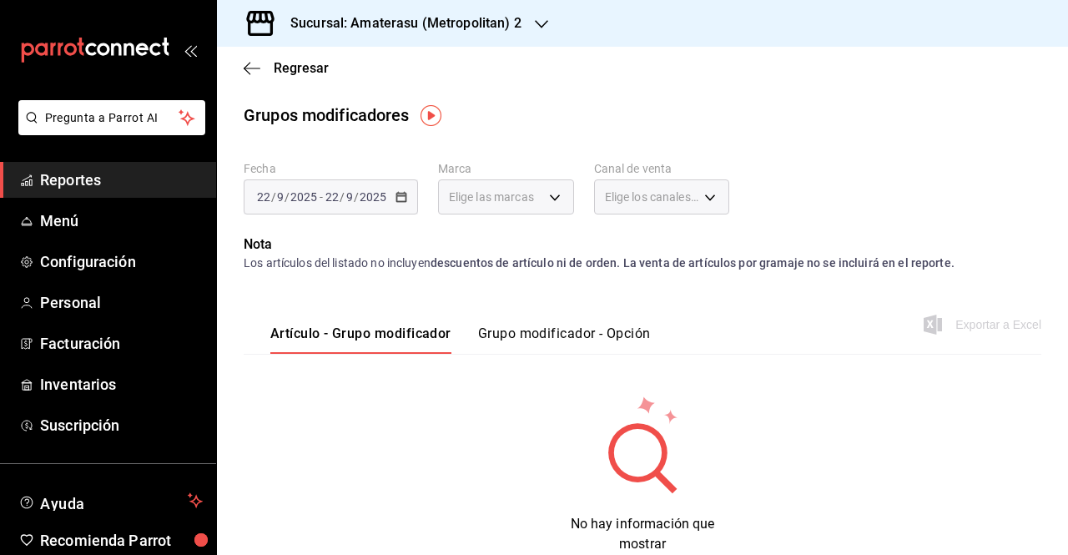
click at [546, 331] on button "Grupo modificador - Opción" at bounding box center [564, 339] width 173 height 28
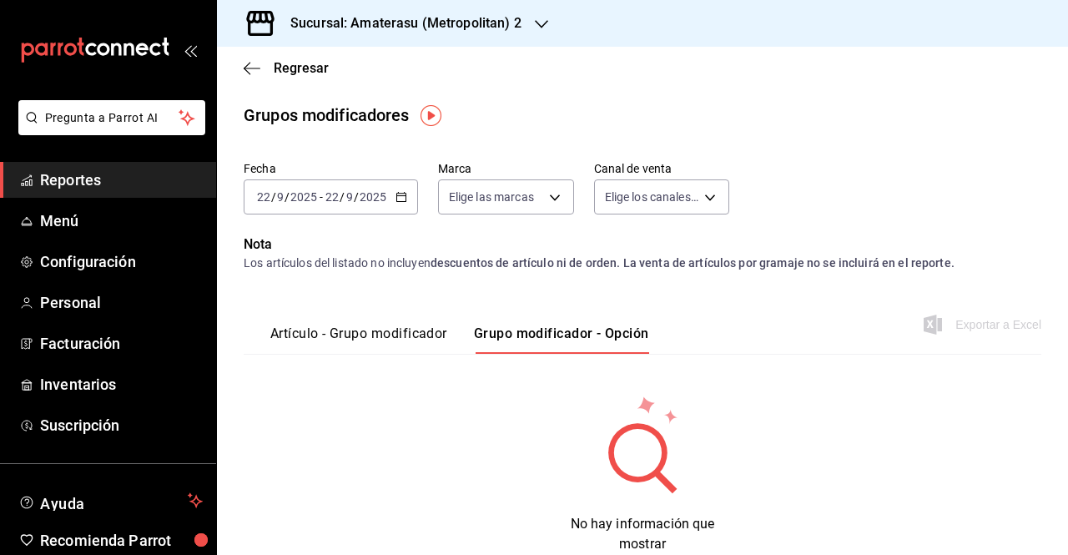
click at [400, 199] on icon "button" at bounding box center [401, 197] width 12 height 12
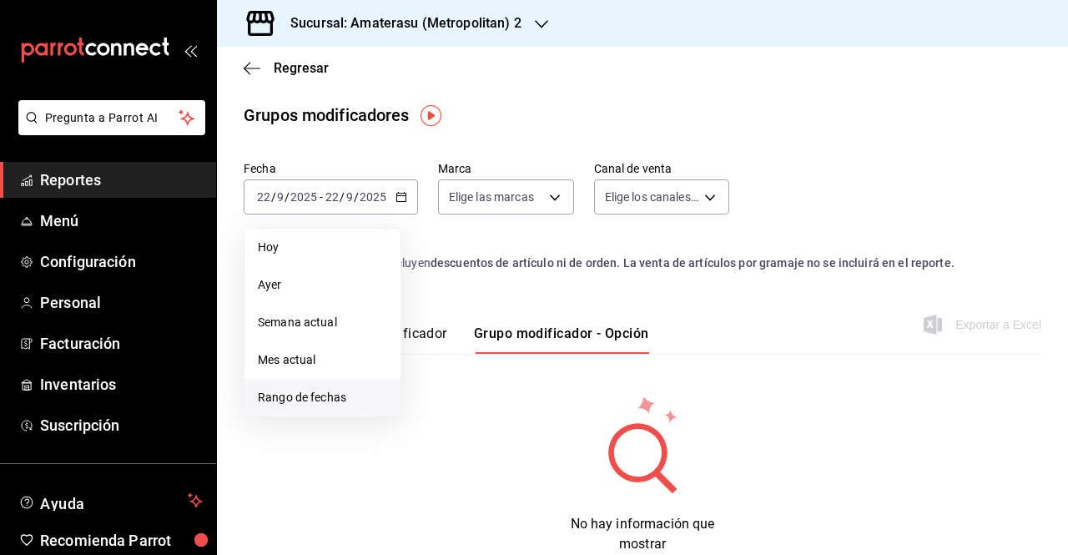
click at [330, 400] on span "Rango de fechas" at bounding box center [322, 398] width 129 height 18
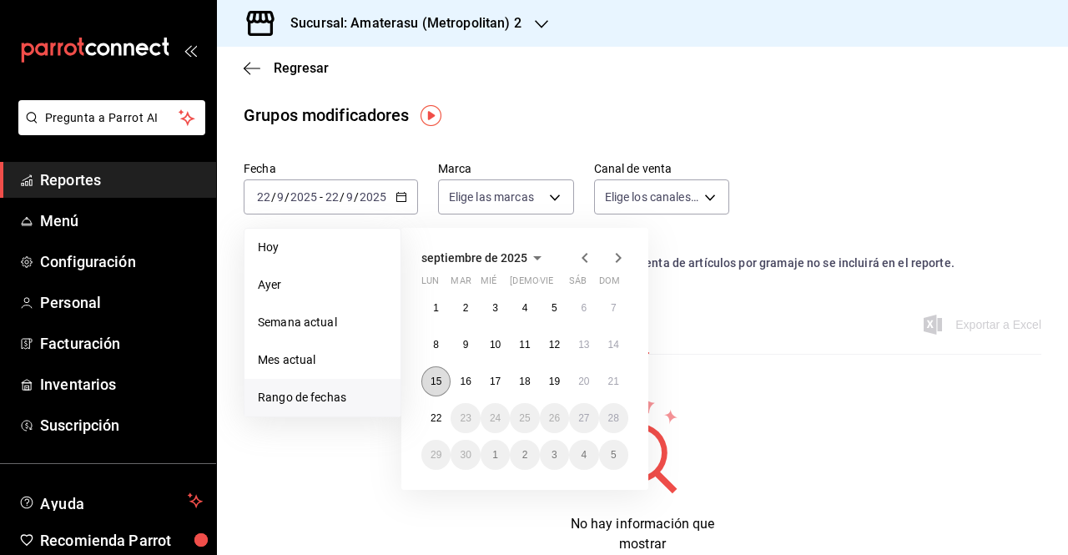
click at [445, 383] on button "15" at bounding box center [435, 381] width 29 height 30
click at [608, 385] on abbr "21" at bounding box center [613, 381] width 11 height 12
